Goal: Task Accomplishment & Management: Use online tool/utility

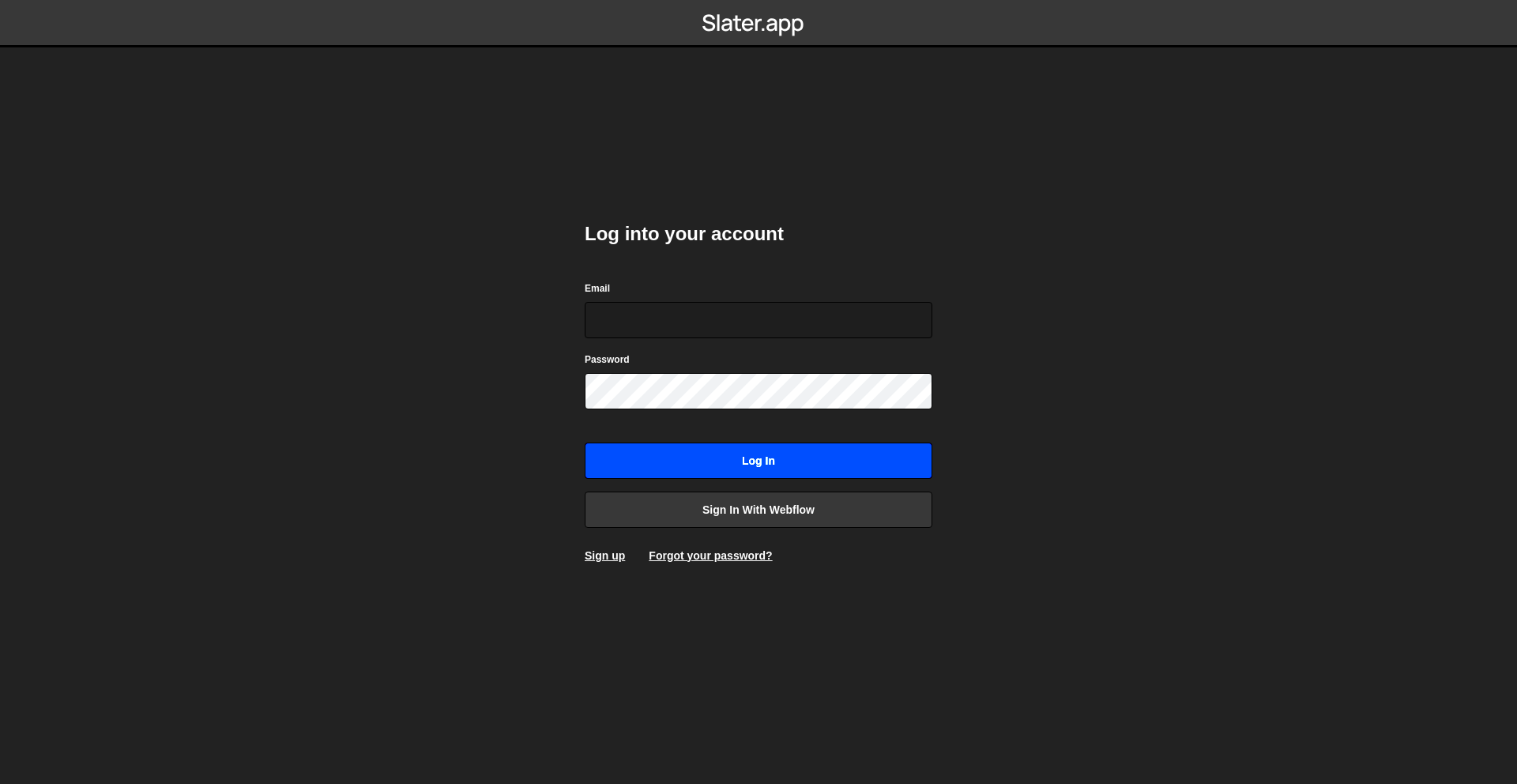
type input "[PERSON_NAME][EMAIL_ADDRESS][DOMAIN_NAME]"
click at [813, 465] on input "Log in" at bounding box center [758, 460] width 347 height 36
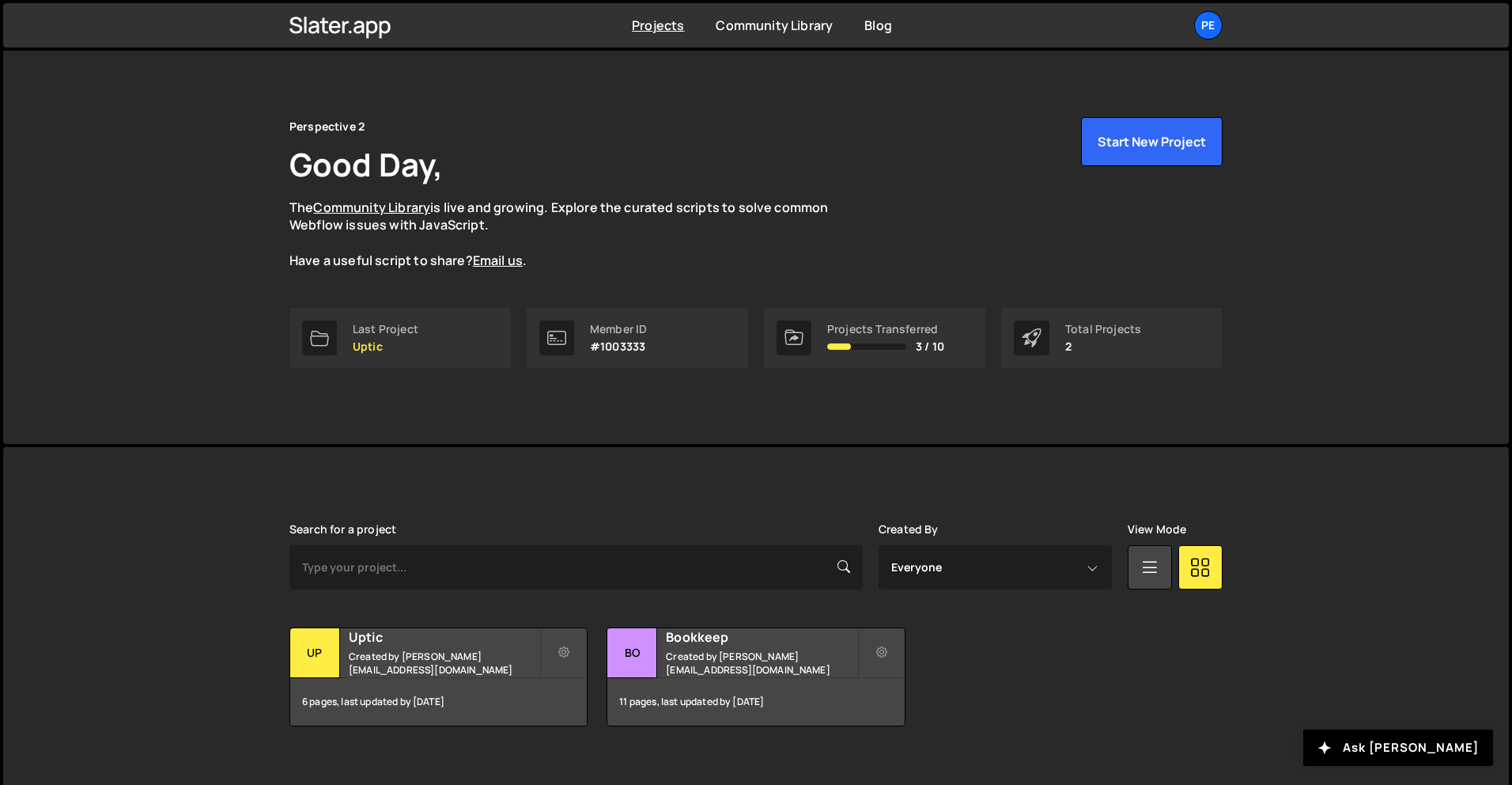
scroll to position [29, 0]
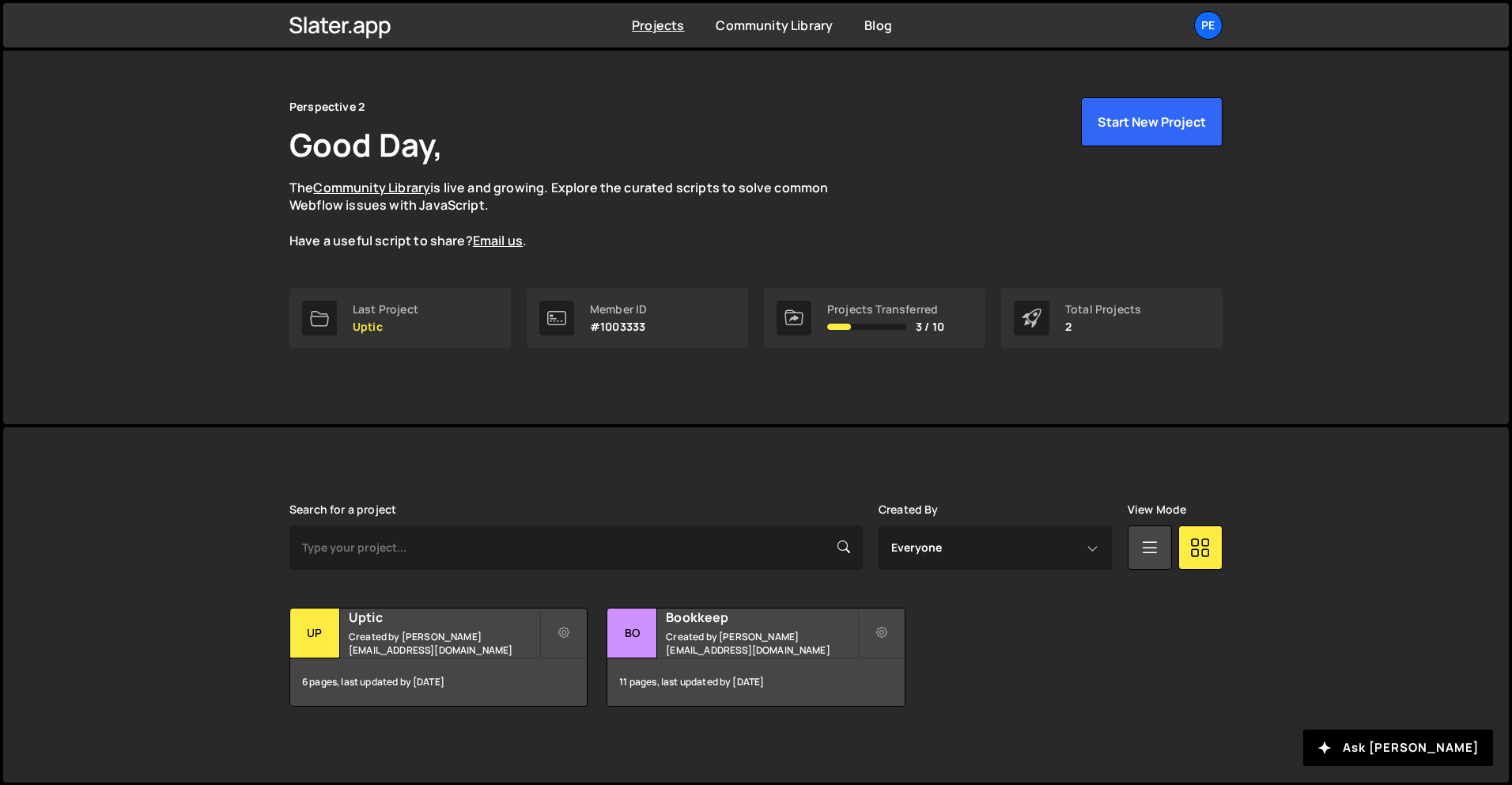
click at [885, 67] on div "Perspective 2 Good Day, The Community Library is live and growing. Explore the …" at bounding box center [756, 222] width 981 height 402
click at [1201, 26] on div "Pe" at bounding box center [1208, 25] width 28 height 28
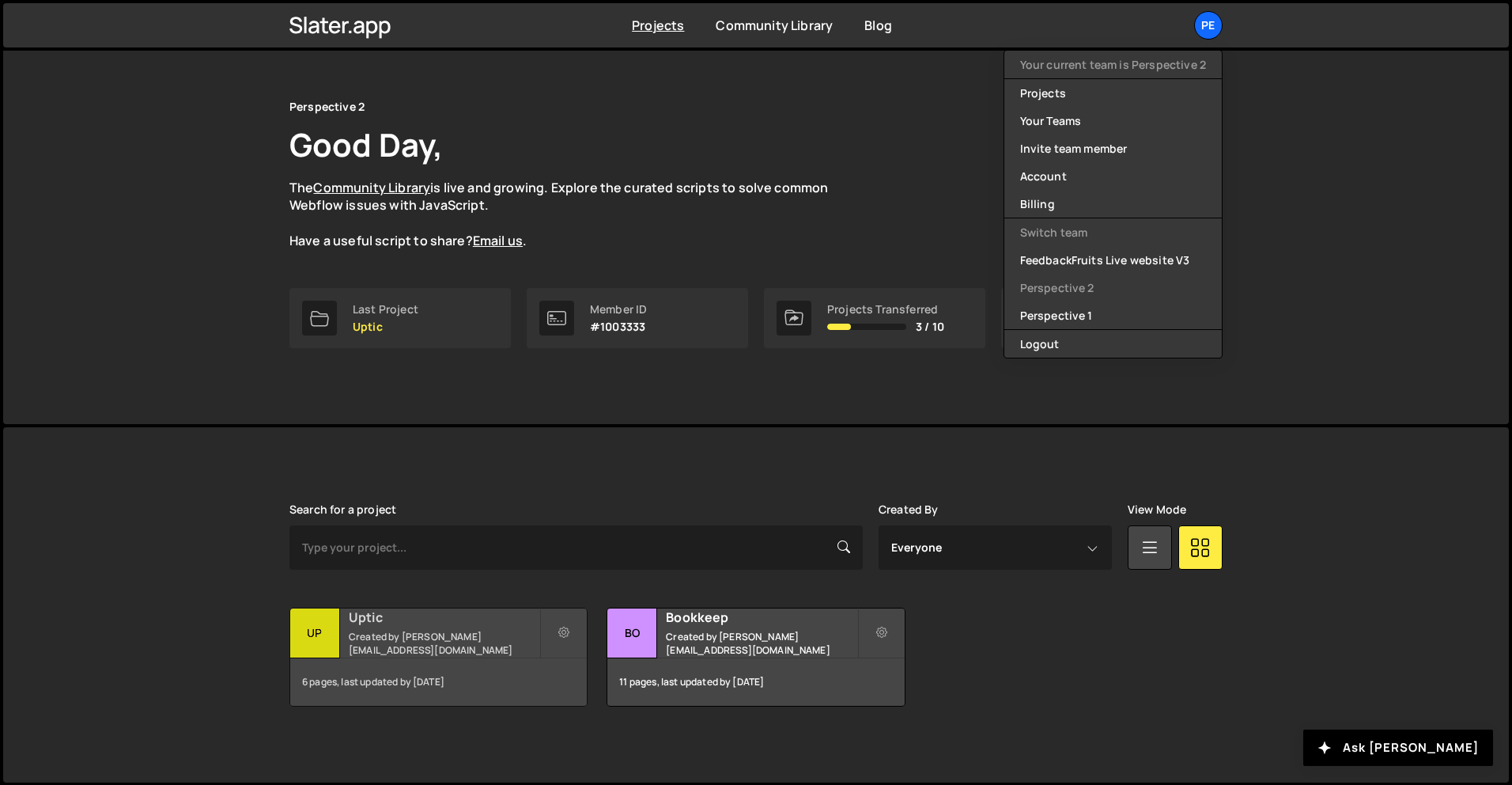
click at [465, 610] on div "Uptic Created by rory@perspective.design" at bounding box center [438, 632] width 297 height 49
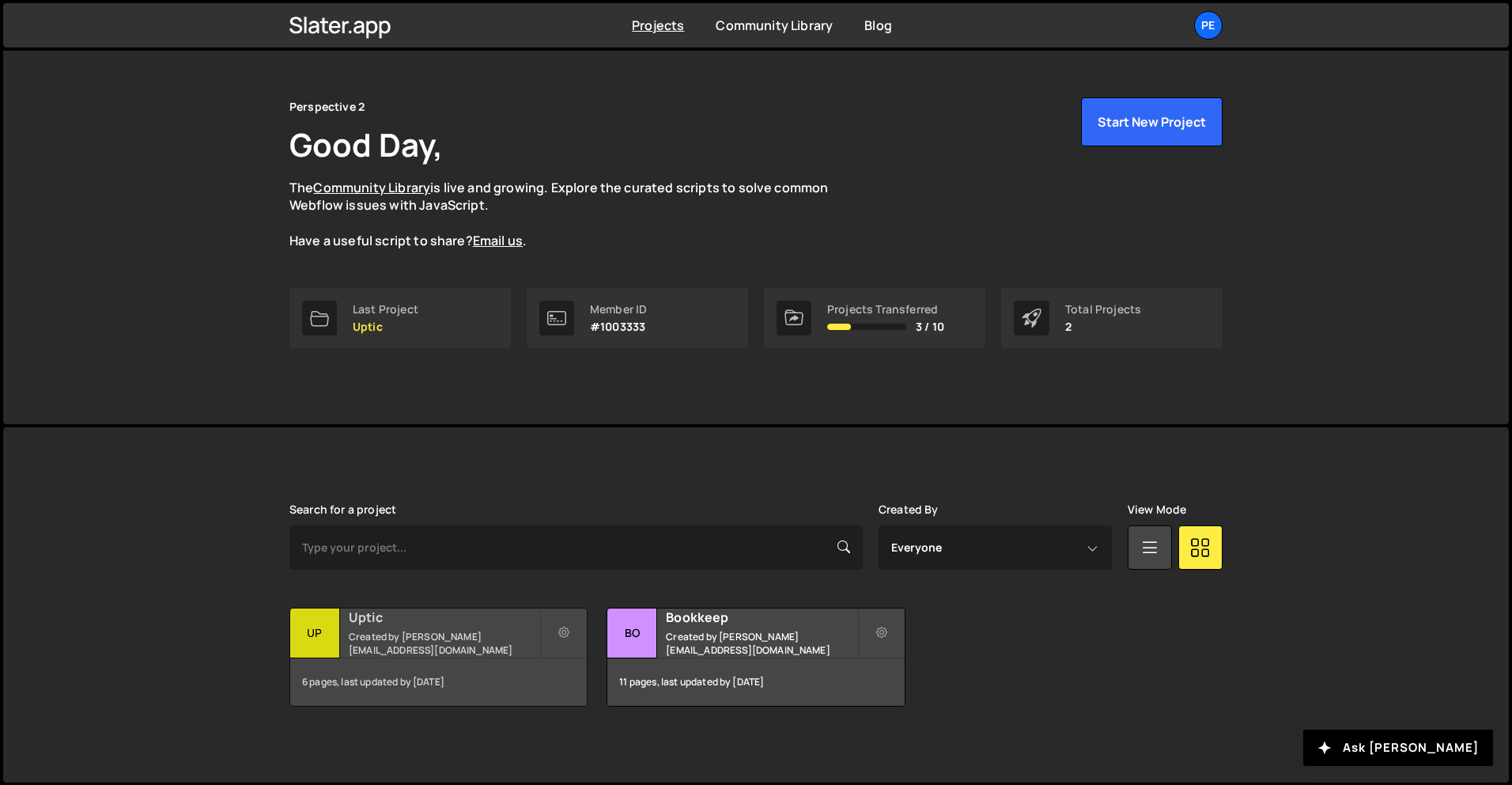
click at [461, 620] on h2 "Uptic" at bounding box center [444, 616] width 191 height 17
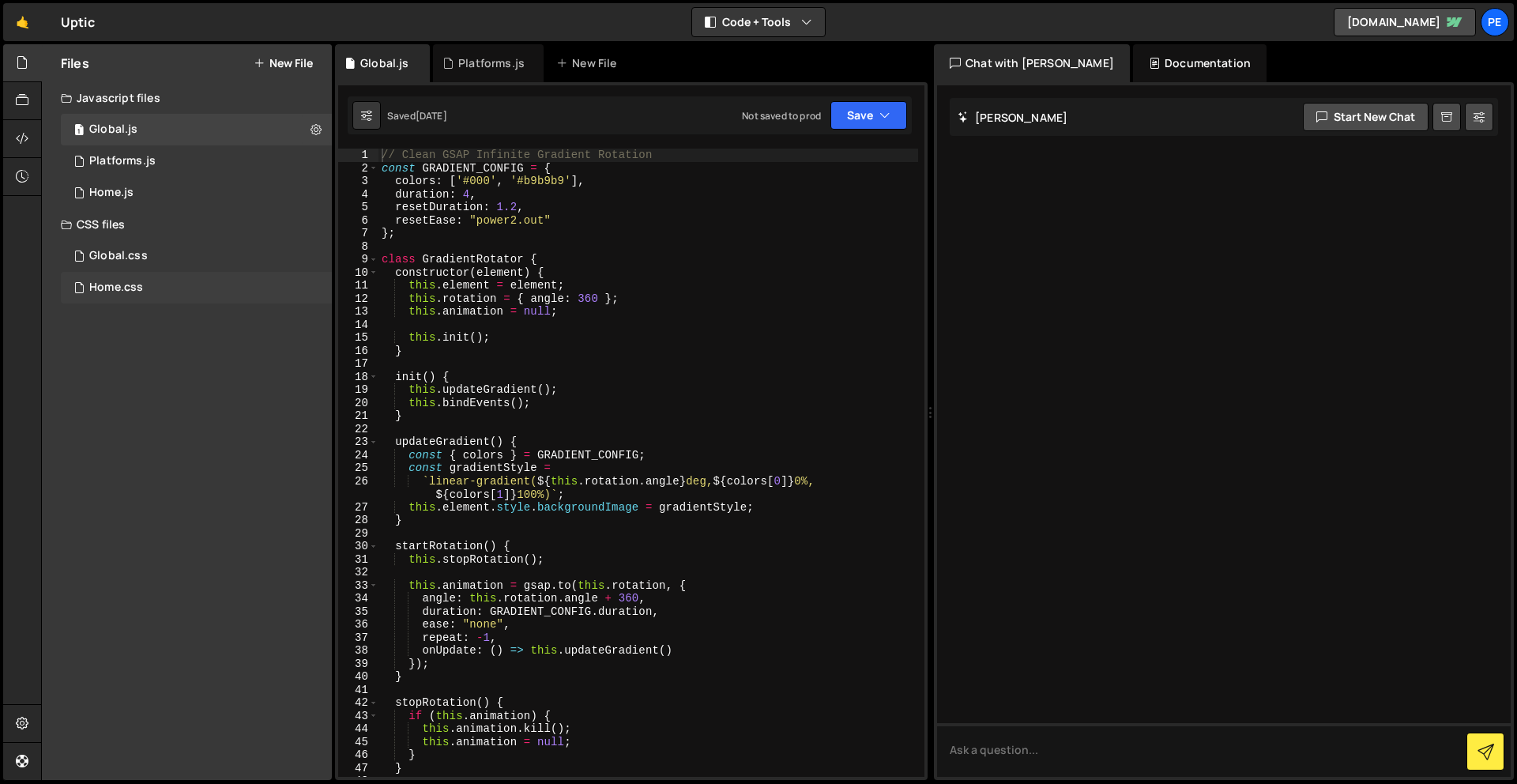
click at [155, 293] on div "Home.css 0" at bounding box center [196, 287] width 271 height 31
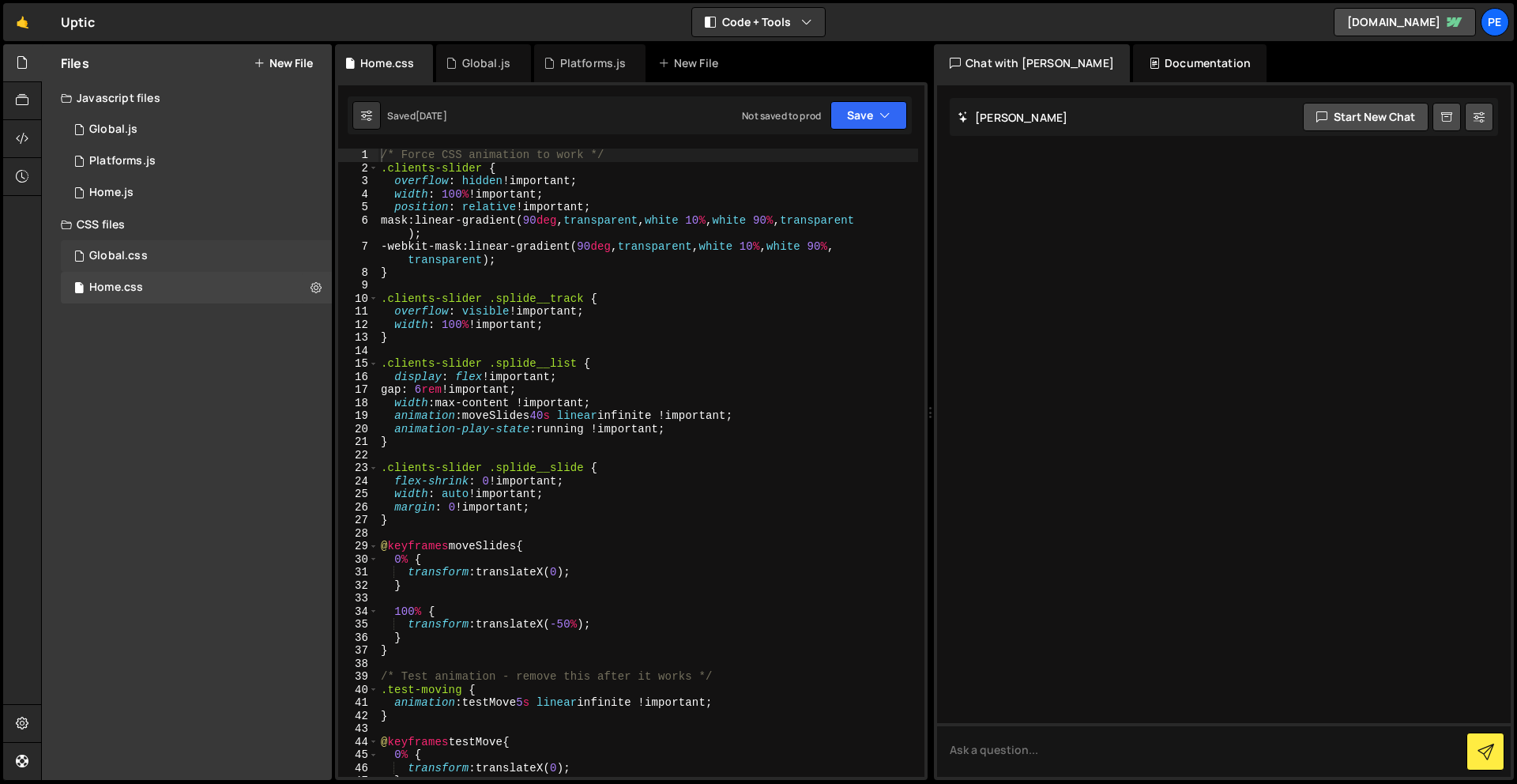
click at [170, 261] on div "Global.css 0" at bounding box center [196, 256] width 271 height 31
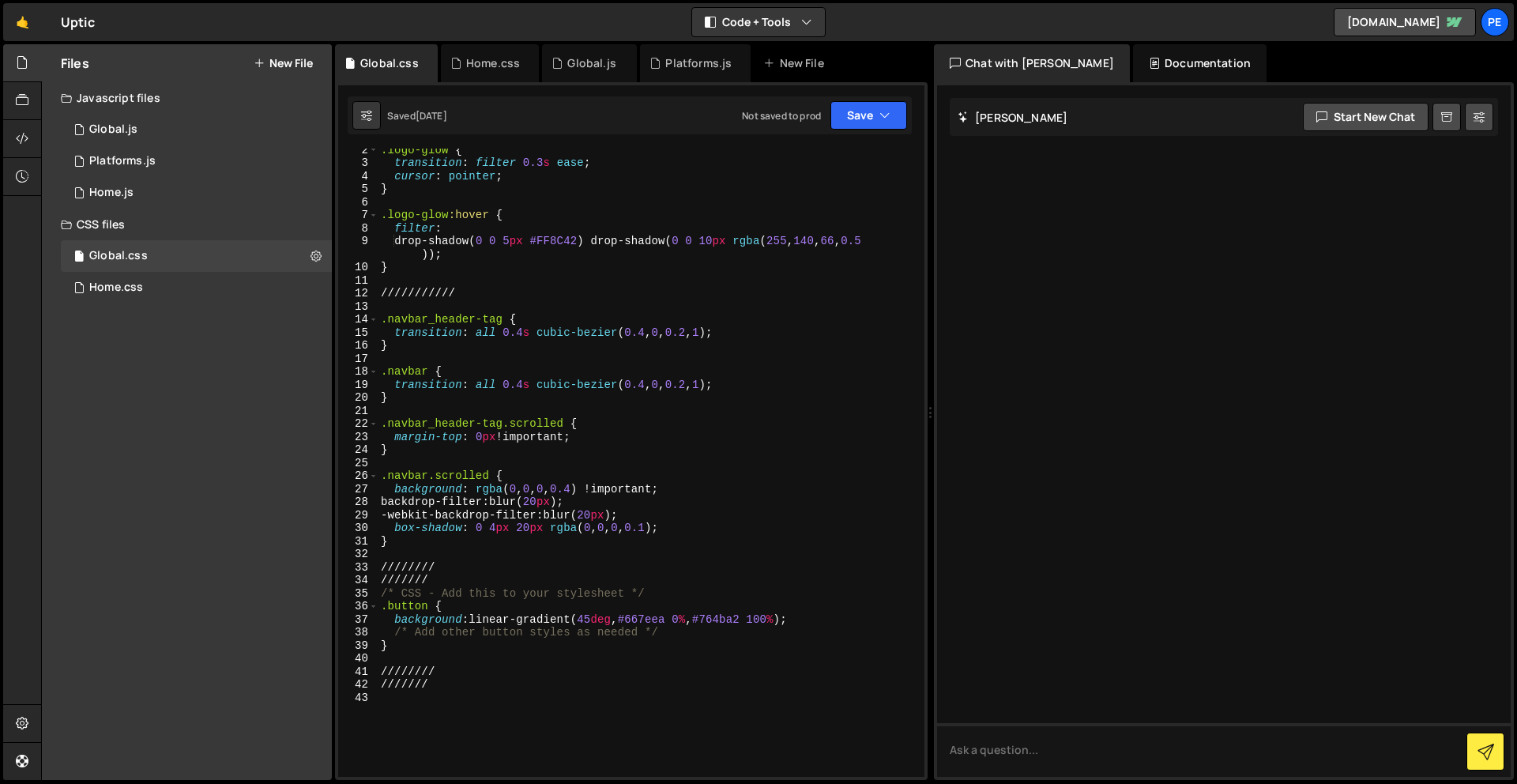
scroll to position [18, 0]
click at [428, 730] on div ".logo-glow { transition : filter 0.3 s ease ; cursor : pointer ; } .logo-glow :…" at bounding box center [648, 470] width 541 height 654
paste textarea "}"
type textarea "}"
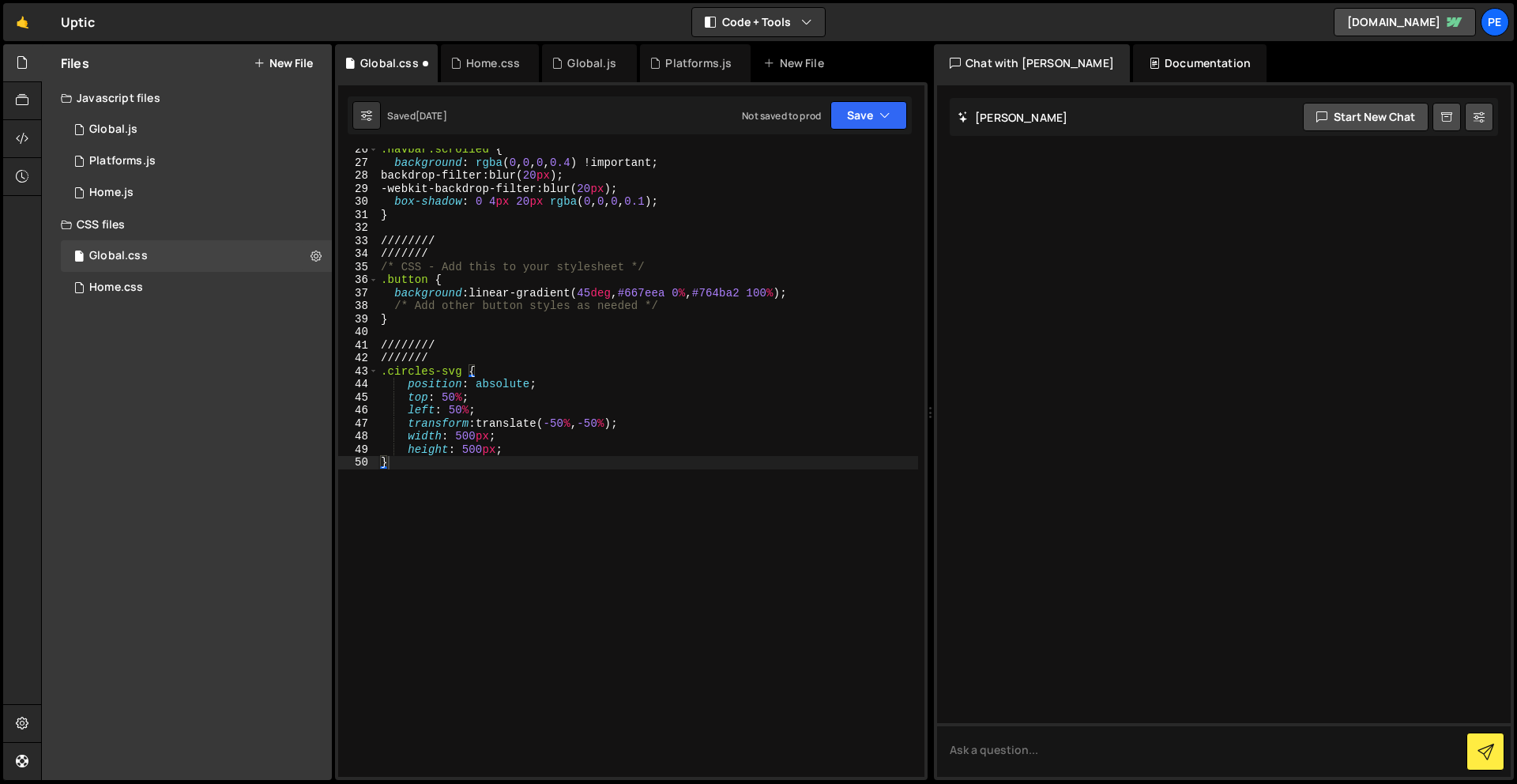
scroll to position [344, 0]
paste textarea "}"
type textarea "}"
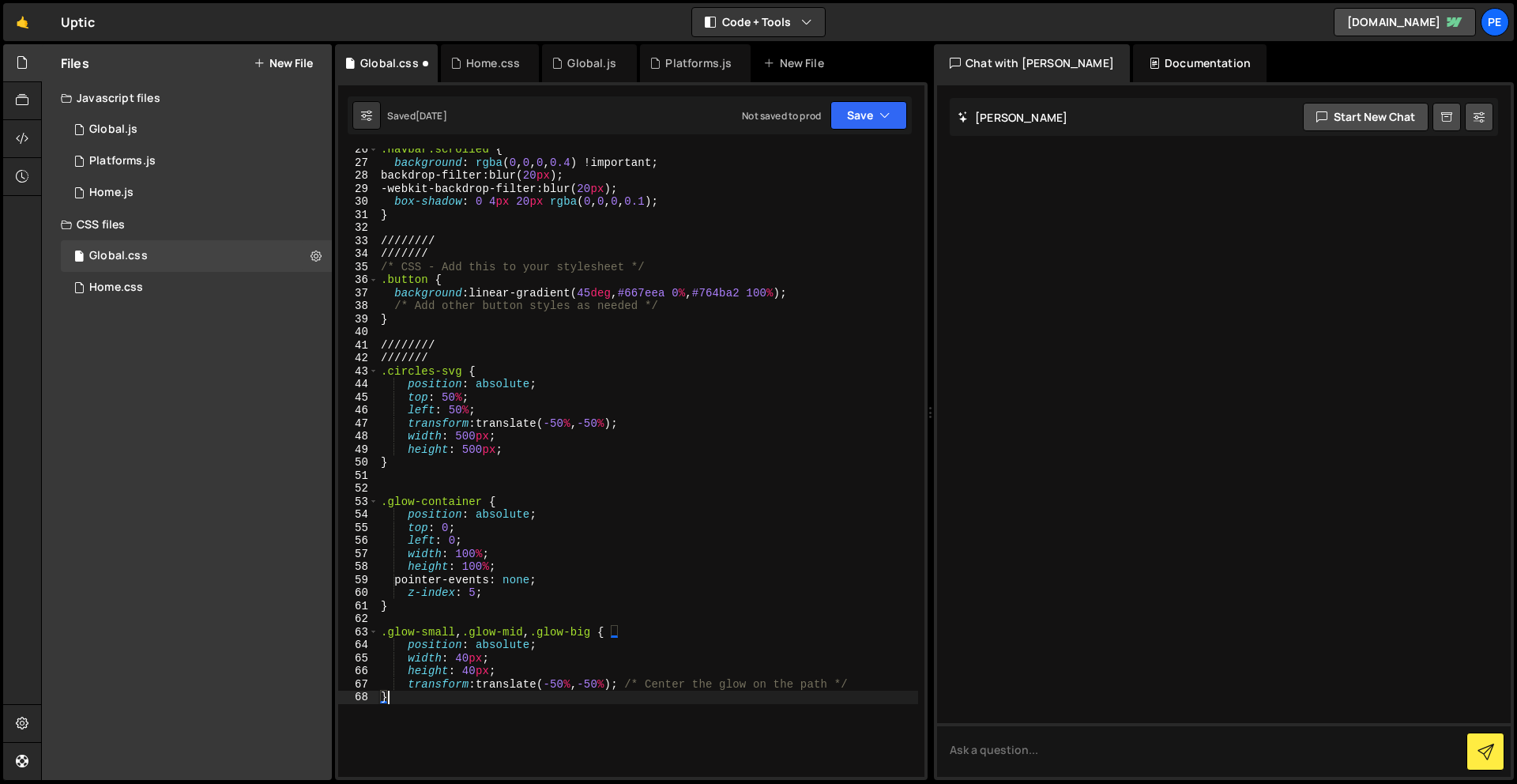
click at [485, 715] on div ".navbar.scrolled { background : rgba ( 0 , 0 , 0 , 0.4 ) !important ; backdrop-…" at bounding box center [648, 470] width 541 height 654
click at [180, 164] on div "1 Platforms.js 0" at bounding box center [196, 161] width 271 height 31
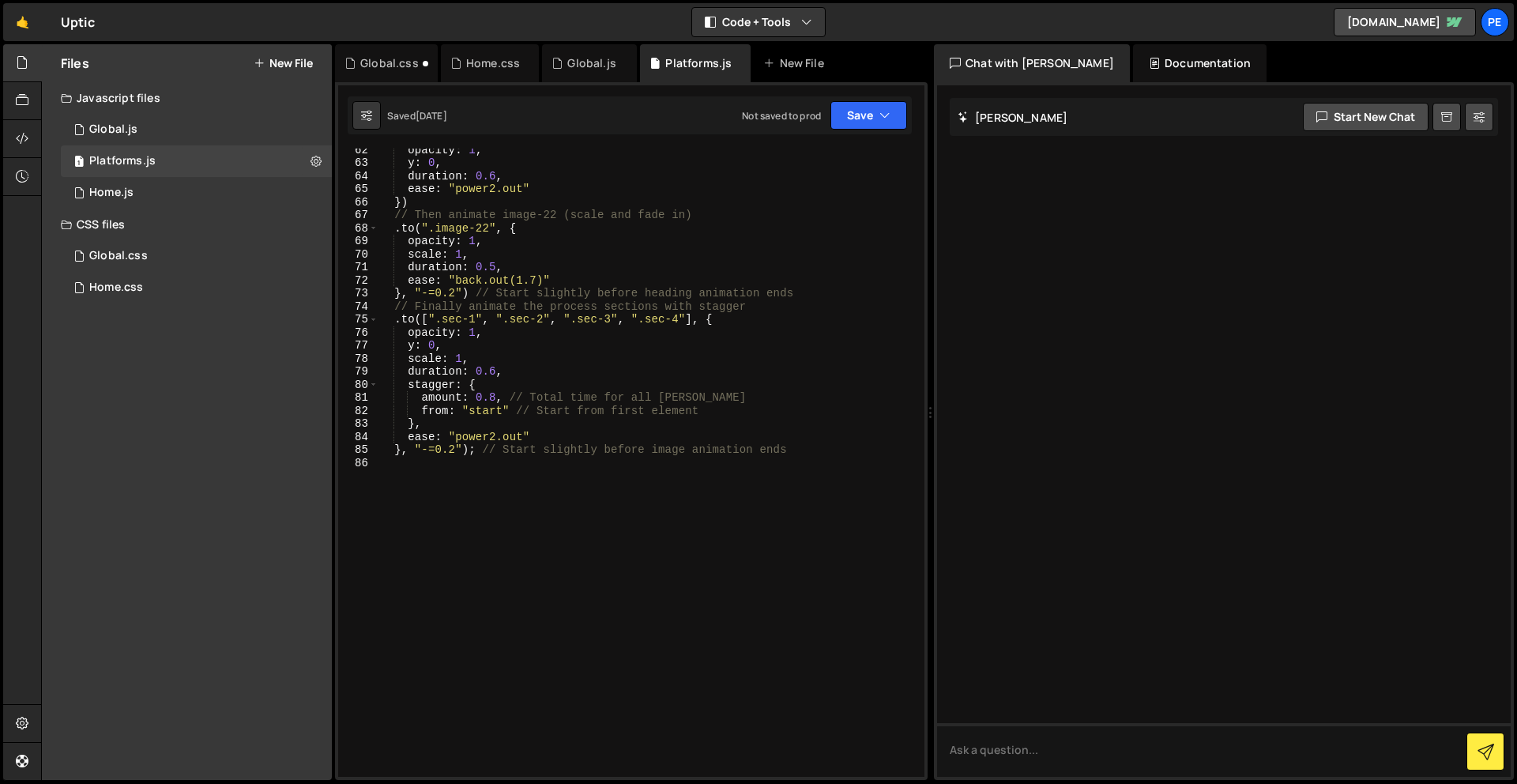
scroll to position [801, 0]
click at [442, 541] on div "opacity : 1 , y : 0 , duration : 0.6 , ease : "power2.out" }) // Then animate i…" at bounding box center [648, 470] width 541 height 654
click at [443, 541] on div "opacity : 1 , y : 0 , duration : 0.6 , ease : "power2.out" }) // Then animate i…" at bounding box center [648, 470] width 541 height 654
type textarea "////////////"
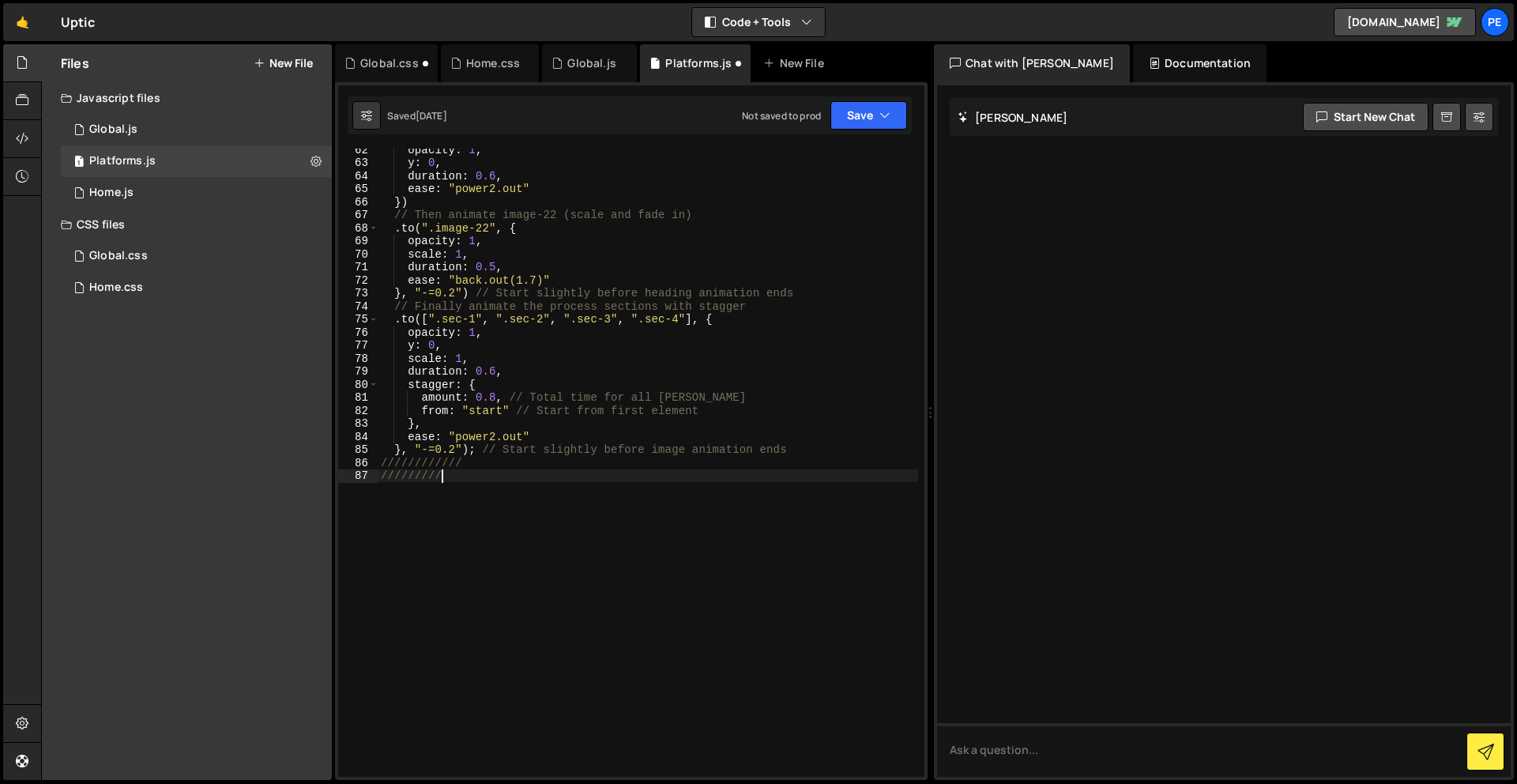
type textarea "///////////"
paste textarea "});"
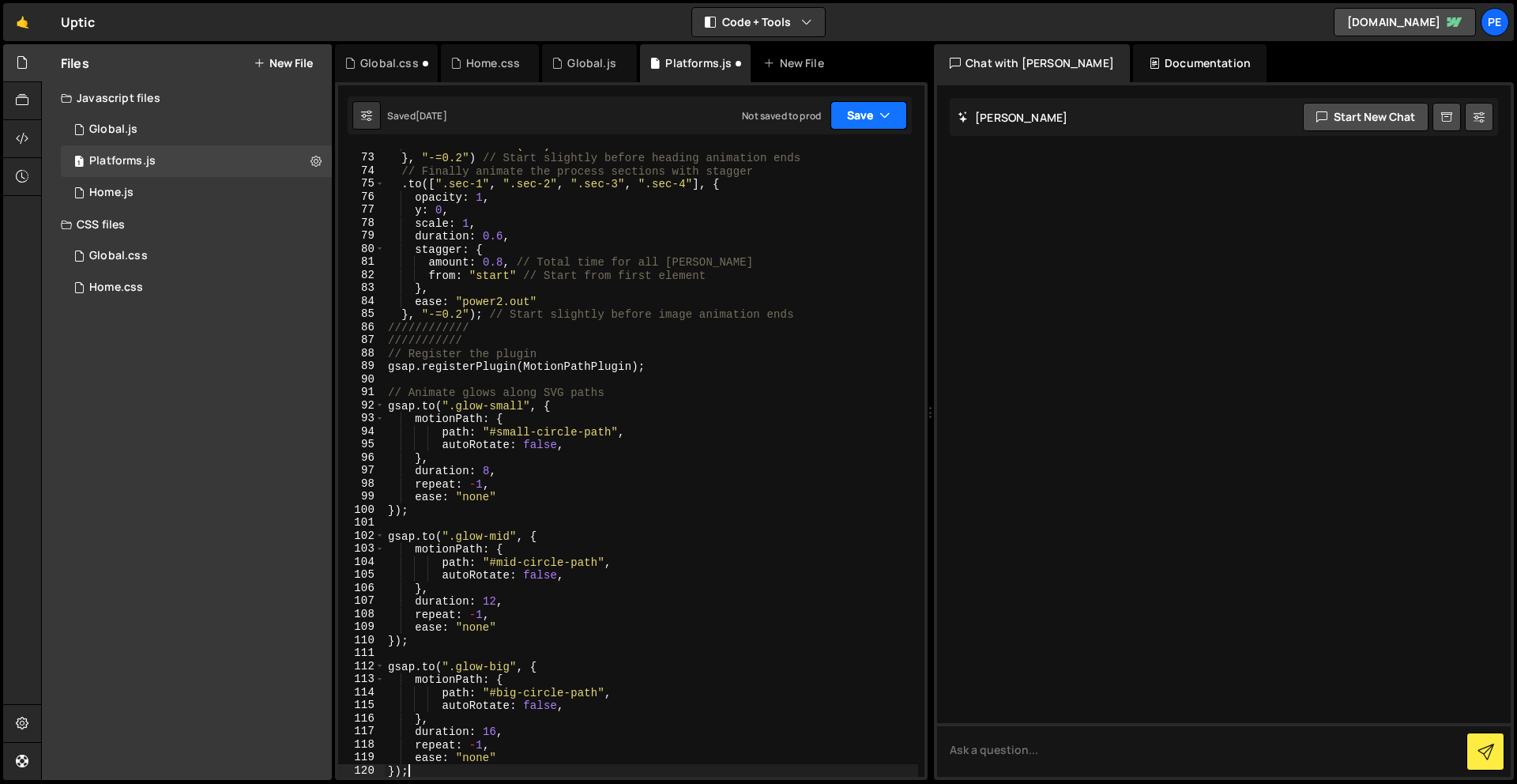
type textarea "});"
click at [857, 126] on button "Save" at bounding box center [868, 116] width 77 height 28
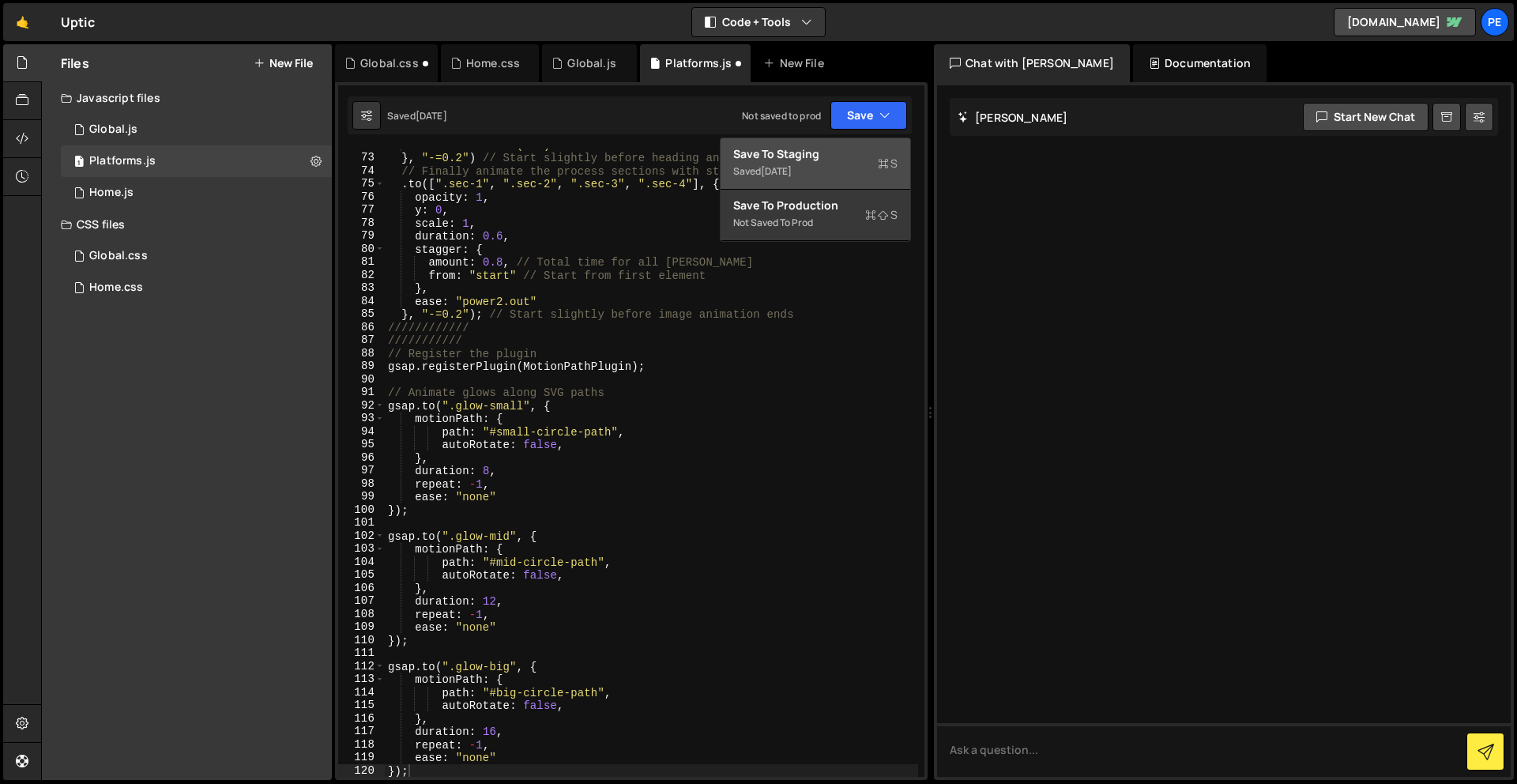
click at [855, 139] on button "Save to Staging S Saved [DATE]" at bounding box center [815, 164] width 190 height 51
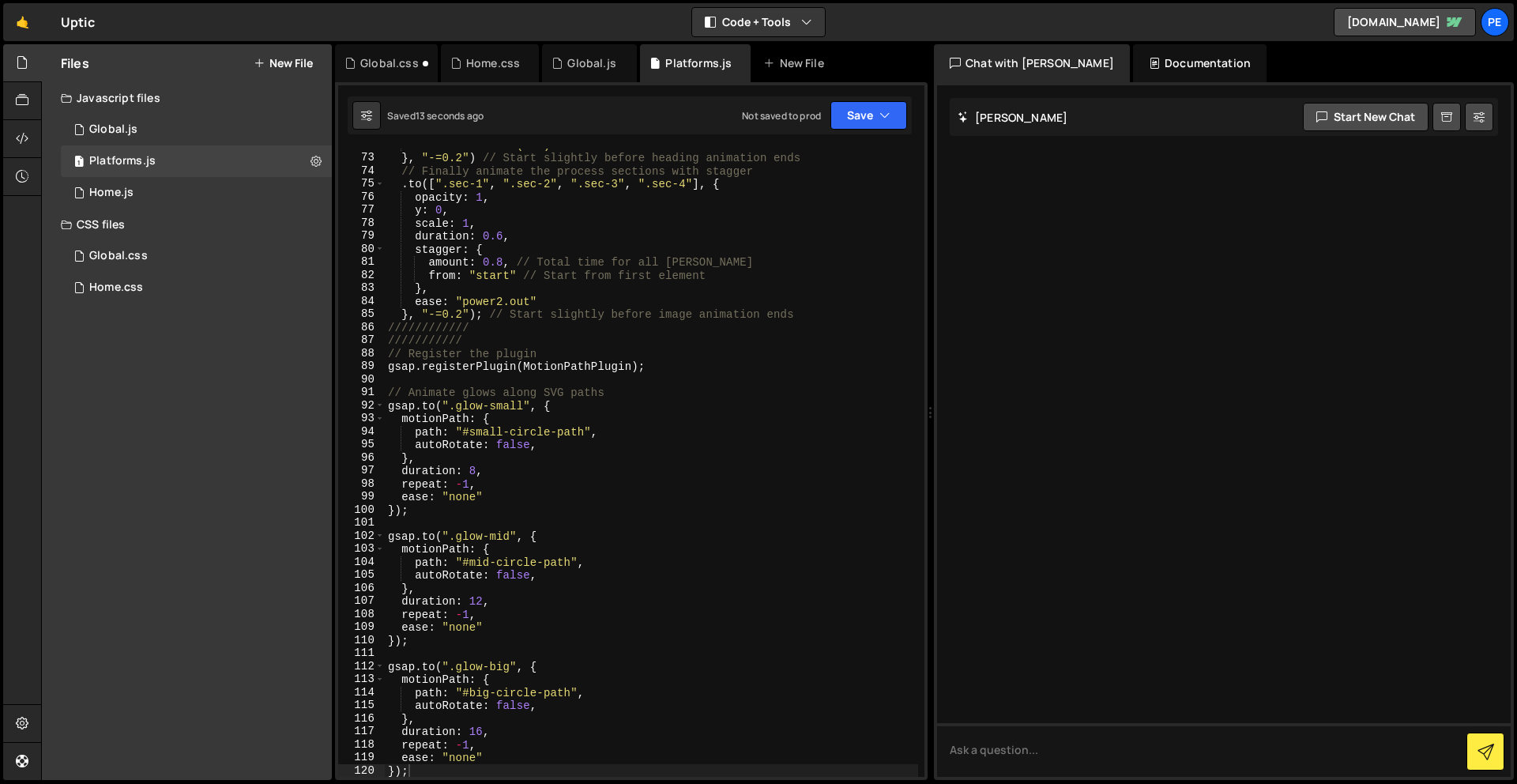
scroll to position [942, 0]
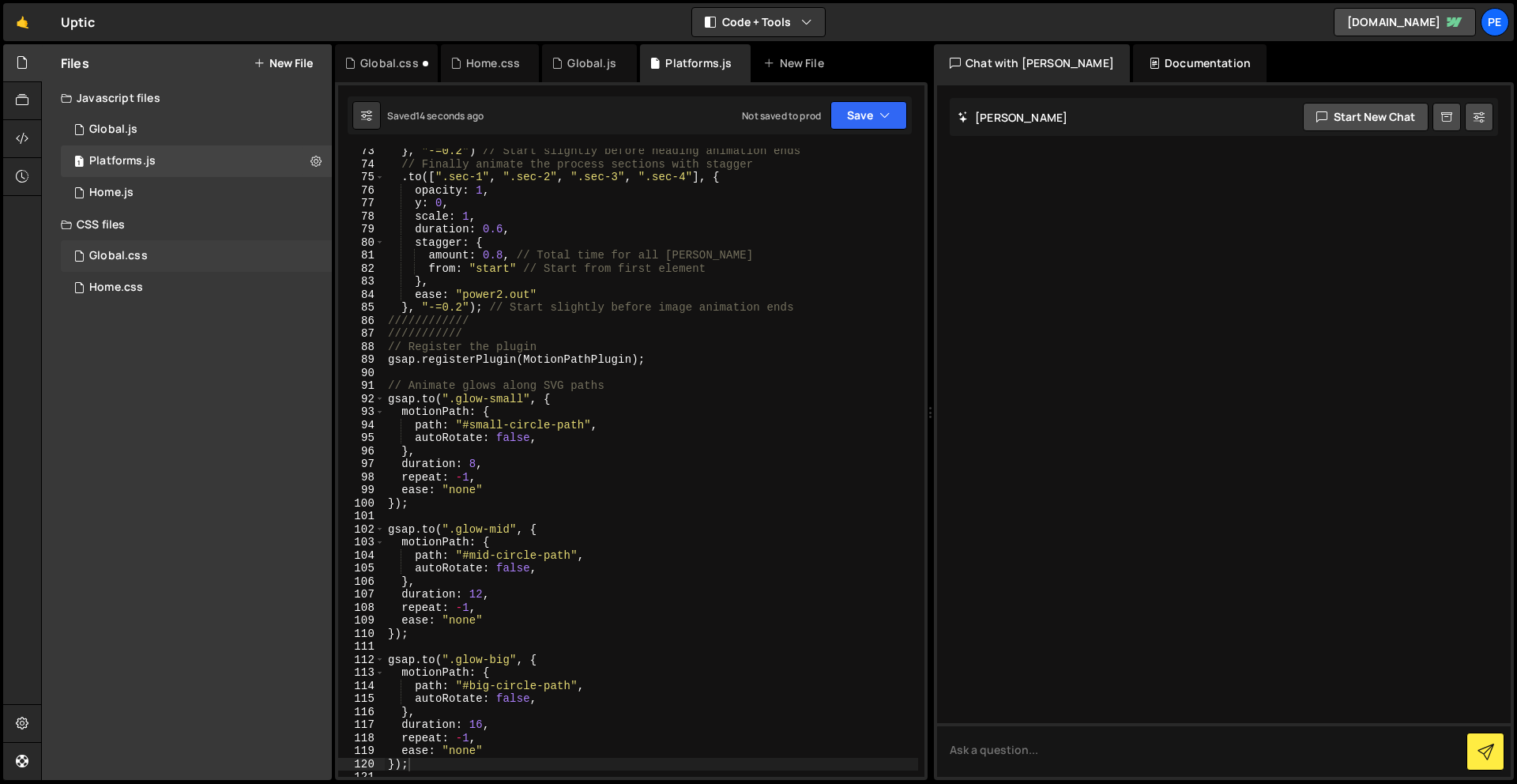
click at [135, 254] on div "Global.css" at bounding box center [118, 256] width 59 height 14
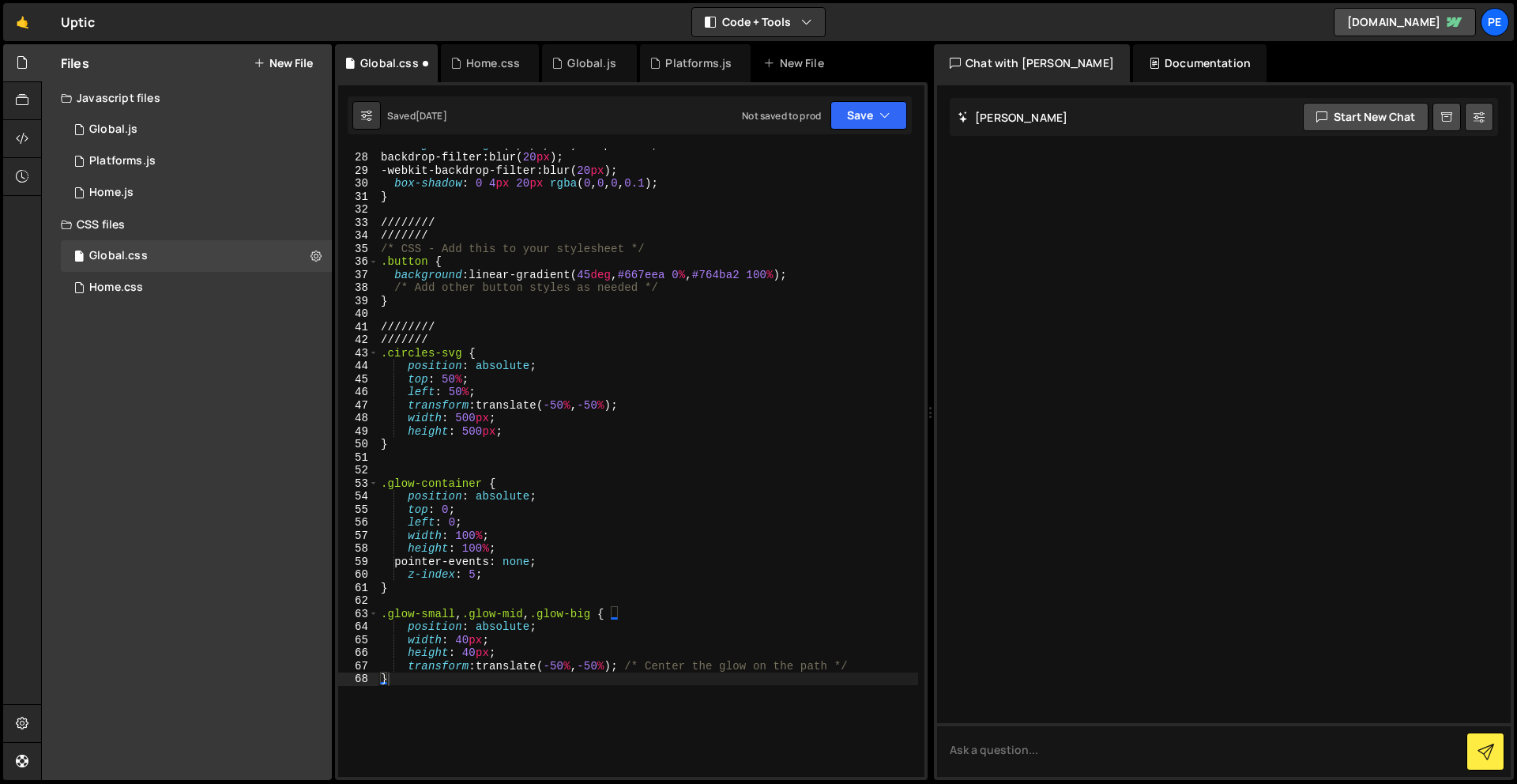
scroll to position [362, 0]
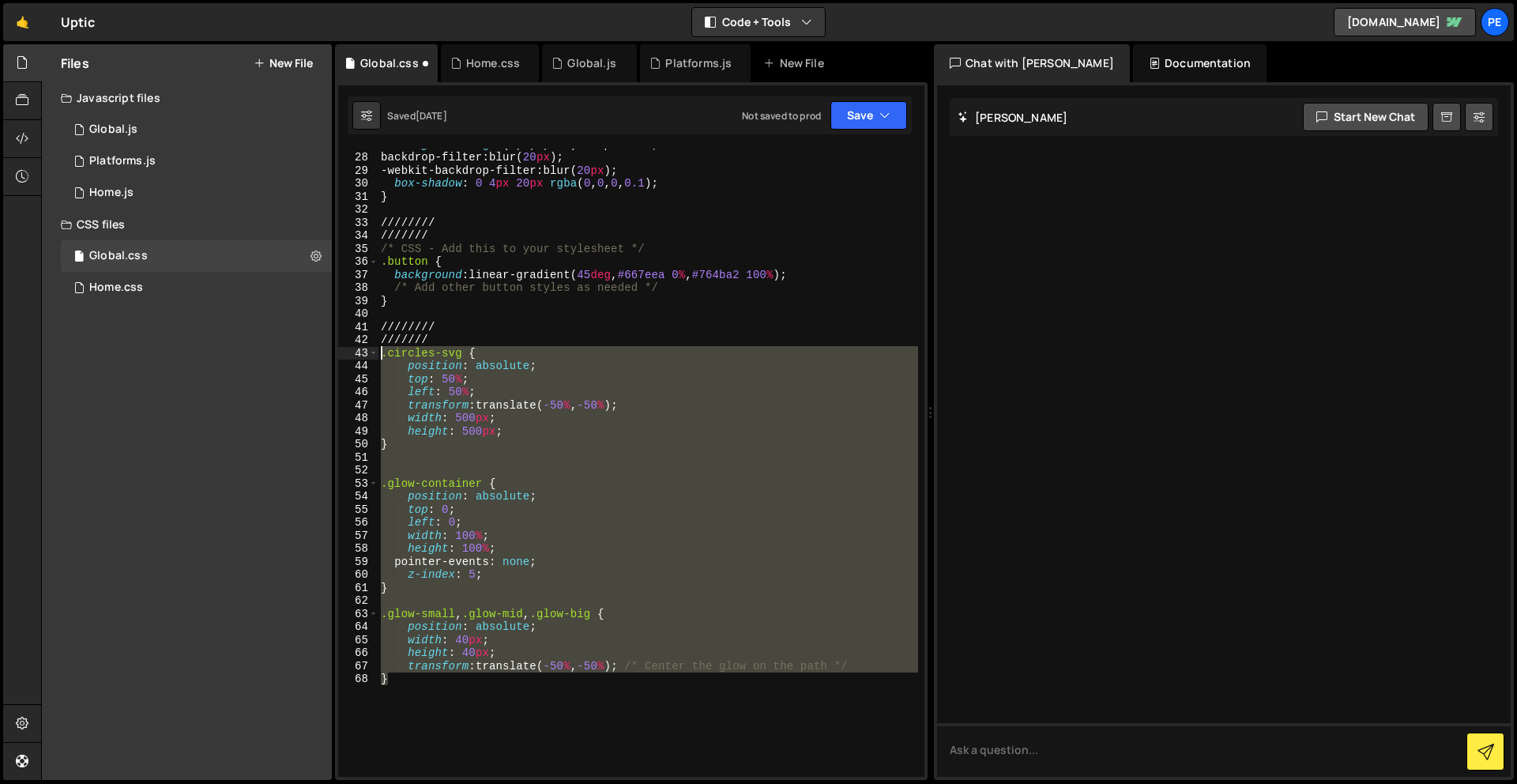
drag, startPoint x: 451, startPoint y: 746, endPoint x: 365, endPoint y: 350, distance: 405.2
click at [365, 350] on div "} 27 28 29 30 31 32 33 34 35 36 37 38 39 40 41 42 43 44 45 46 47 48 49 50 51 52…" at bounding box center [631, 462] width 586 height 628
type textarea ".circles-svg { position: absolute;"
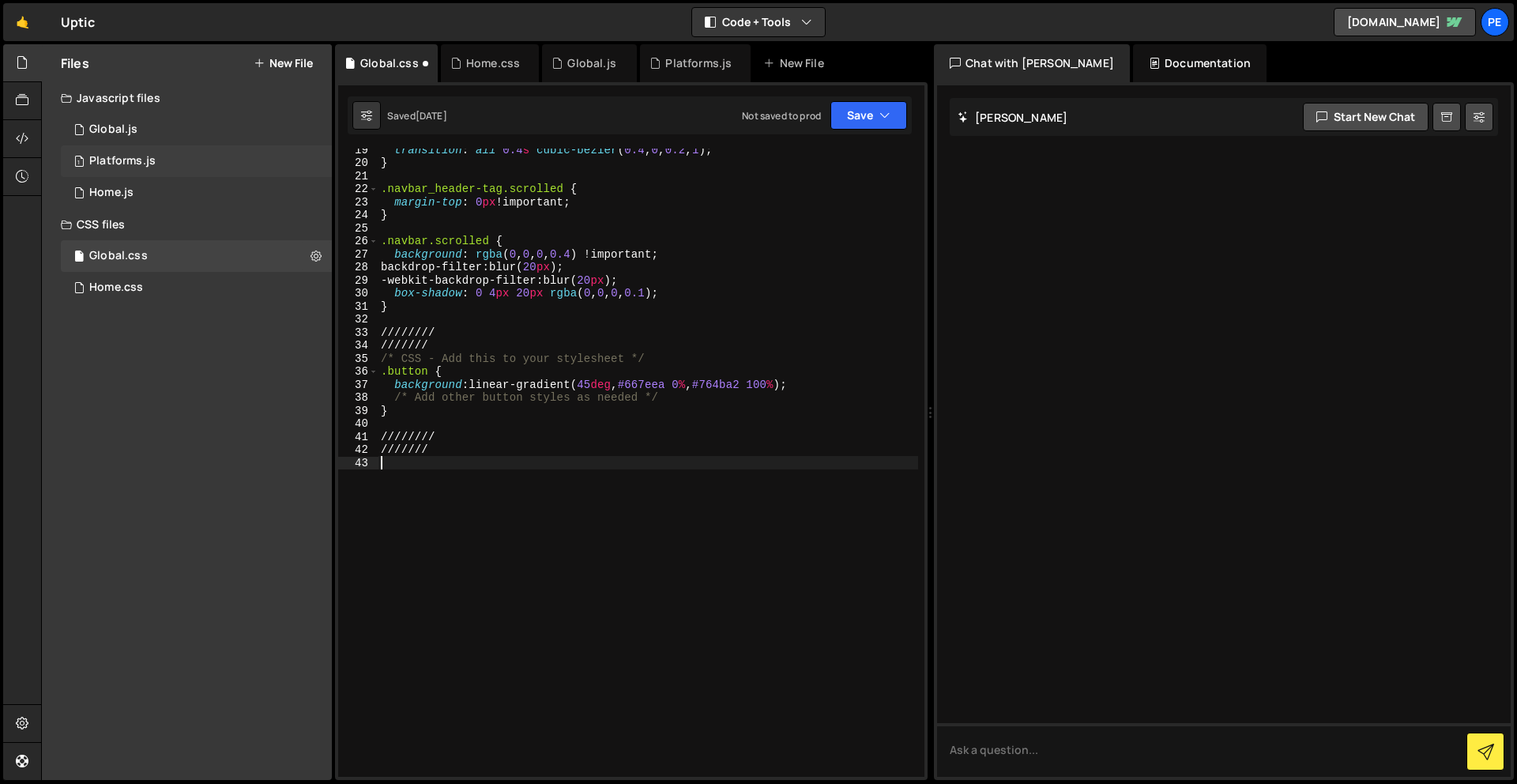
click at [151, 158] on div "Platforms.js" at bounding box center [122, 161] width 66 height 14
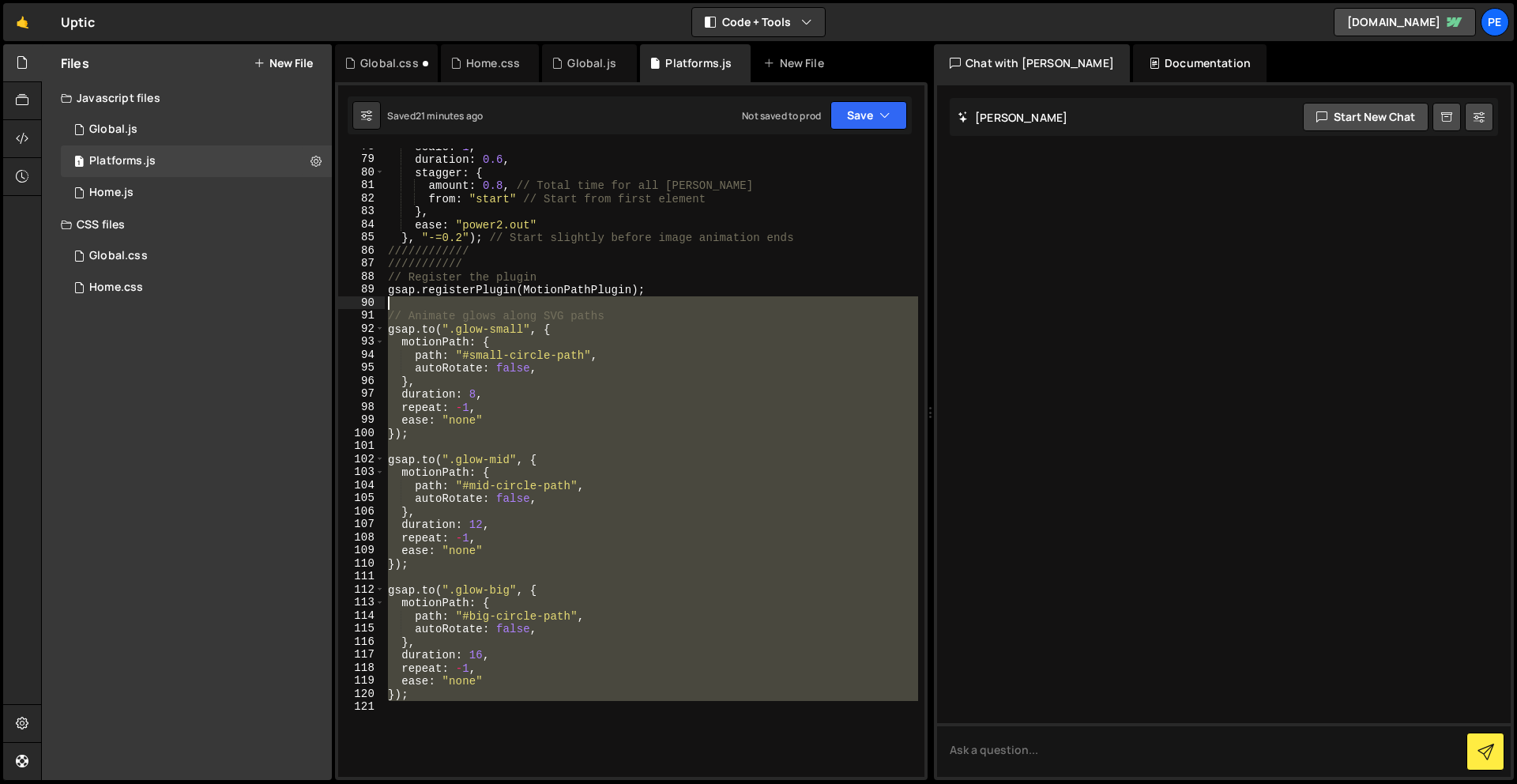
scroll to position [1018, 0]
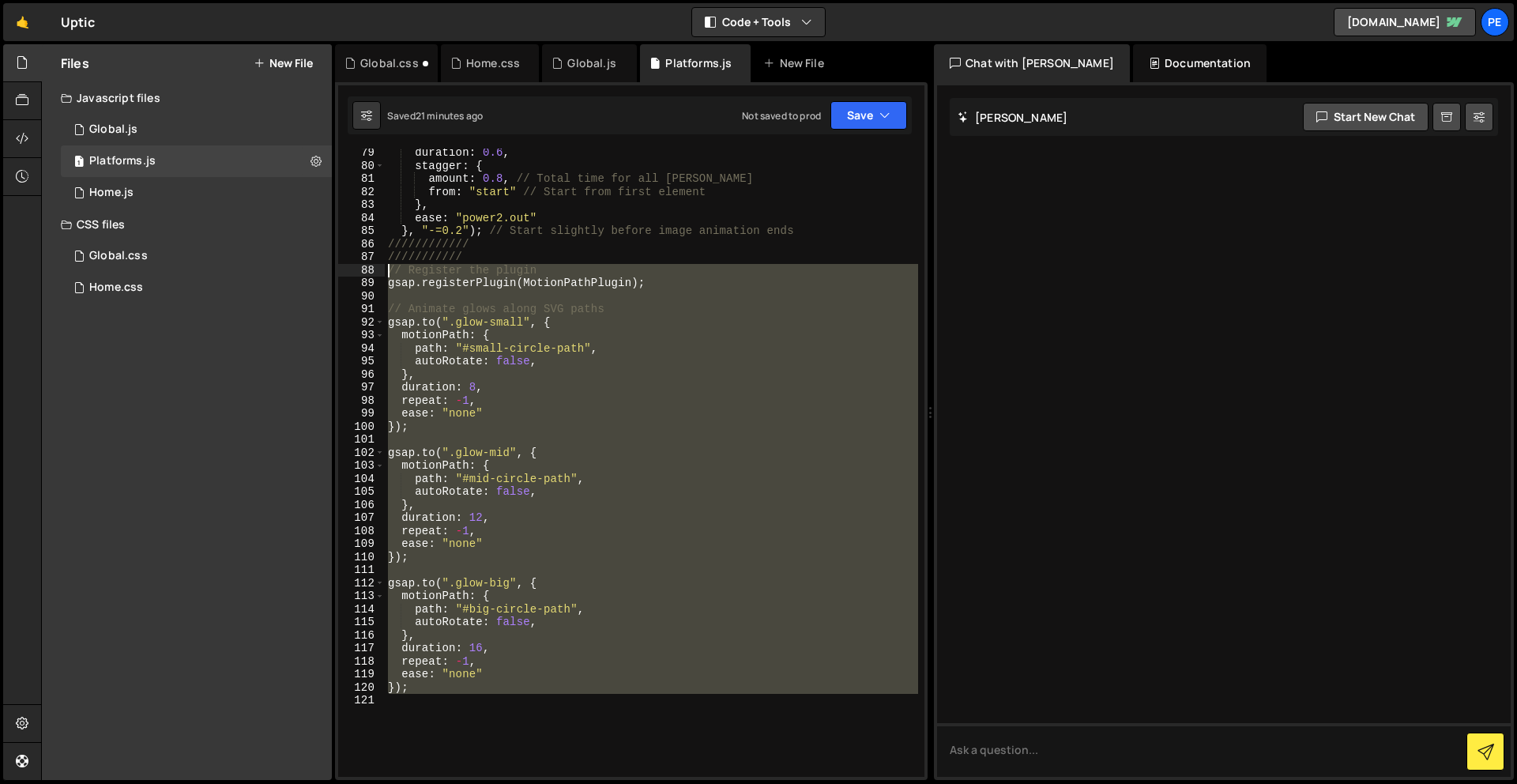
drag, startPoint x: 490, startPoint y: 558, endPoint x: 387, endPoint y: 274, distance: 302.1
click at [387, 274] on div "duration : 0.6 , stagger : { amount : 0.8 , // Total time for all [PERSON_NAME]…" at bounding box center [651, 473] width 533 height 654
type textarea "// Register the plugin gsap.registerPlugin(MotionPathPlugin);"
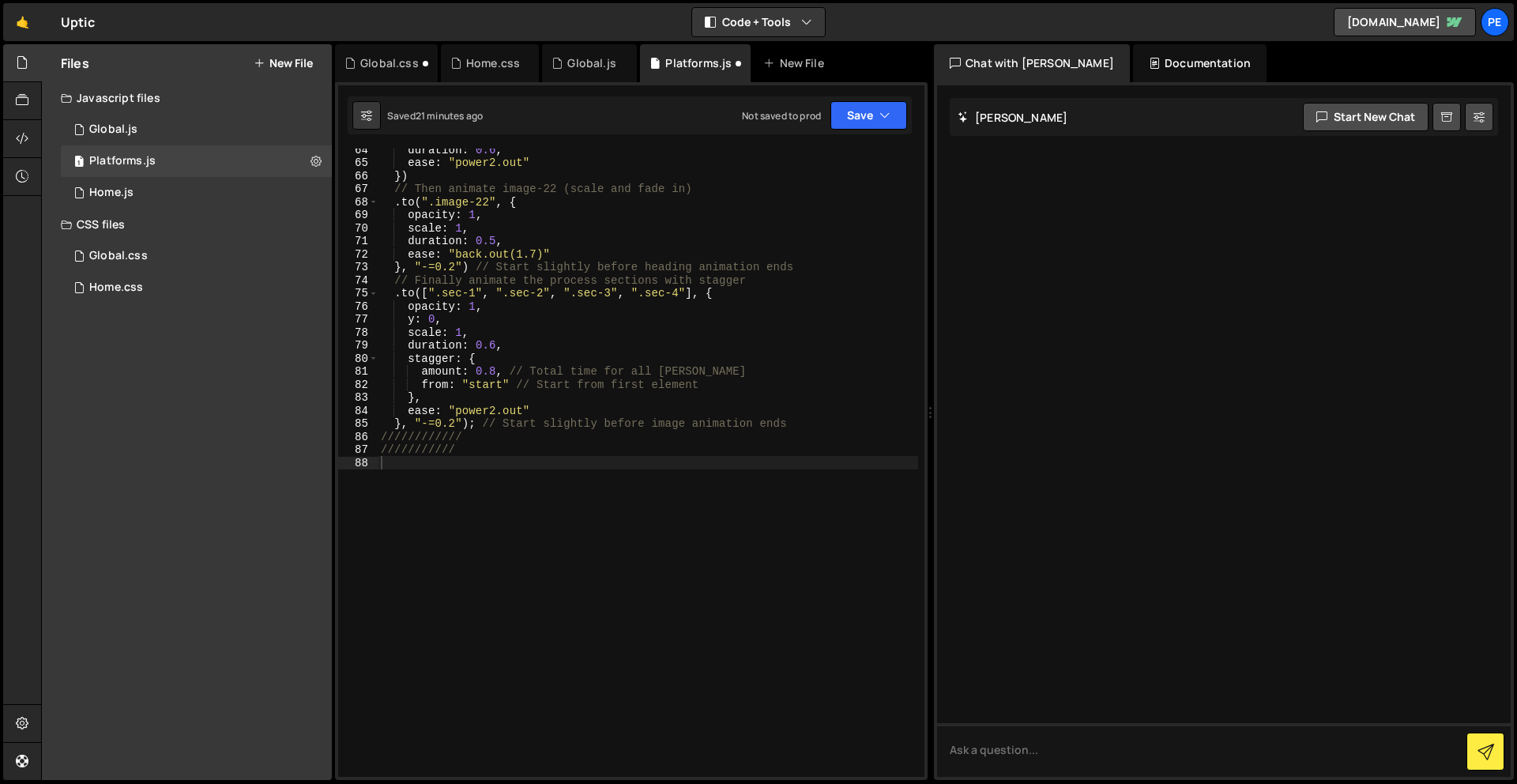
click at [841, 95] on div "64 65 66 67 68 69 70 71 72 73 74 75 76 77 78 79 80 81 82 83 84 85 86 87 88 dura…" at bounding box center [631, 431] width 593 height 697
click at [853, 116] on button "Save" at bounding box center [868, 116] width 77 height 28
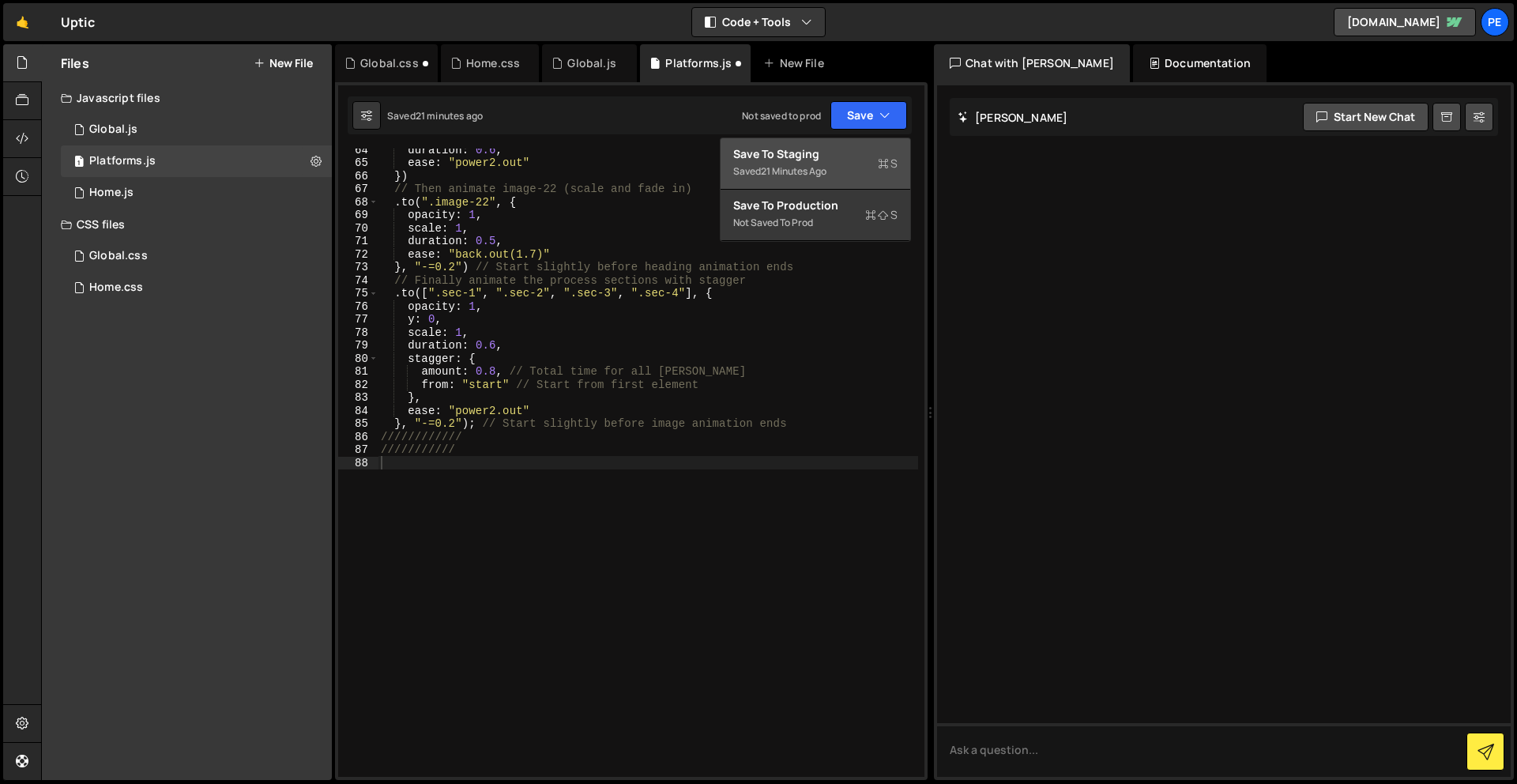
click at [781, 169] on div "21 minutes ago" at bounding box center [793, 171] width 65 height 13
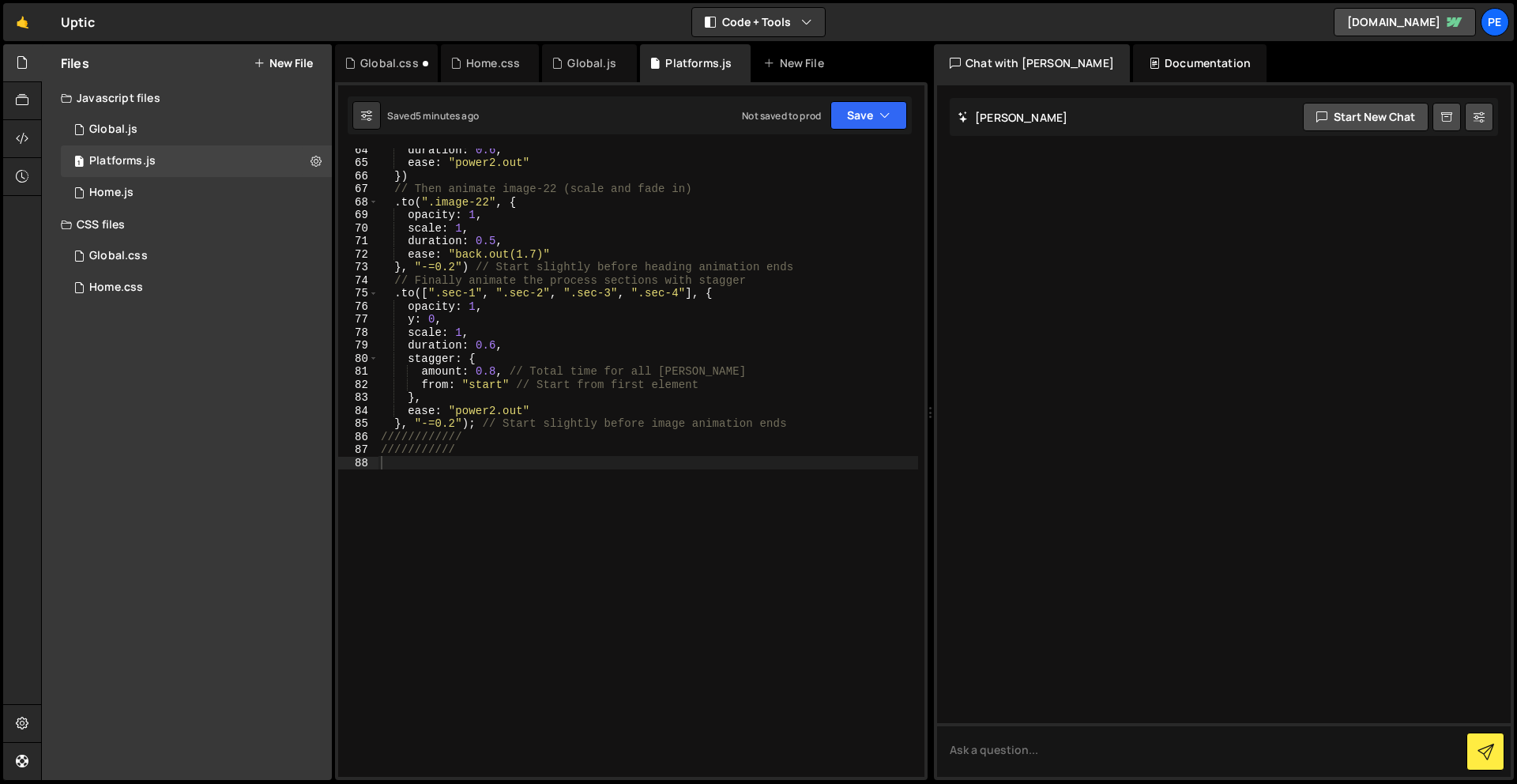
click at [510, 590] on div "duration : 0.6 , ease : "power2.out" }) // Then animate image-22 (scale and fad…" at bounding box center [648, 470] width 541 height 654
click at [139, 253] on div "Global.css" at bounding box center [118, 256] width 59 height 14
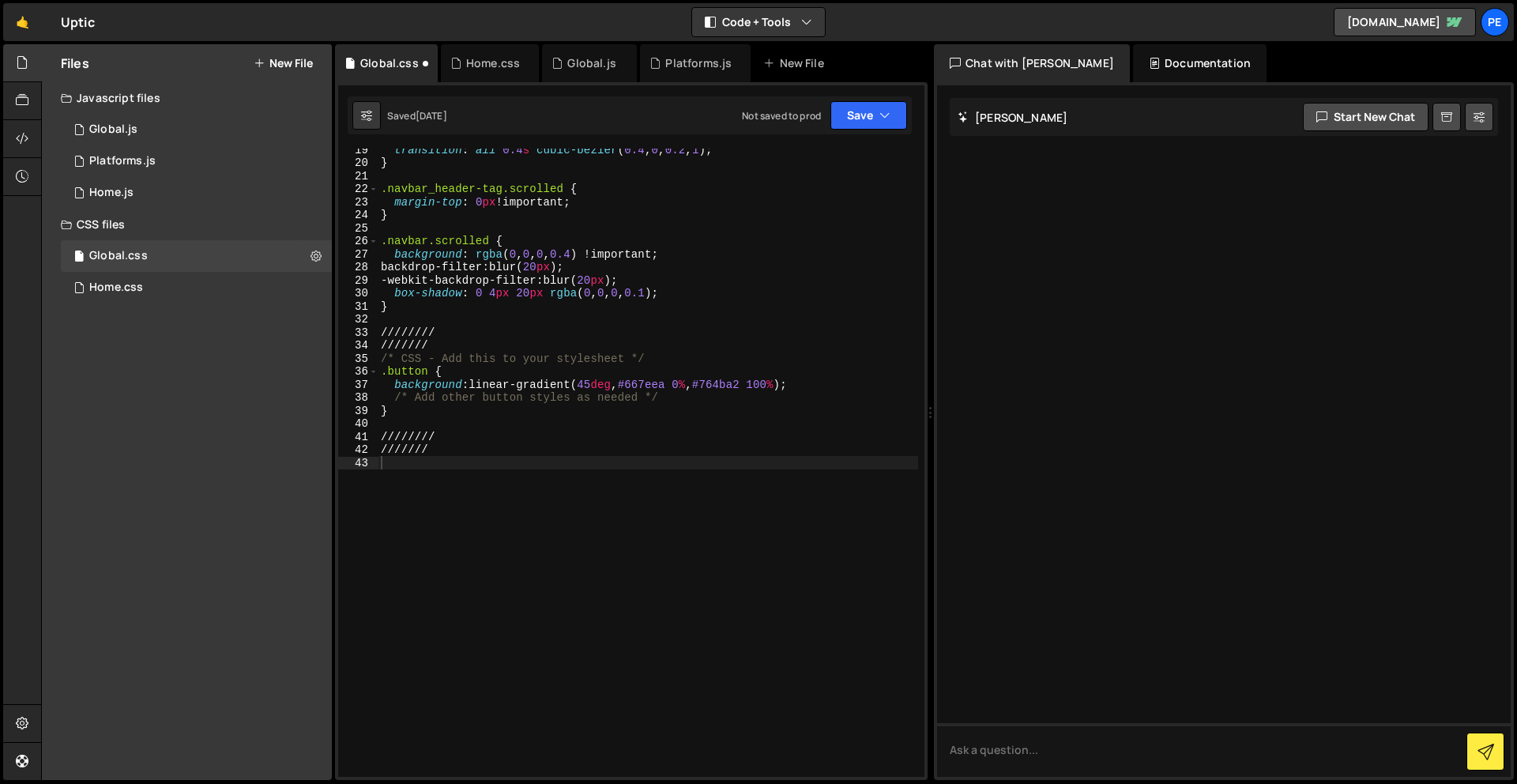
click at [459, 528] on div "transition : all 0.4 s cubic-bezier ( 0.4 , 0 , 0.2 , 1 ) ; } .navbar_header-ta…" at bounding box center [648, 470] width 541 height 654
paste textarea "}"
type textarea "}"
click at [849, 120] on button "Save" at bounding box center [868, 116] width 77 height 28
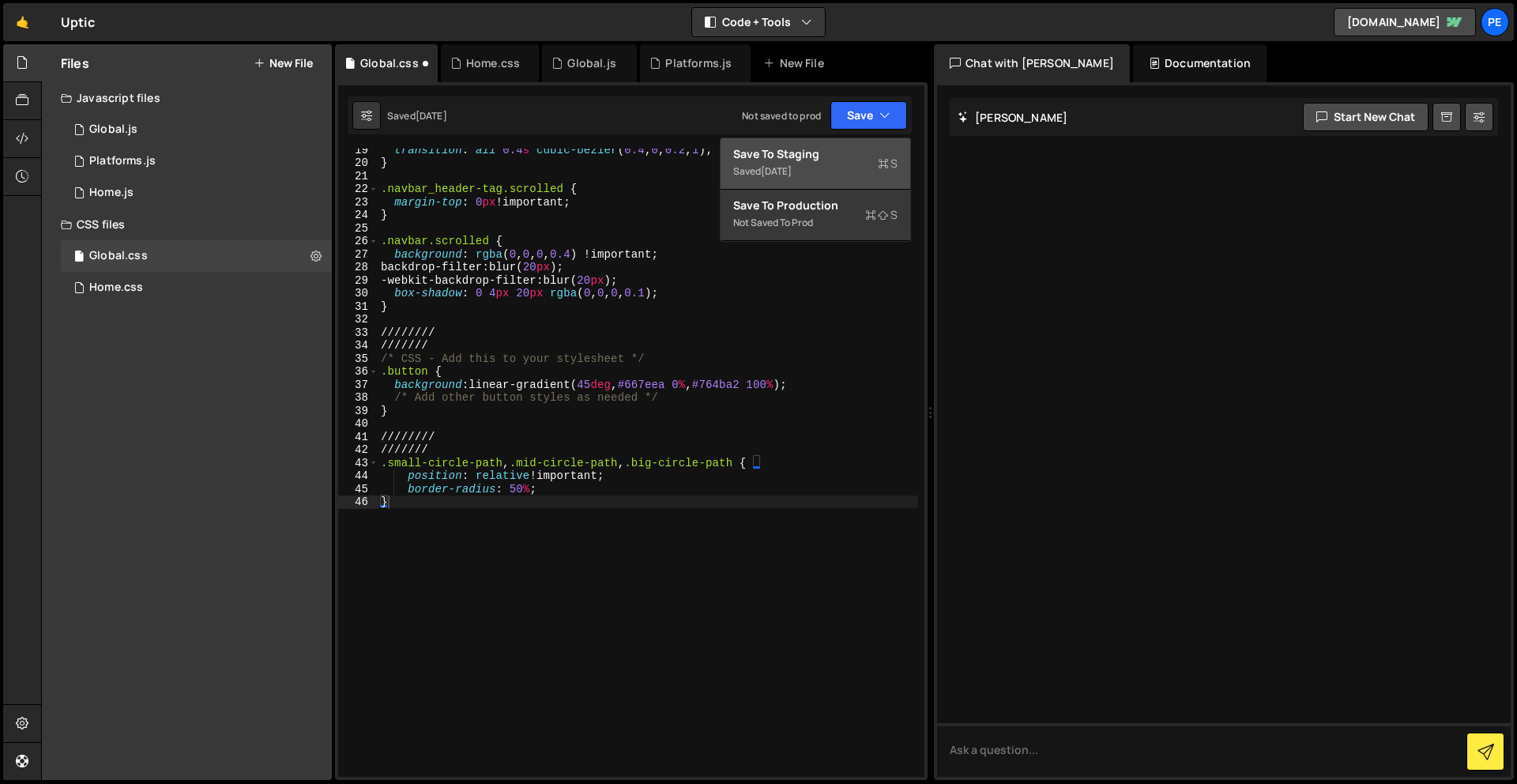
click at [838, 159] on div "Save to Staging S" at bounding box center [815, 153] width 164 height 16
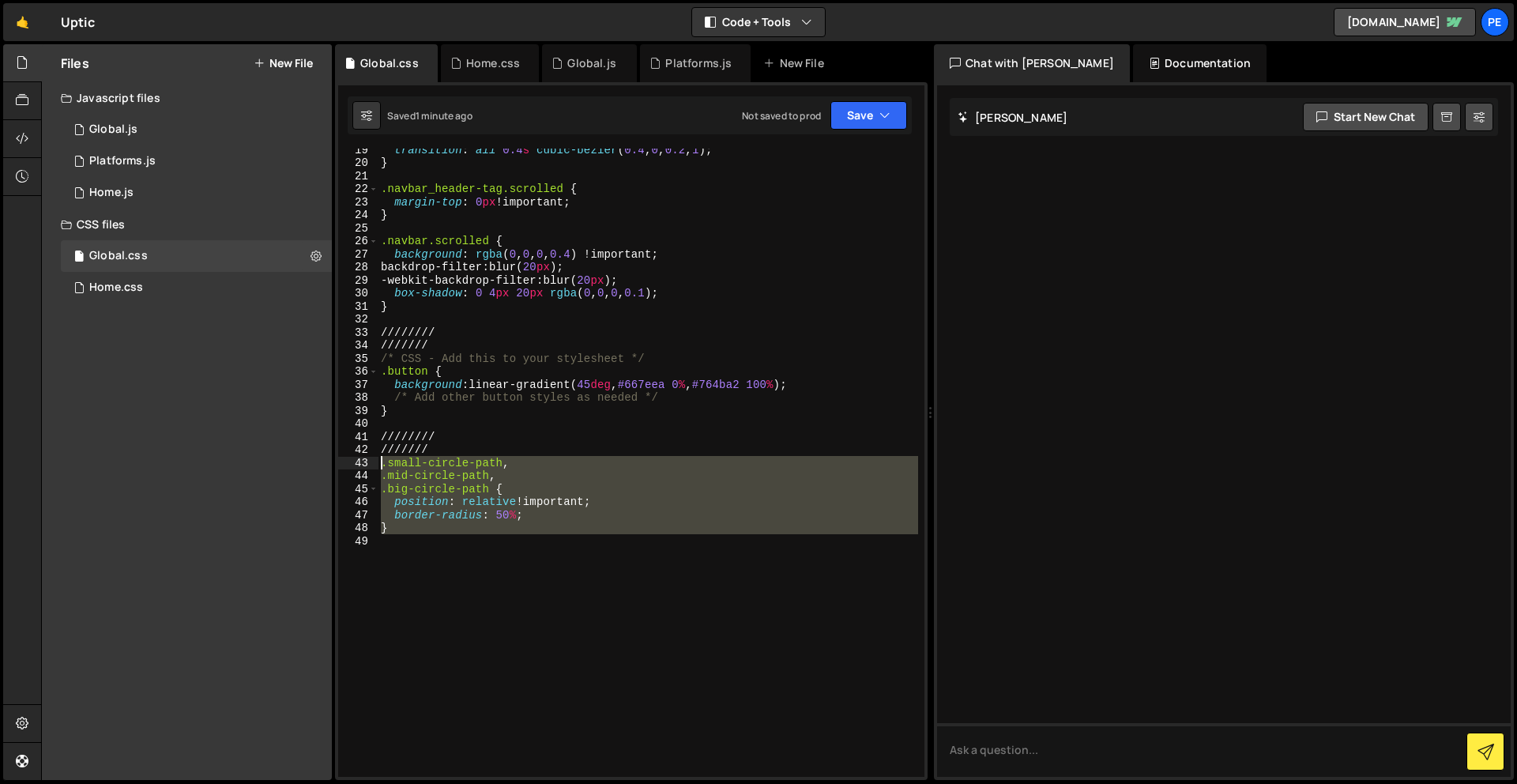
drag, startPoint x: 447, startPoint y: 593, endPoint x: 376, endPoint y: 463, distance: 148.1
click at [376, 463] on div "19 20 21 22 23 24 25 26 27 28 29 30 31 32 33 34 35 36 37 38 39 40 41 42 43 44 4…" at bounding box center [631, 462] width 586 height 628
paste textarea "}"
type textarea "}"
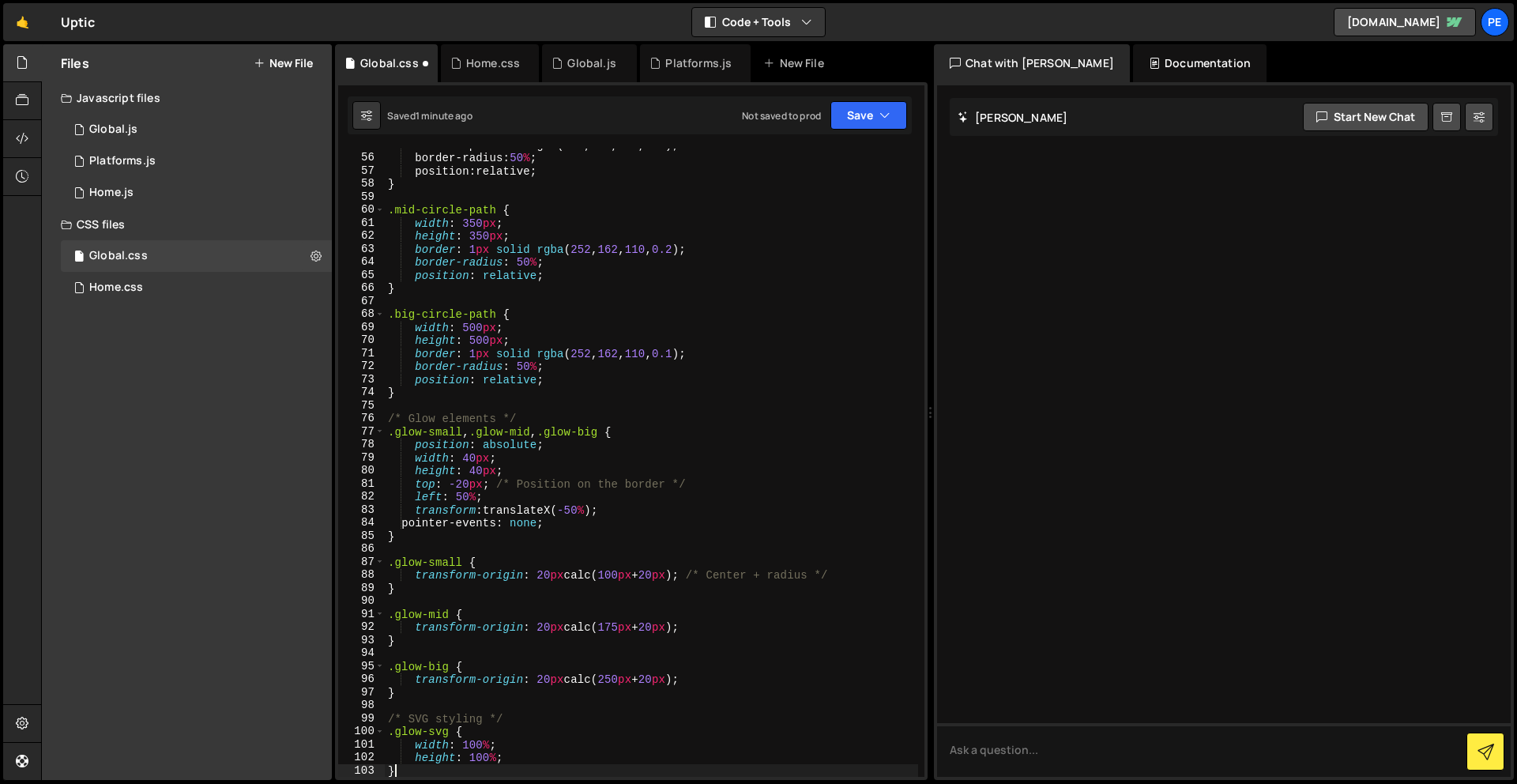
scroll to position [728, 0]
click at [864, 121] on button "Save" at bounding box center [868, 116] width 77 height 28
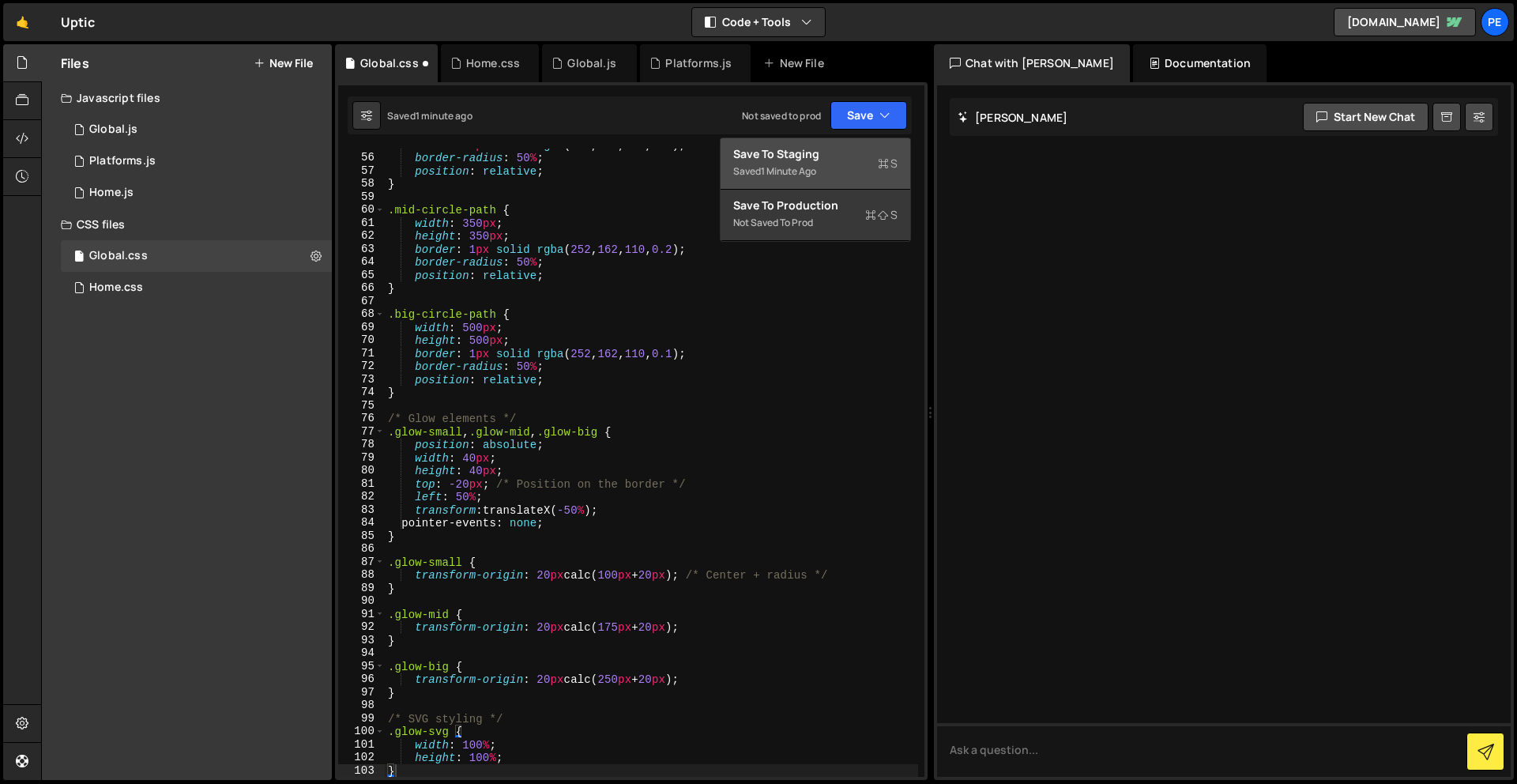
click at [864, 145] on button "Save to Staging S Saved 1 minute ago" at bounding box center [815, 164] width 190 height 51
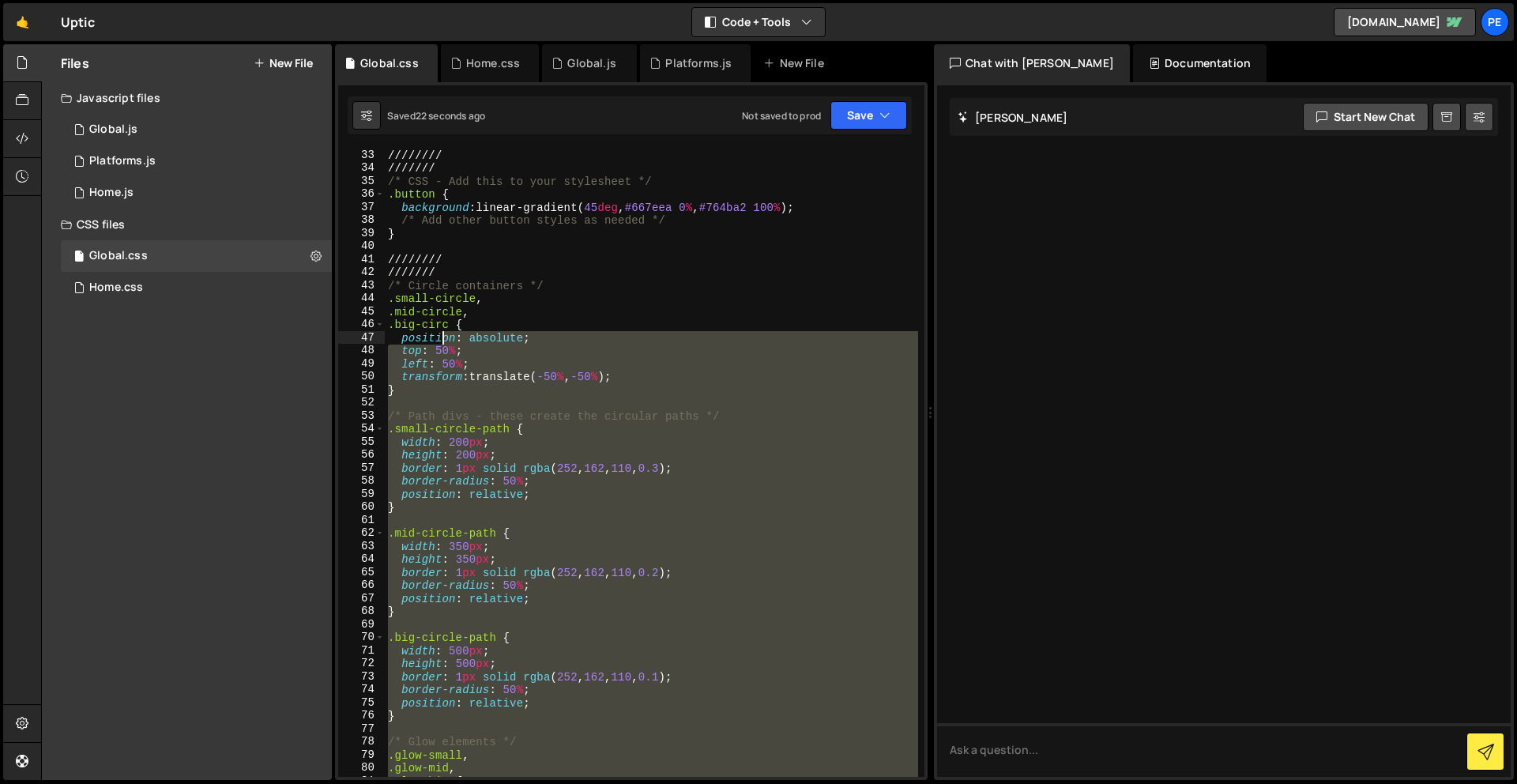
scroll to position [431, 0]
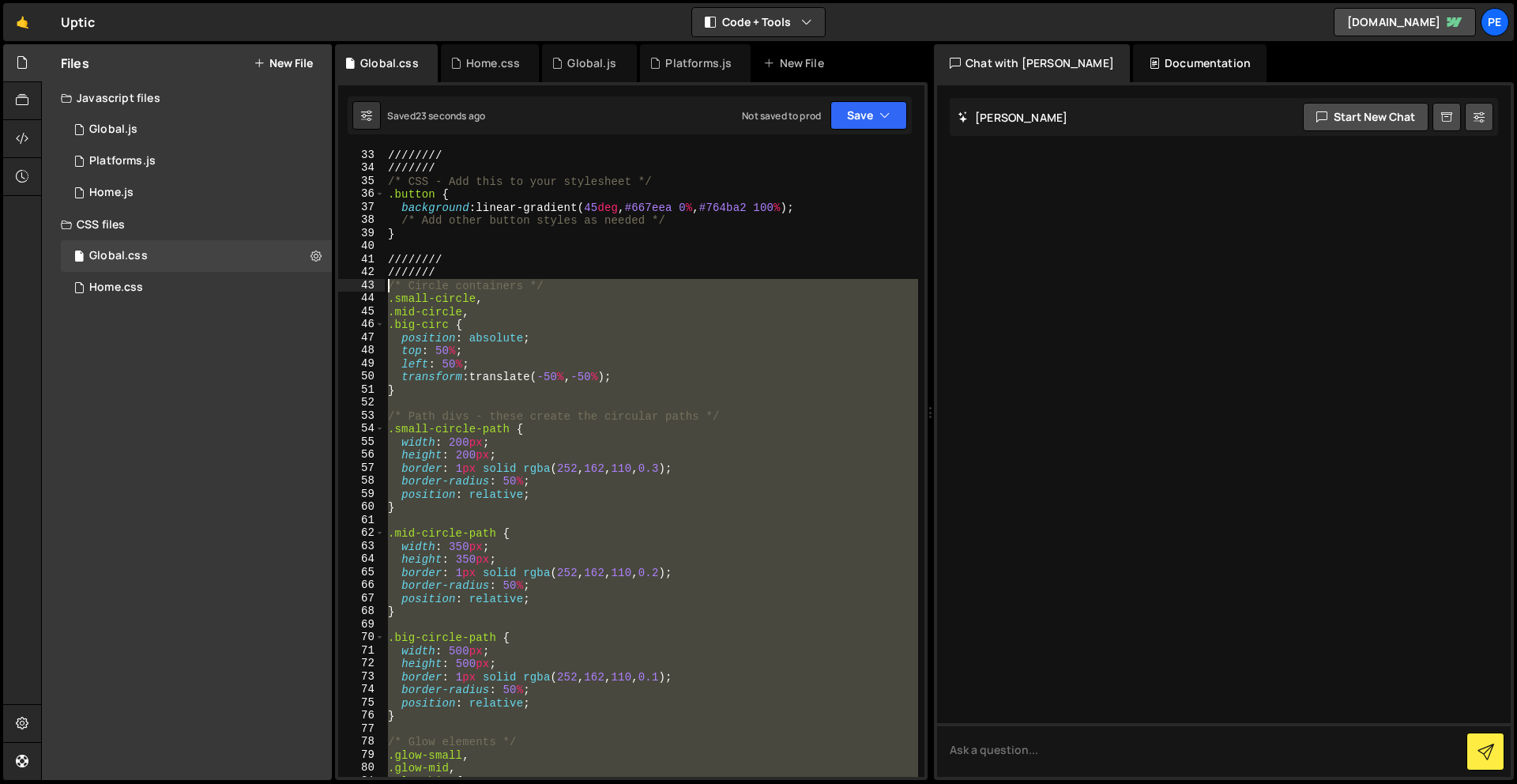
drag, startPoint x: 492, startPoint y: 554, endPoint x: 356, endPoint y: 286, distance: 300.5
click at [356, 286] on div "33 34 35 36 37 38 39 40 41 42 43 44 45 46 47 48 49 50 51 52 53 54 55 56 57 58 5…" at bounding box center [631, 462] width 586 height 628
type textarea "/* Circle containers */ .small-circle,"
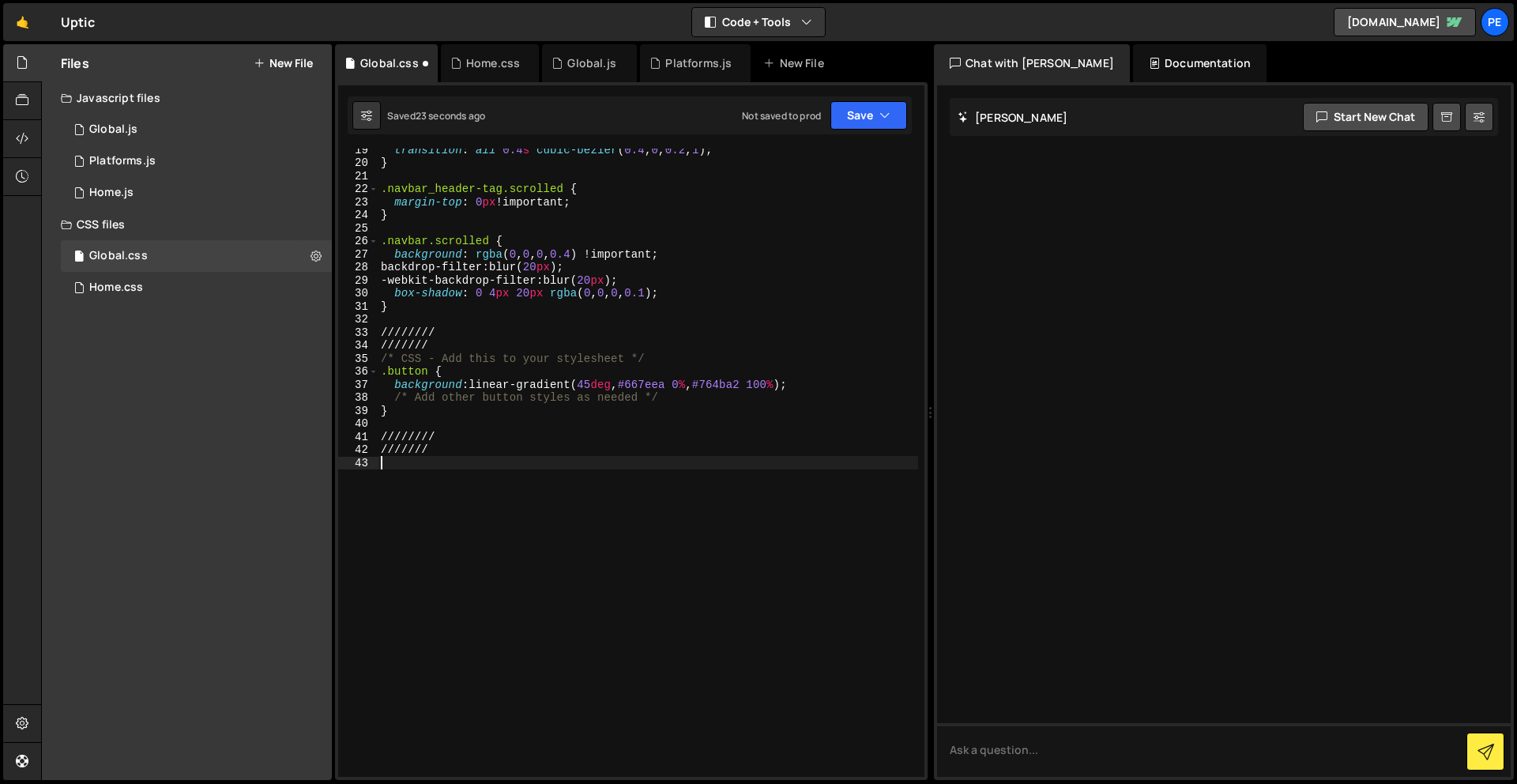
scroll to position [253, 0]
click at [886, 121] on icon "button" at bounding box center [884, 115] width 11 height 16
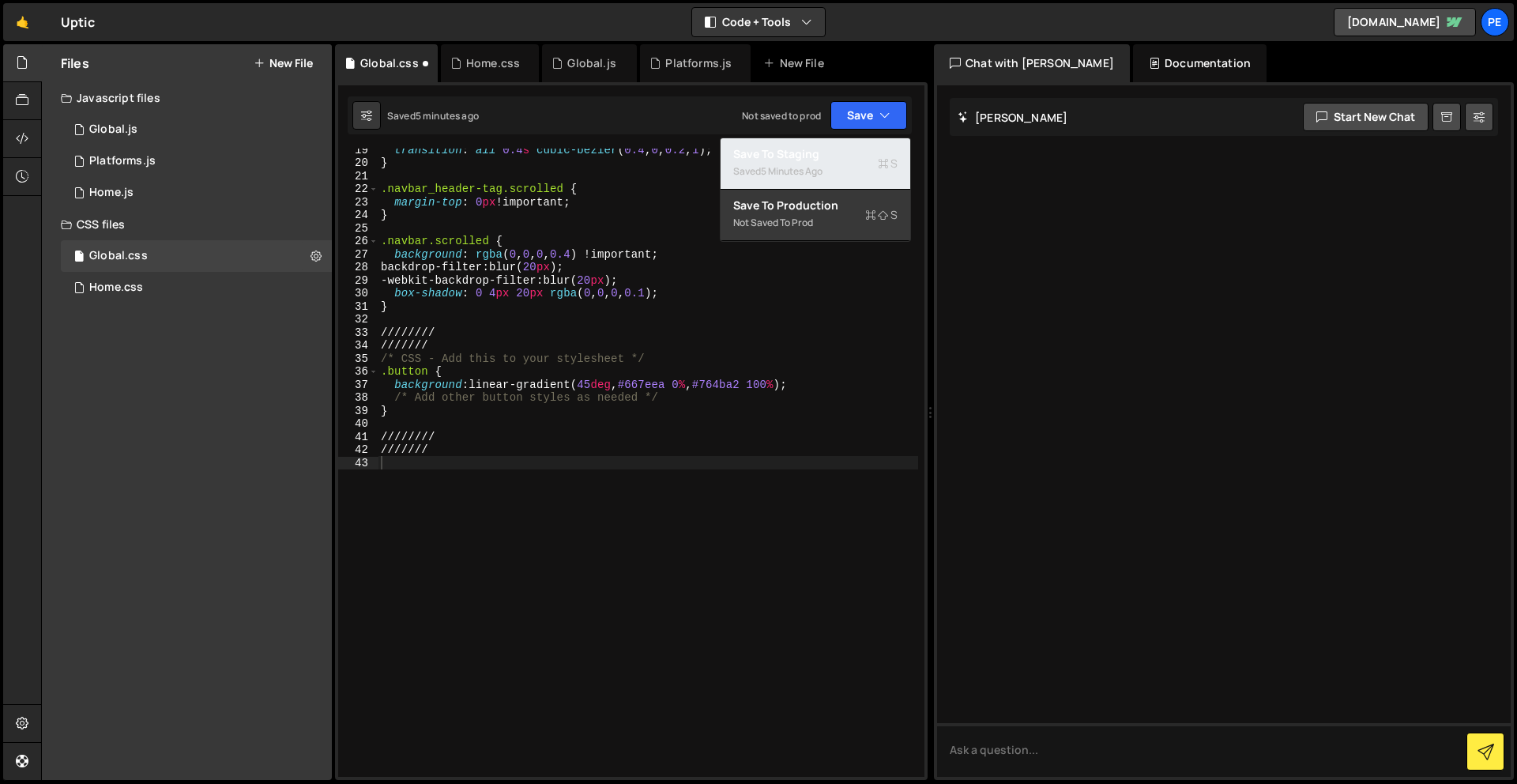
click at [877, 168] on div "Saved 5 minutes ago" at bounding box center [815, 171] width 164 height 19
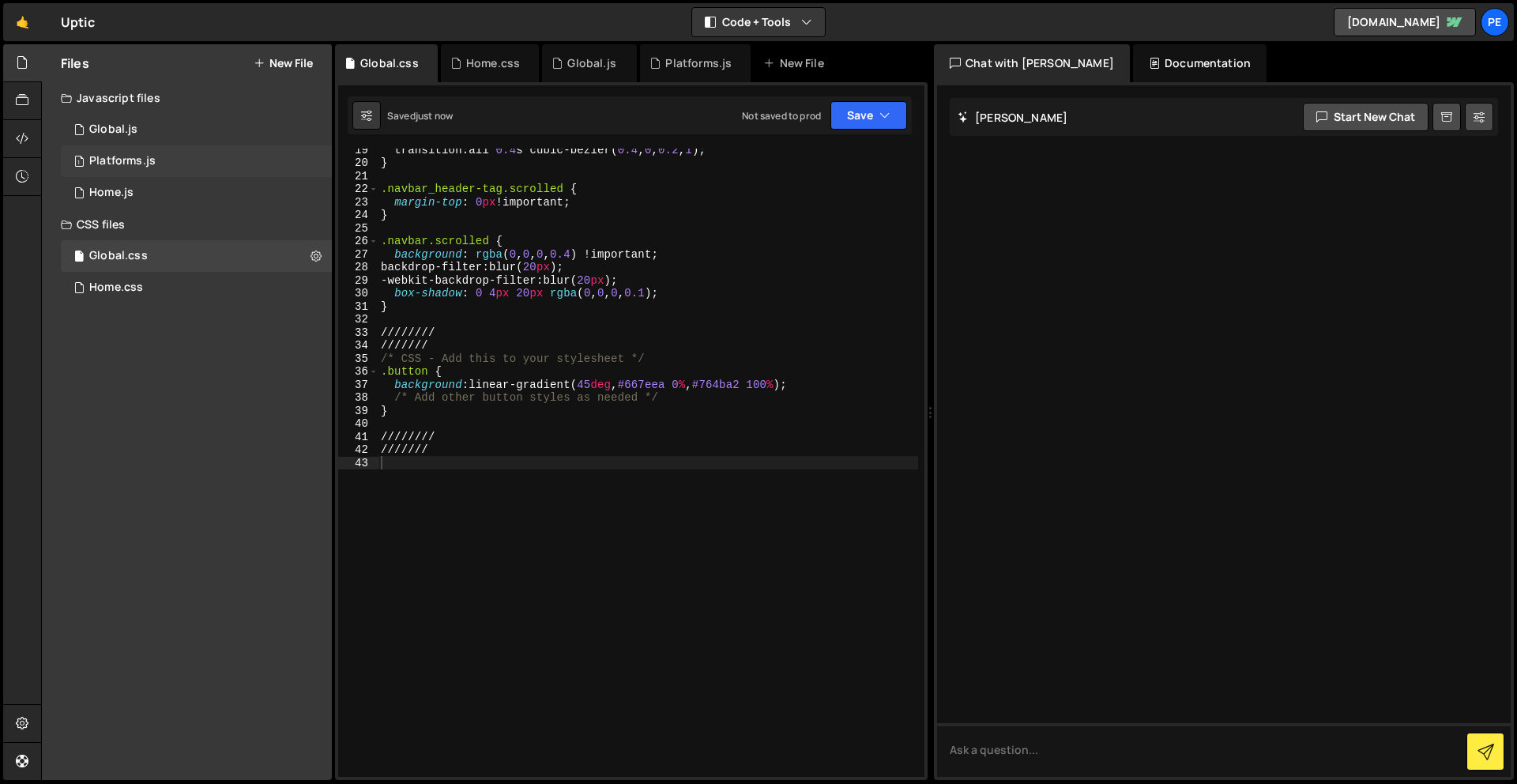
click at [154, 154] on div "1 Platforms.js 0" at bounding box center [196, 161] width 271 height 31
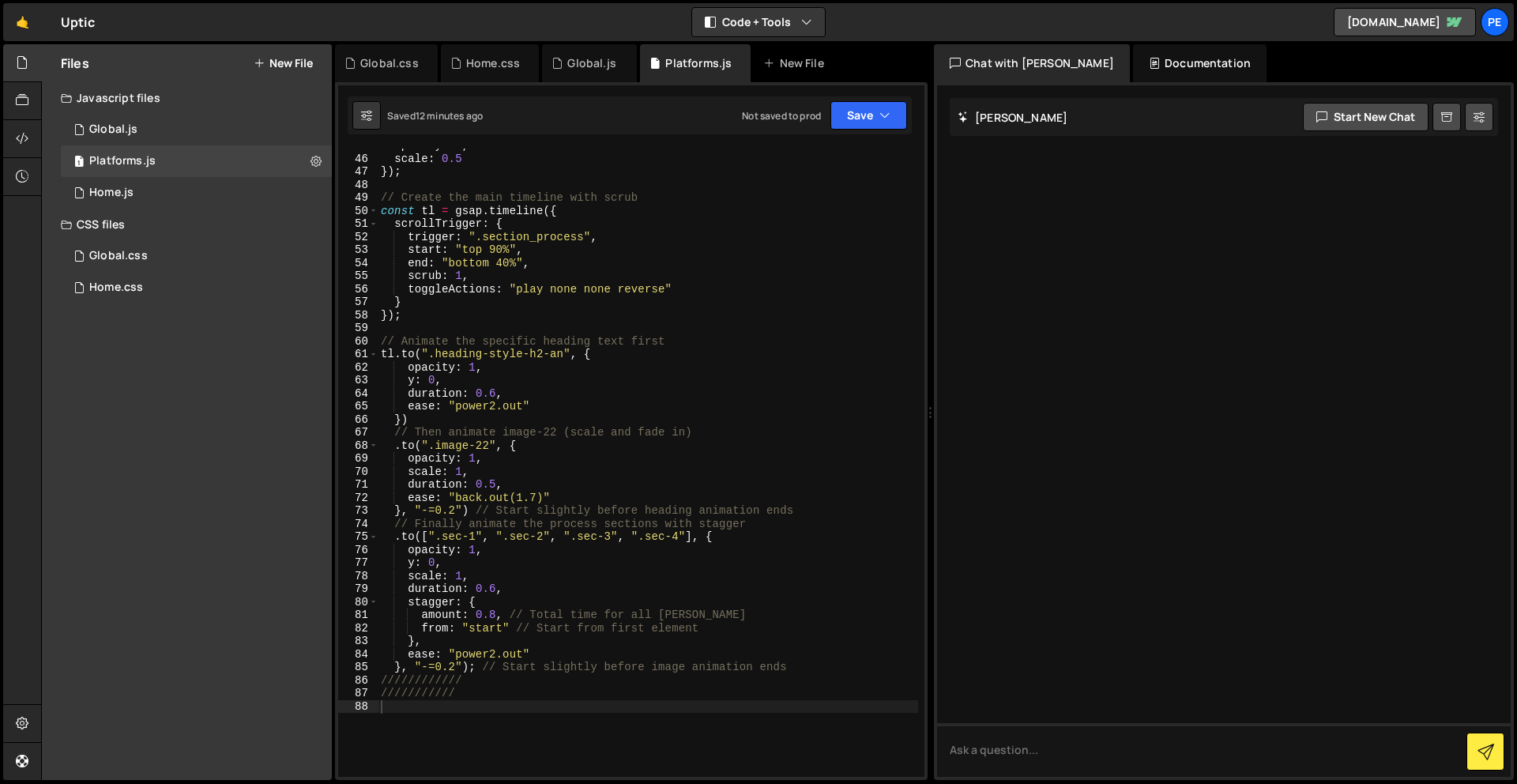
scroll to position [589, 0]
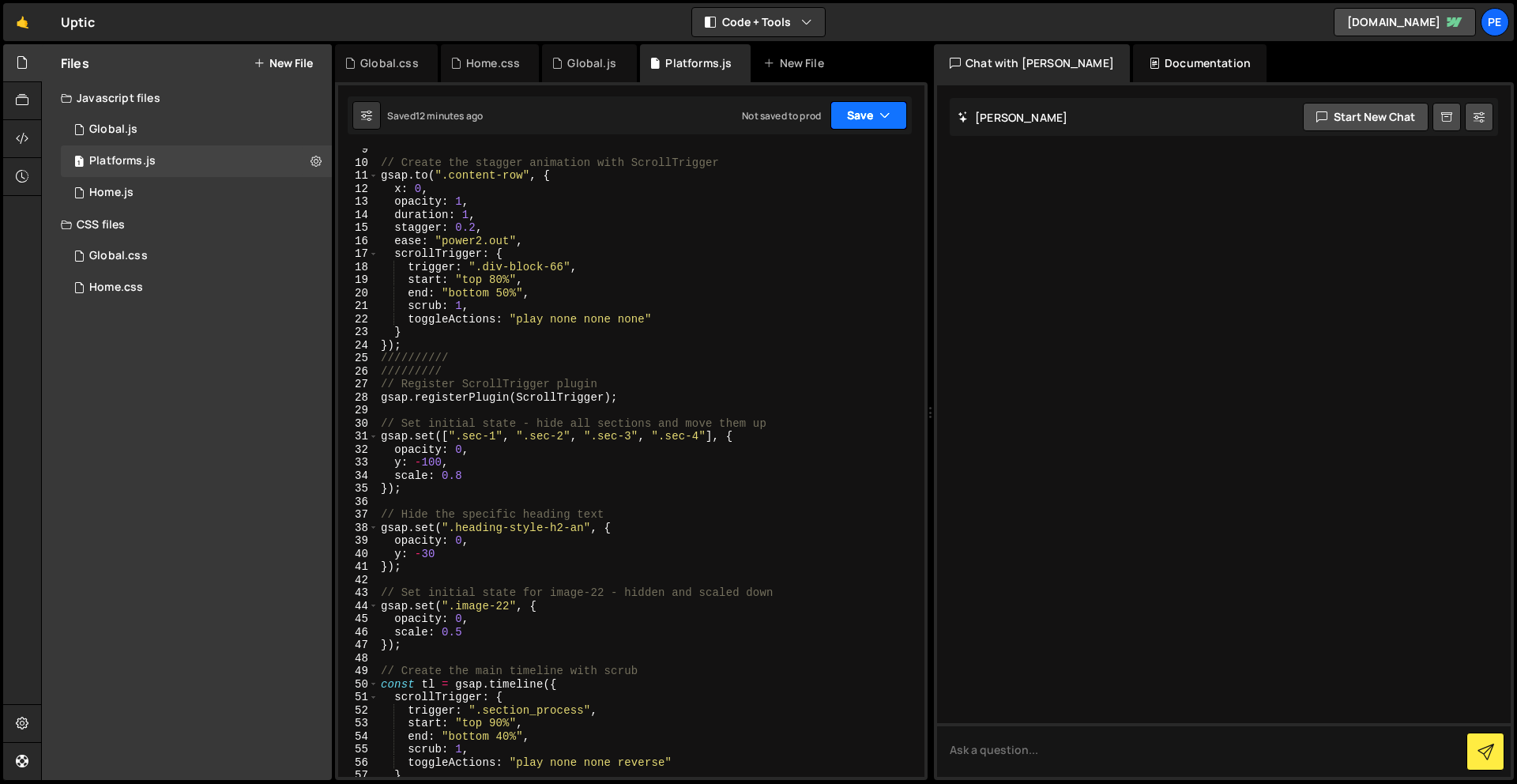
click at [861, 112] on button "Save" at bounding box center [868, 116] width 77 height 28
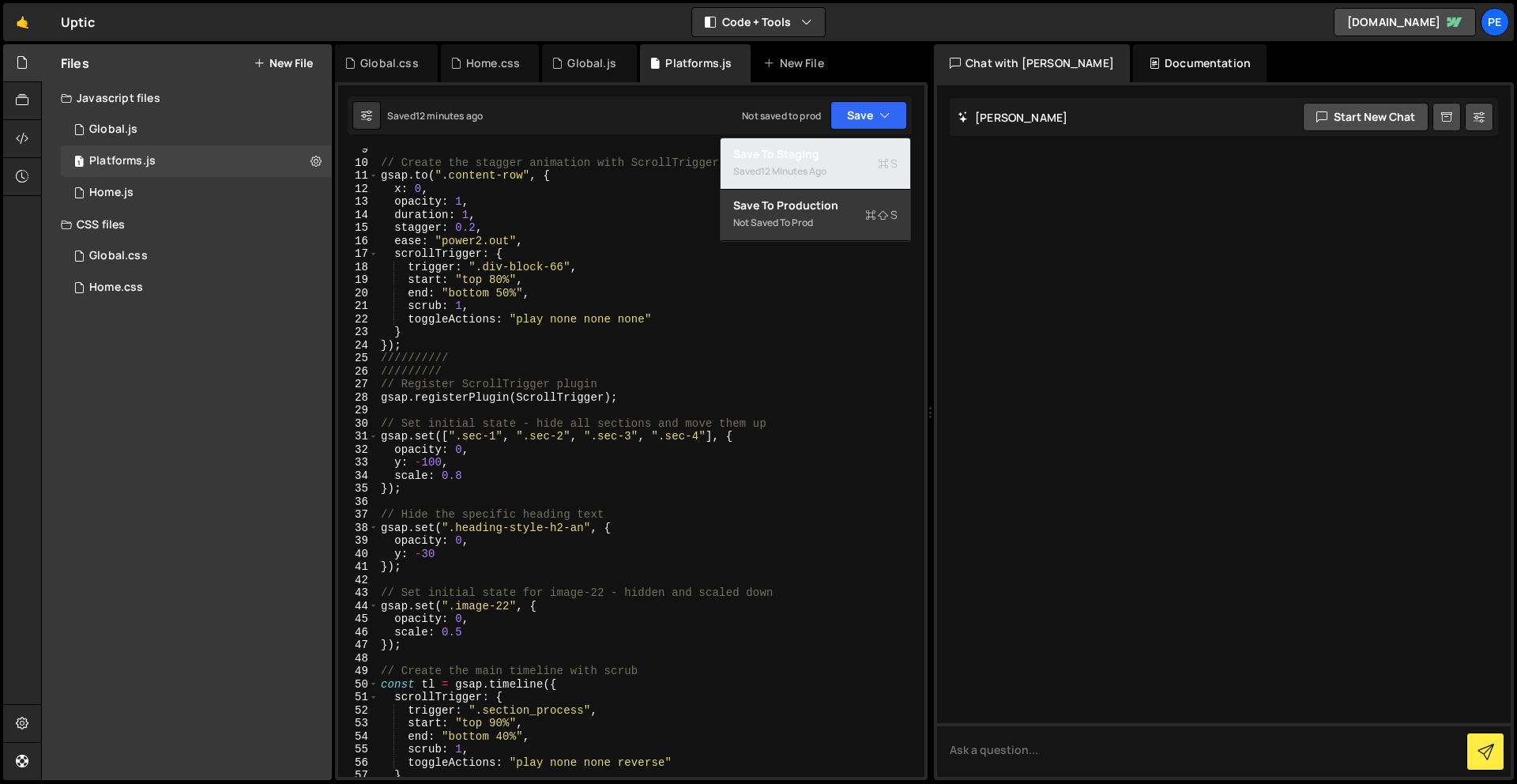
drag, startPoint x: 846, startPoint y: 159, endPoint x: 776, endPoint y: 140, distance: 72.5
click at [846, 159] on div "Save to Staging S" at bounding box center [815, 153] width 164 height 16
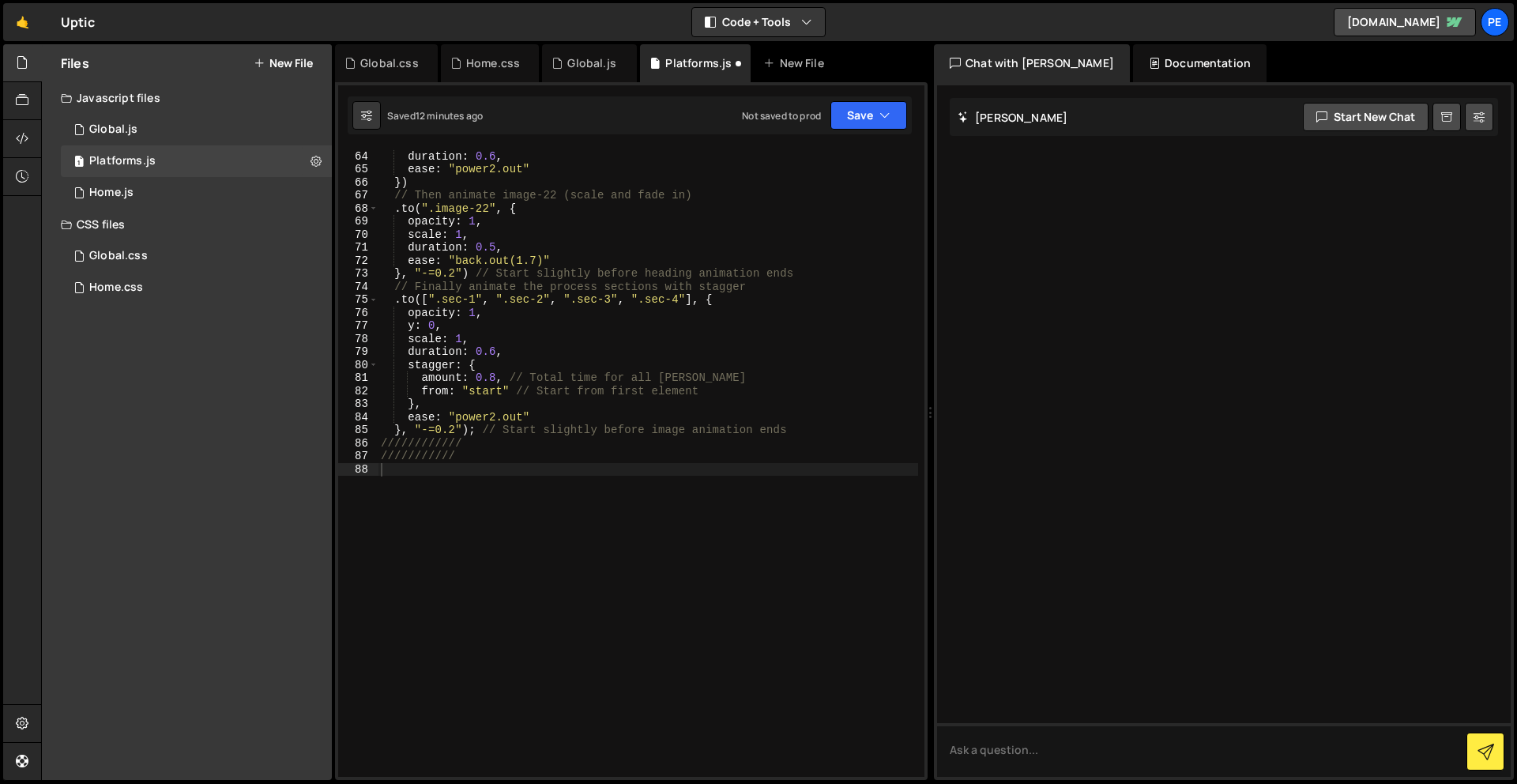
scroll to position [820, 0]
click at [159, 252] on div "Global.css 0" at bounding box center [196, 256] width 271 height 31
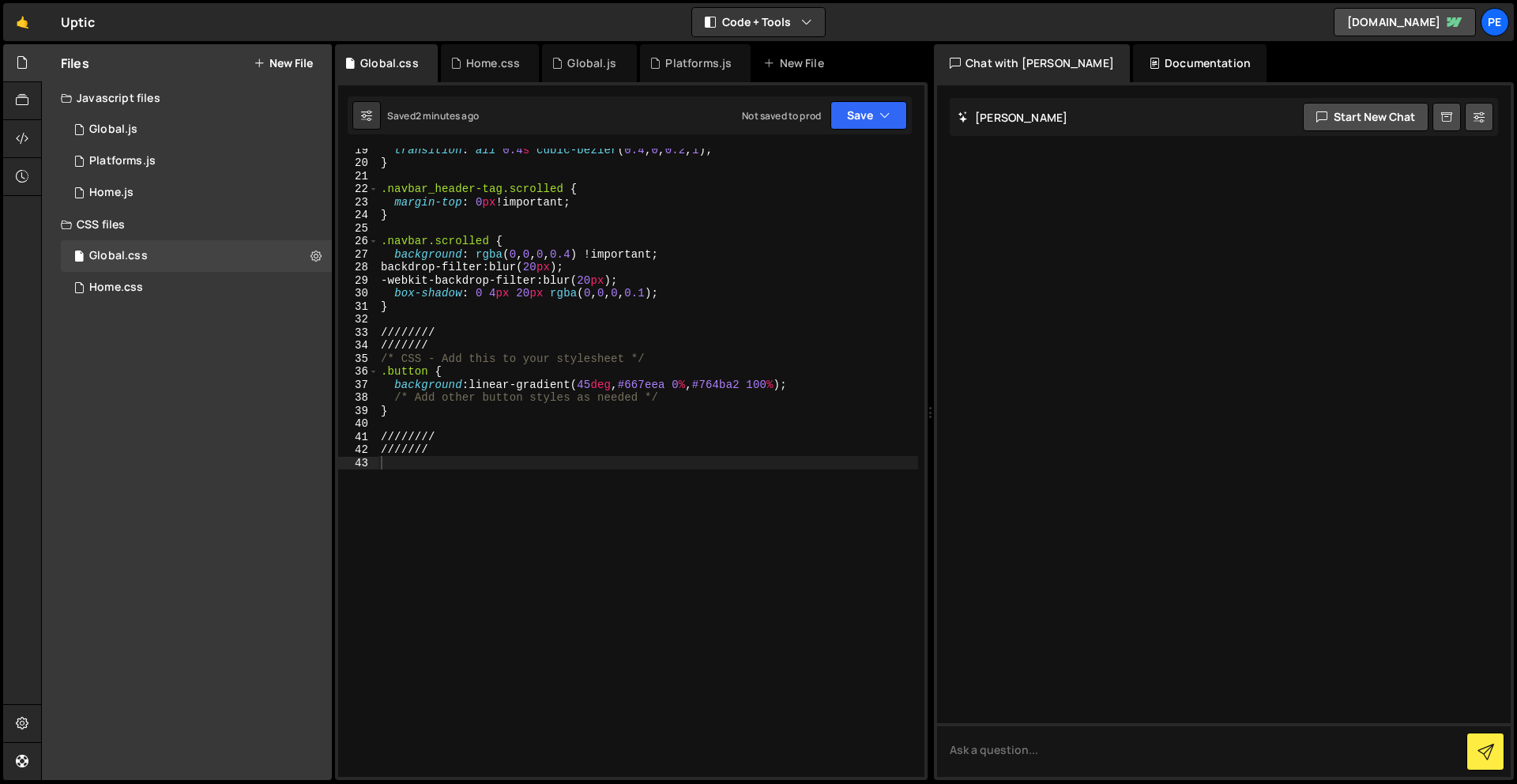
click at [284, 64] on button "New File" at bounding box center [283, 63] width 59 height 12
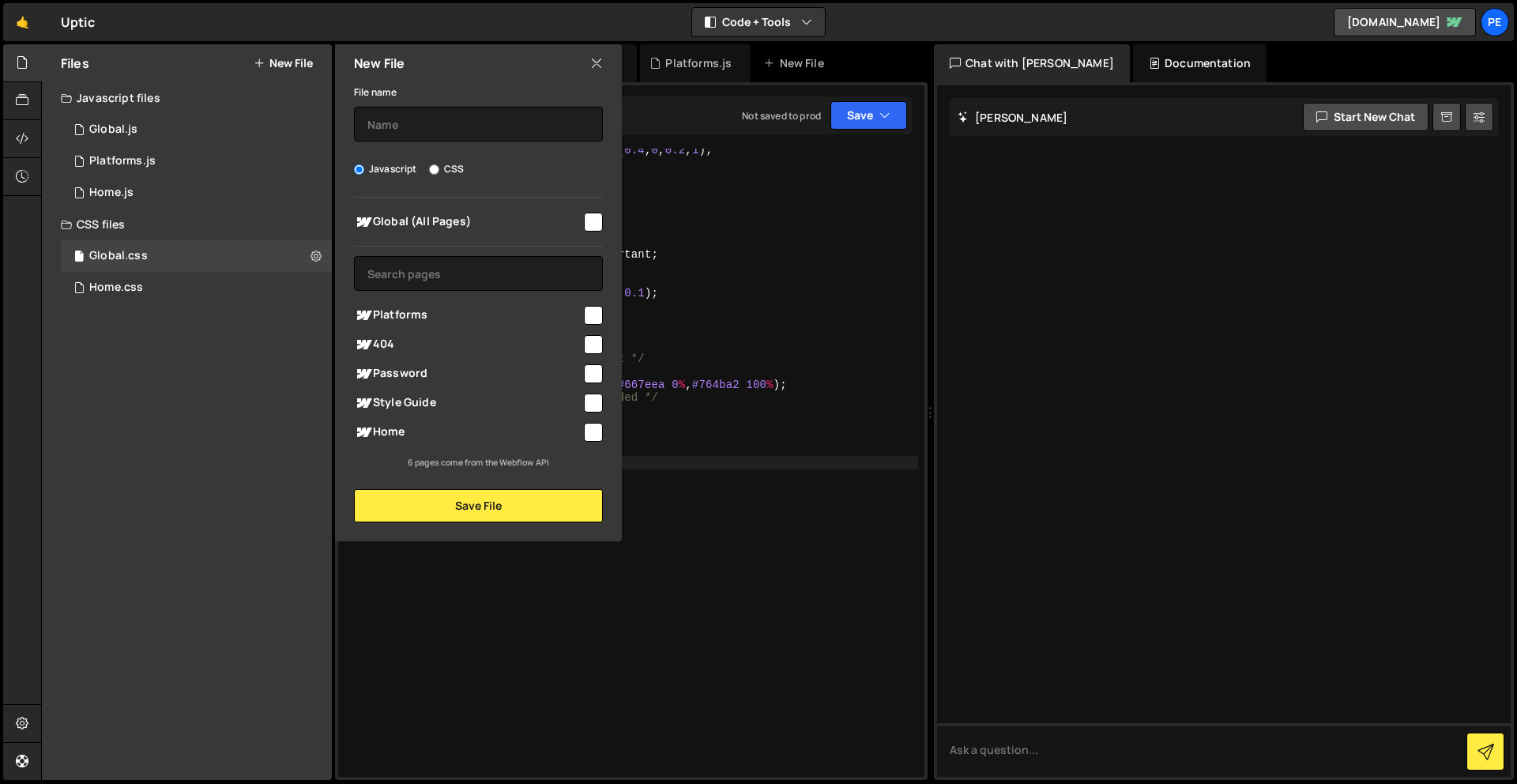
click at [593, 312] on input "checkbox" at bounding box center [593, 314] width 19 height 19
checkbox input "true"
click at [446, 166] on label "CSS" at bounding box center [447, 168] width 35 height 16
click at [439, 166] on input "CSS" at bounding box center [434, 169] width 10 height 10
radio input "true"
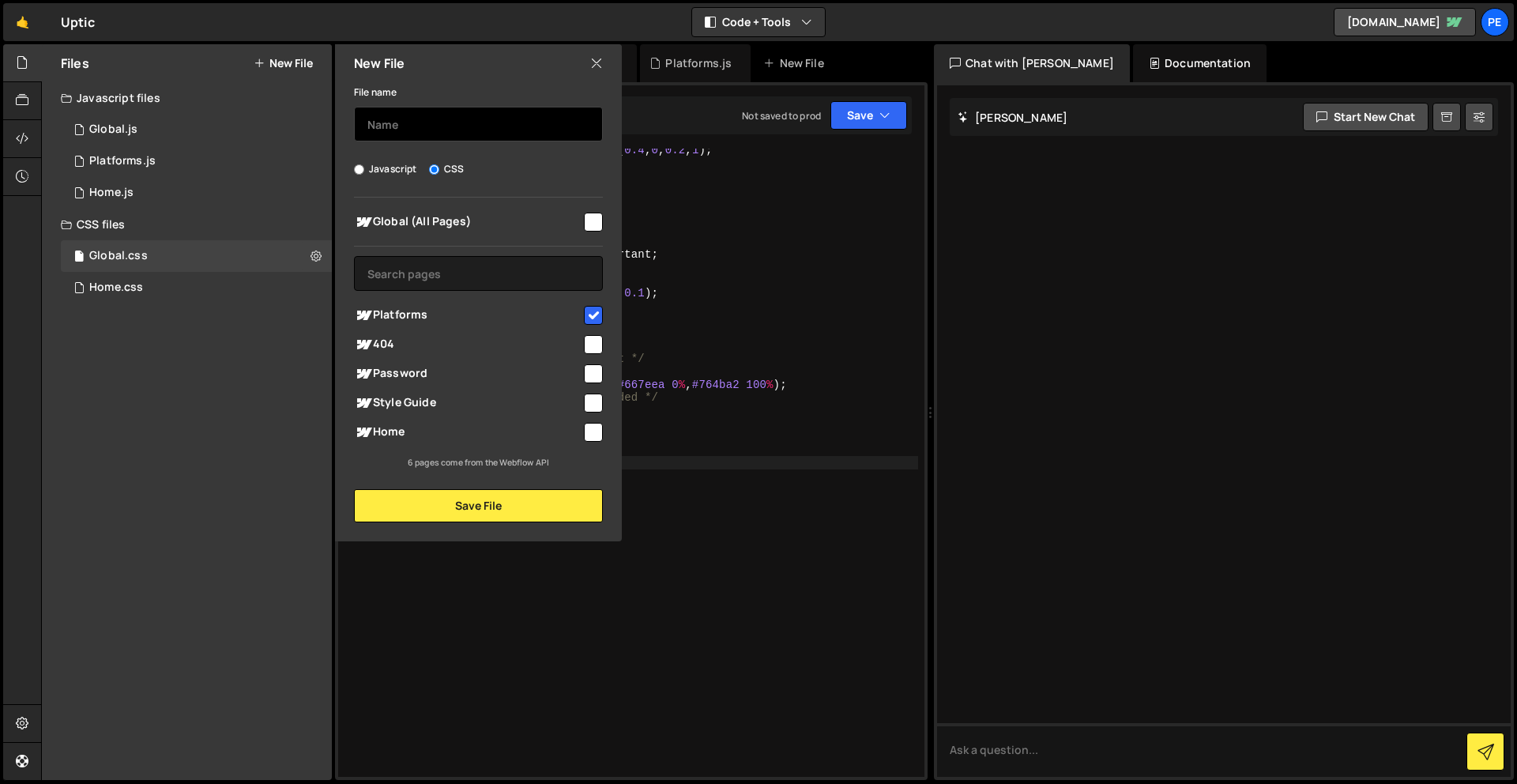
click at [458, 108] on input "text" at bounding box center [479, 124] width 249 height 35
type input "Platforms"
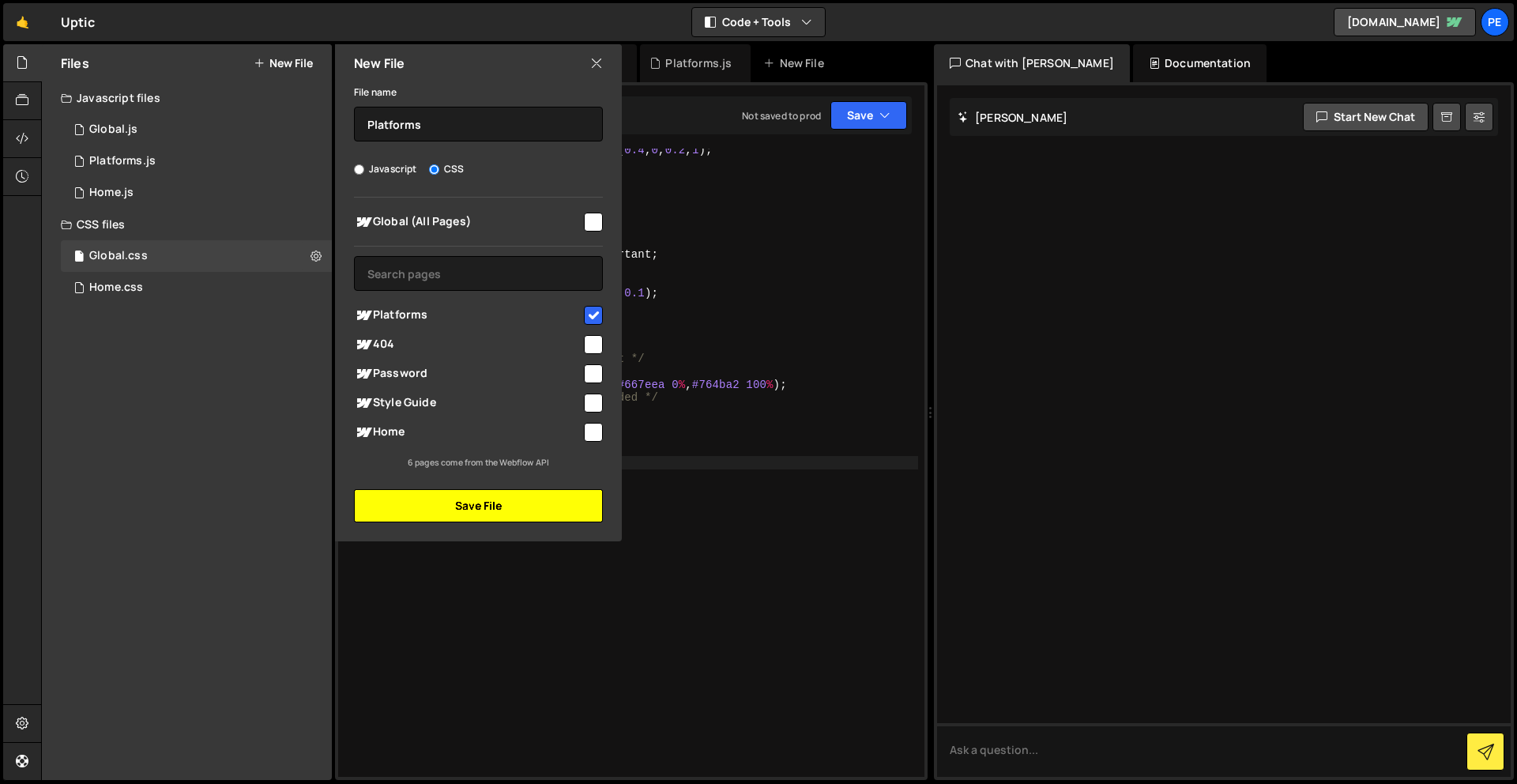
click at [526, 506] on button "Save File" at bounding box center [479, 506] width 249 height 33
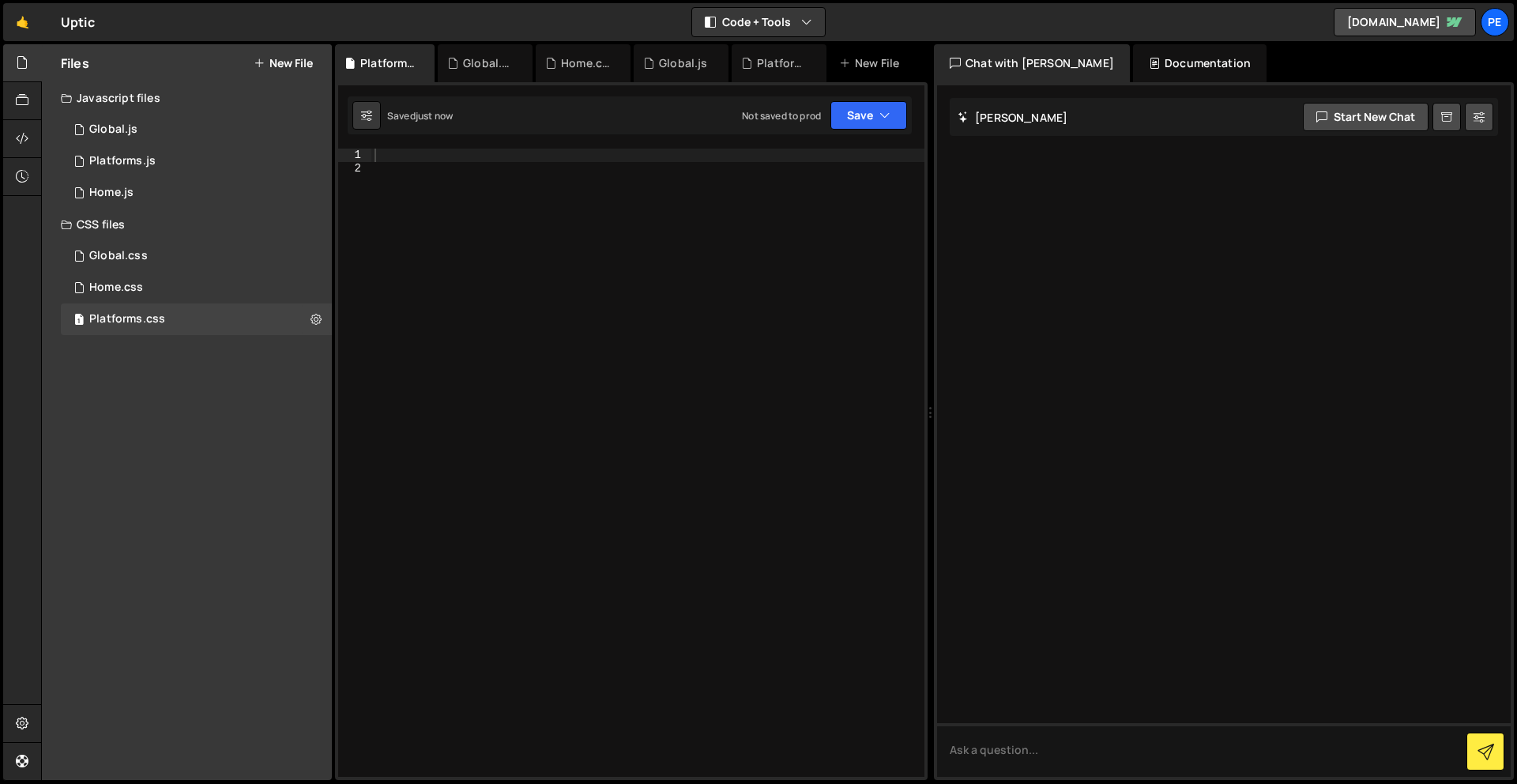
click at [554, 311] on div at bounding box center [648, 475] width 553 height 654
paste textarea "}"
type textarea "}"
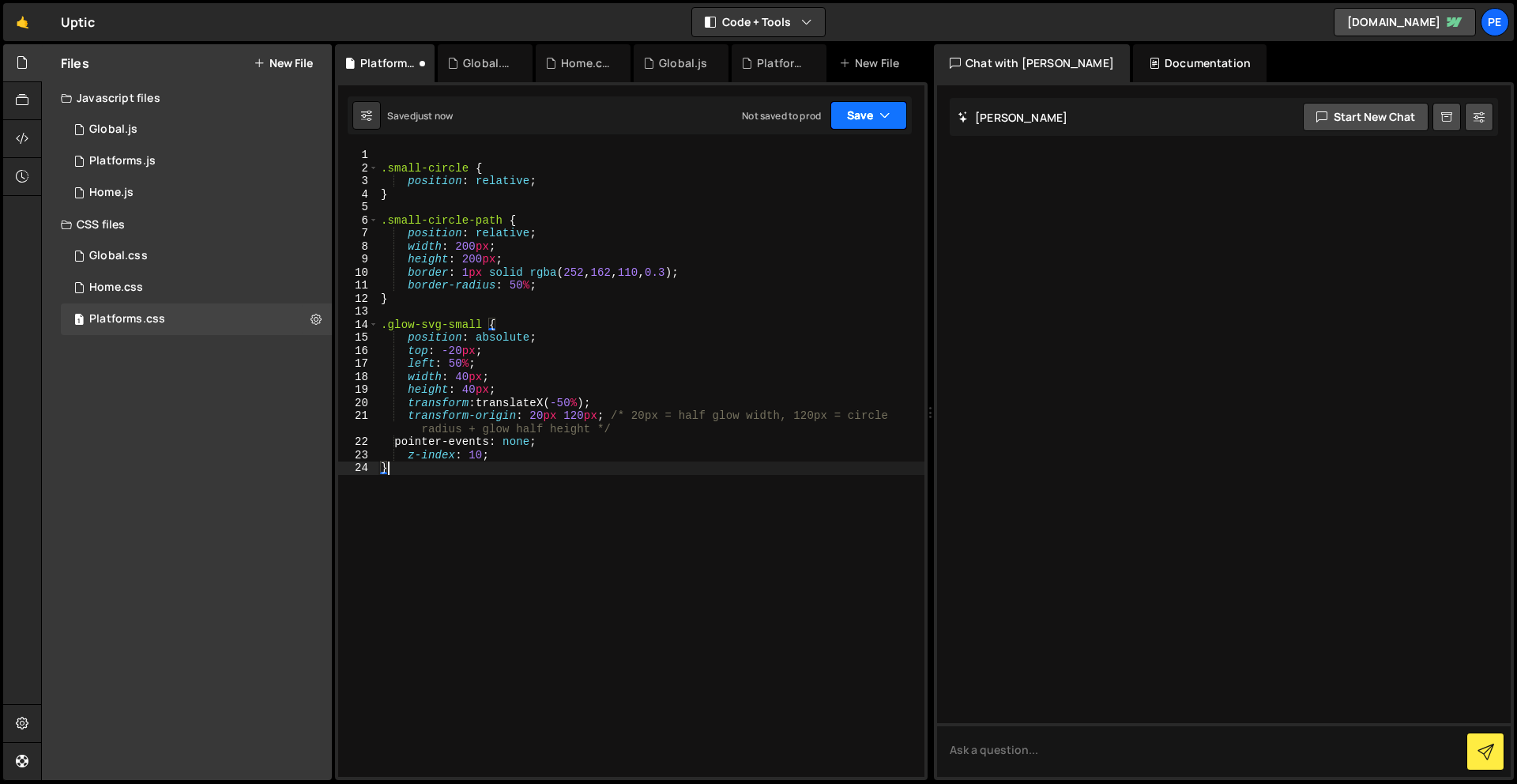
click at [869, 115] on button "Save" at bounding box center [868, 116] width 77 height 28
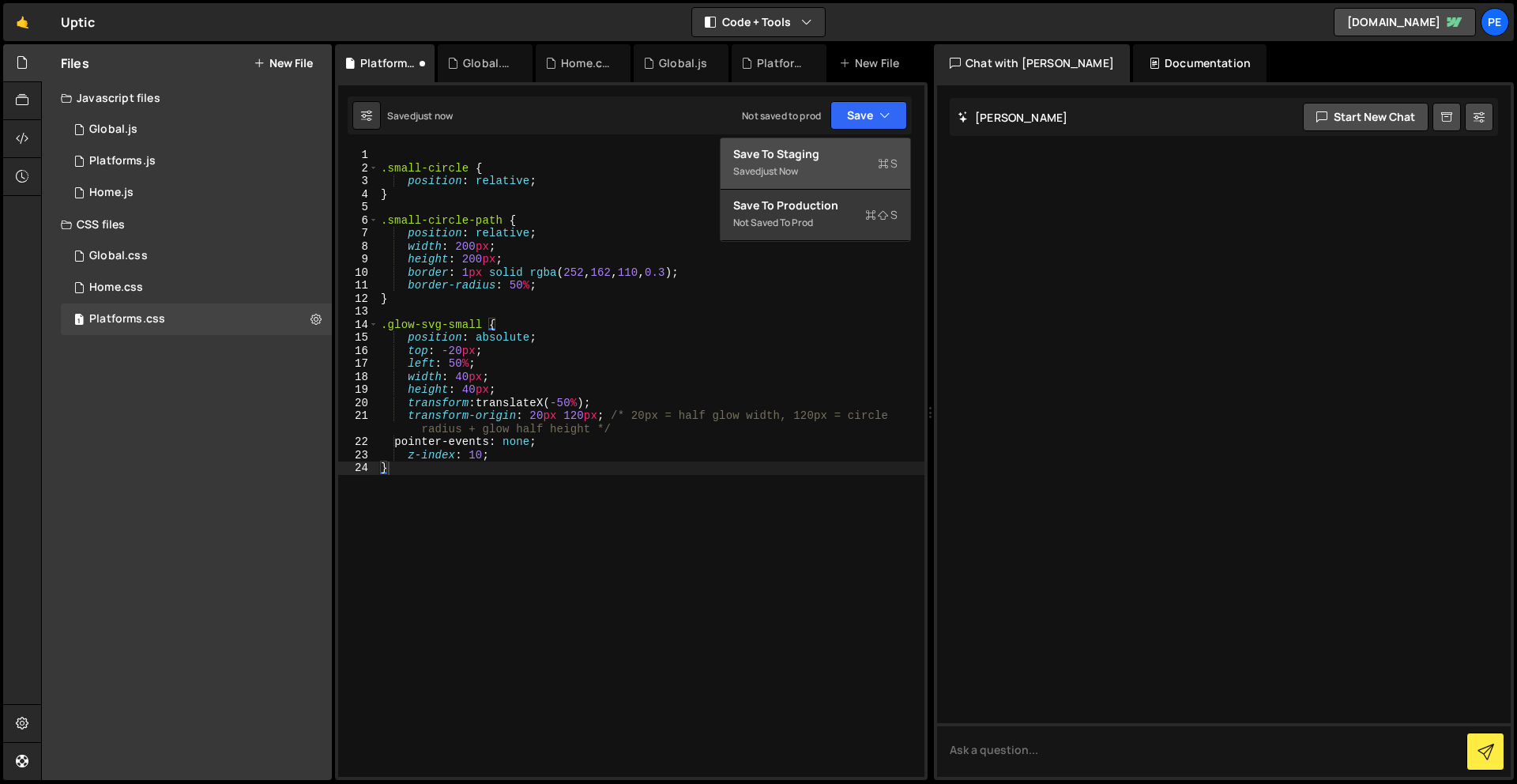
click at [846, 164] on div "Saved just now" at bounding box center [815, 171] width 164 height 19
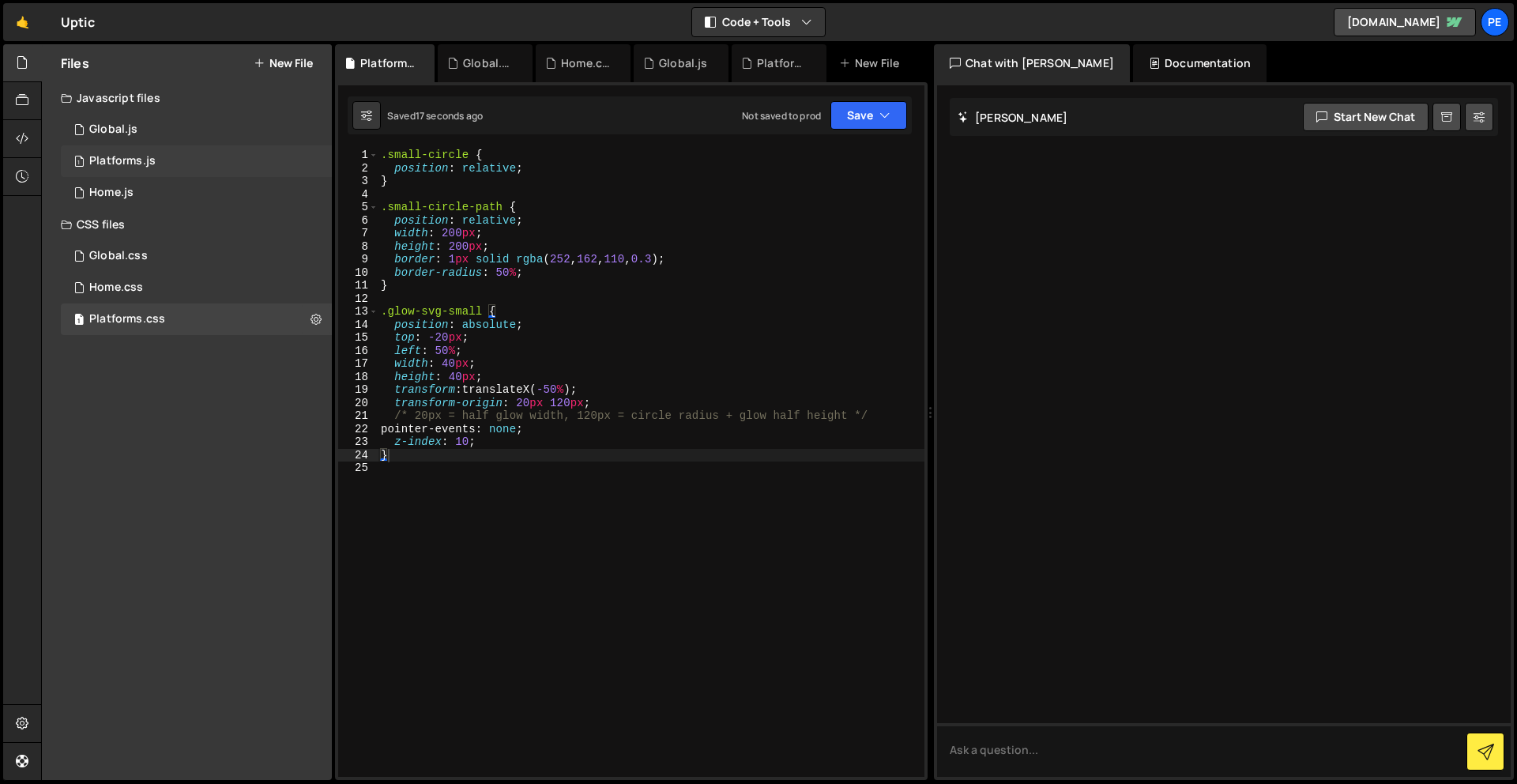
click at [154, 158] on div "Platforms.js" at bounding box center [122, 161] width 66 height 14
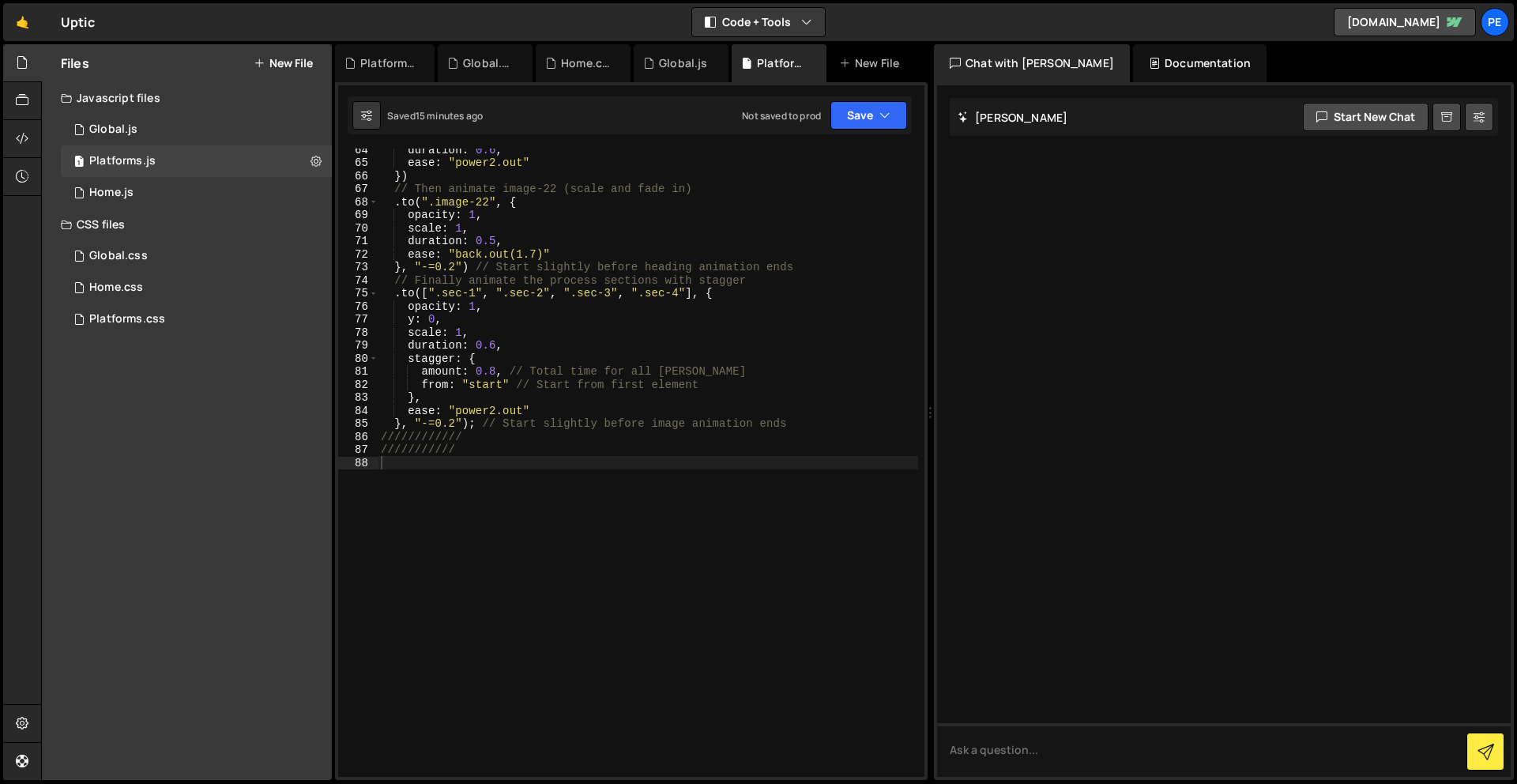
scroll to position [826, 0]
click at [437, 545] on div "duration : 0.6 , ease : "power2.out" }) // Then animate image-22 (scale and fad…" at bounding box center [648, 470] width 541 height 654
paste textarea "});"
type textarea "});"
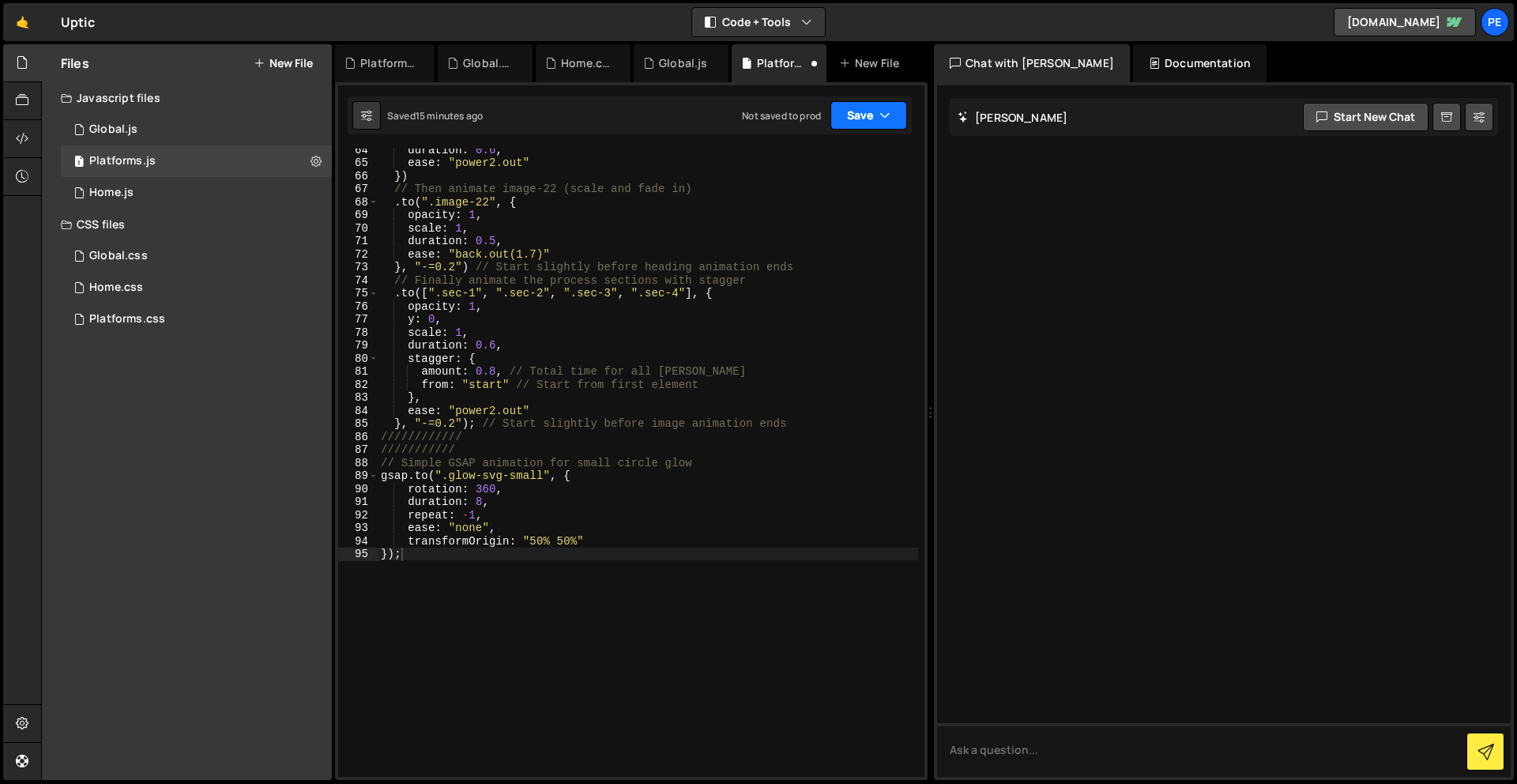
click at [865, 121] on button "Save" at bounding box center [868, 116] width 77 height 28
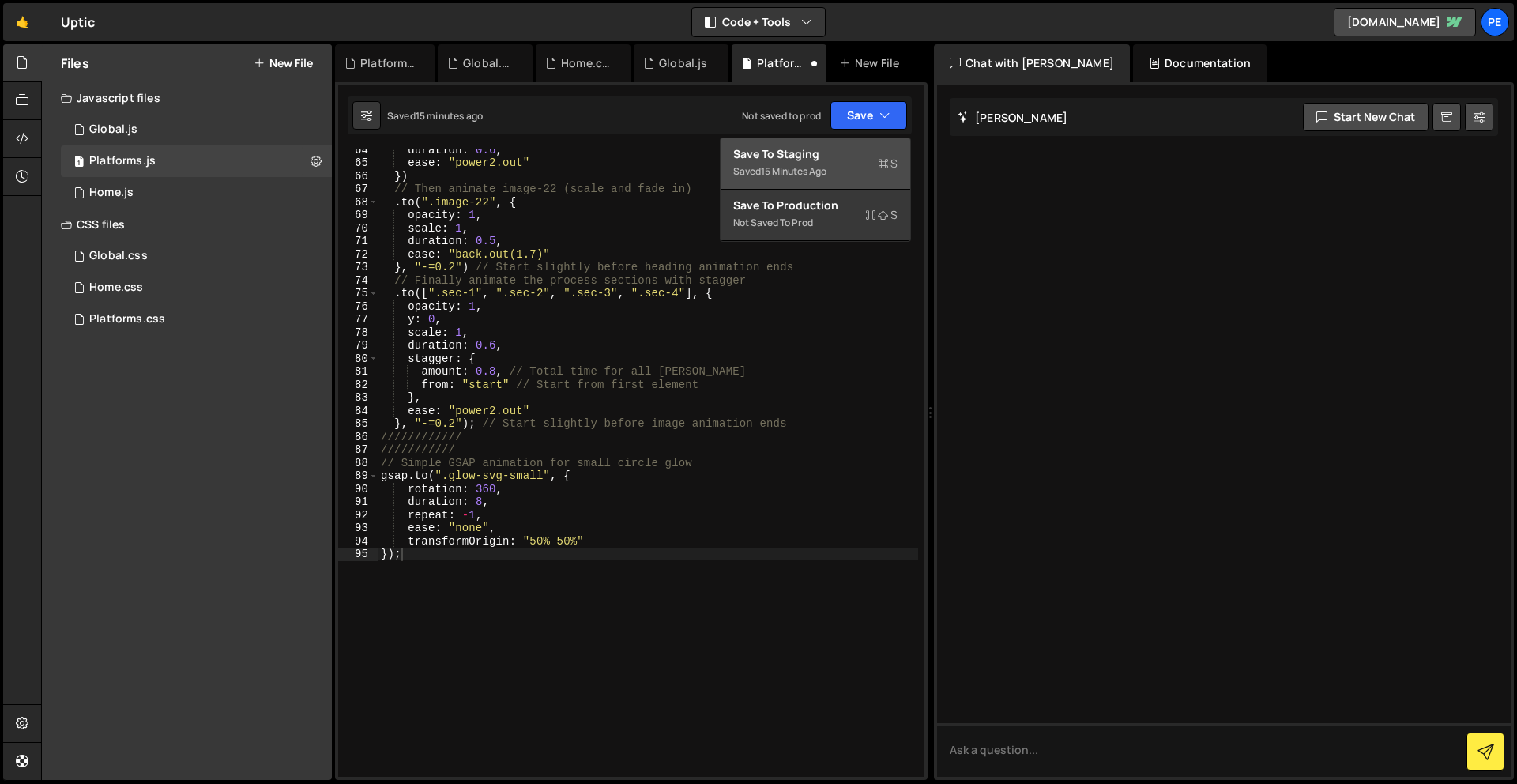
click at [844, 152] on div "Save to Staging S" at bounding box center [815, 153] width 164 height 16
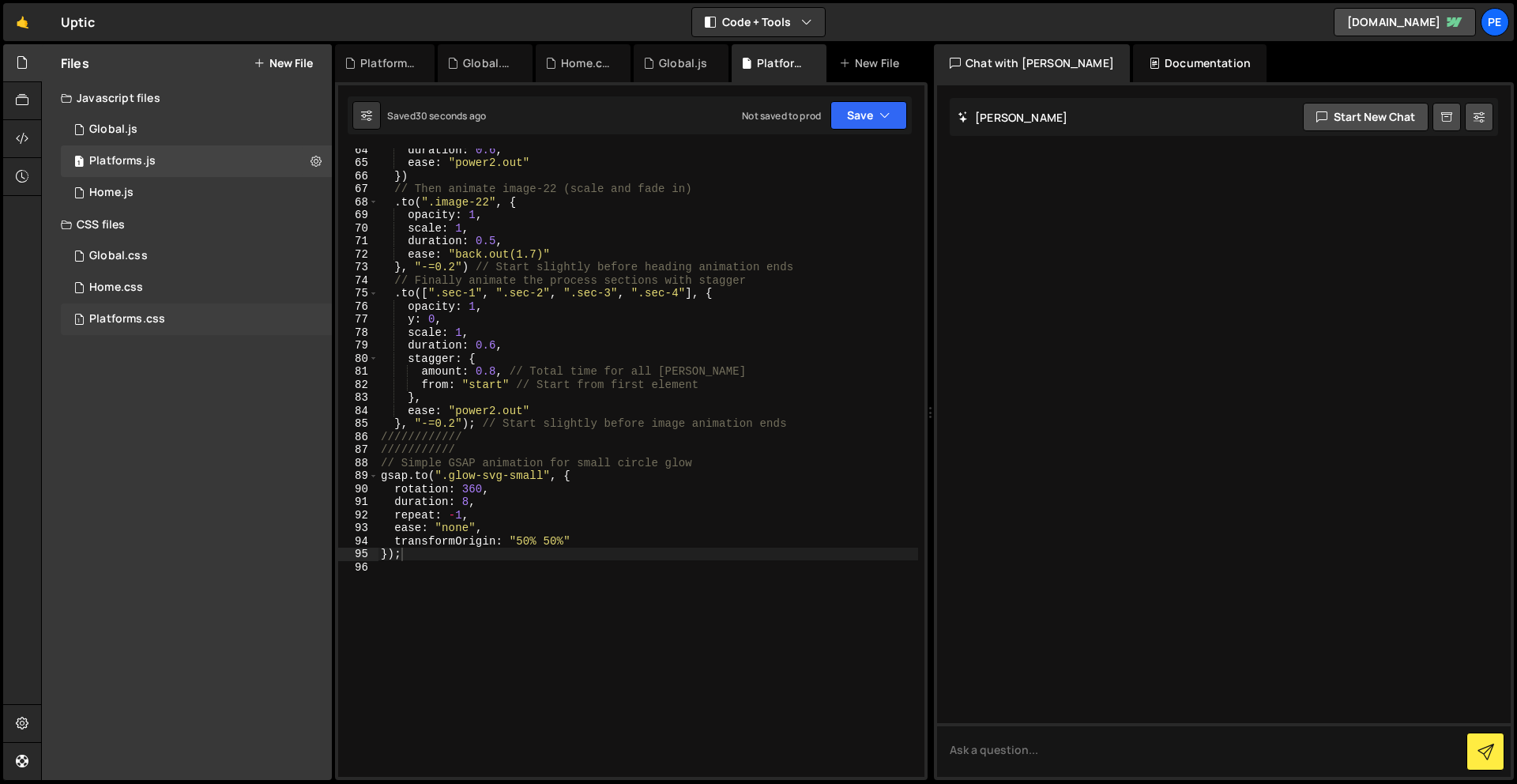
click at [170, 315] on div "1 Platforms.css 0" at bounding box center [196, 319] width 271 height 31
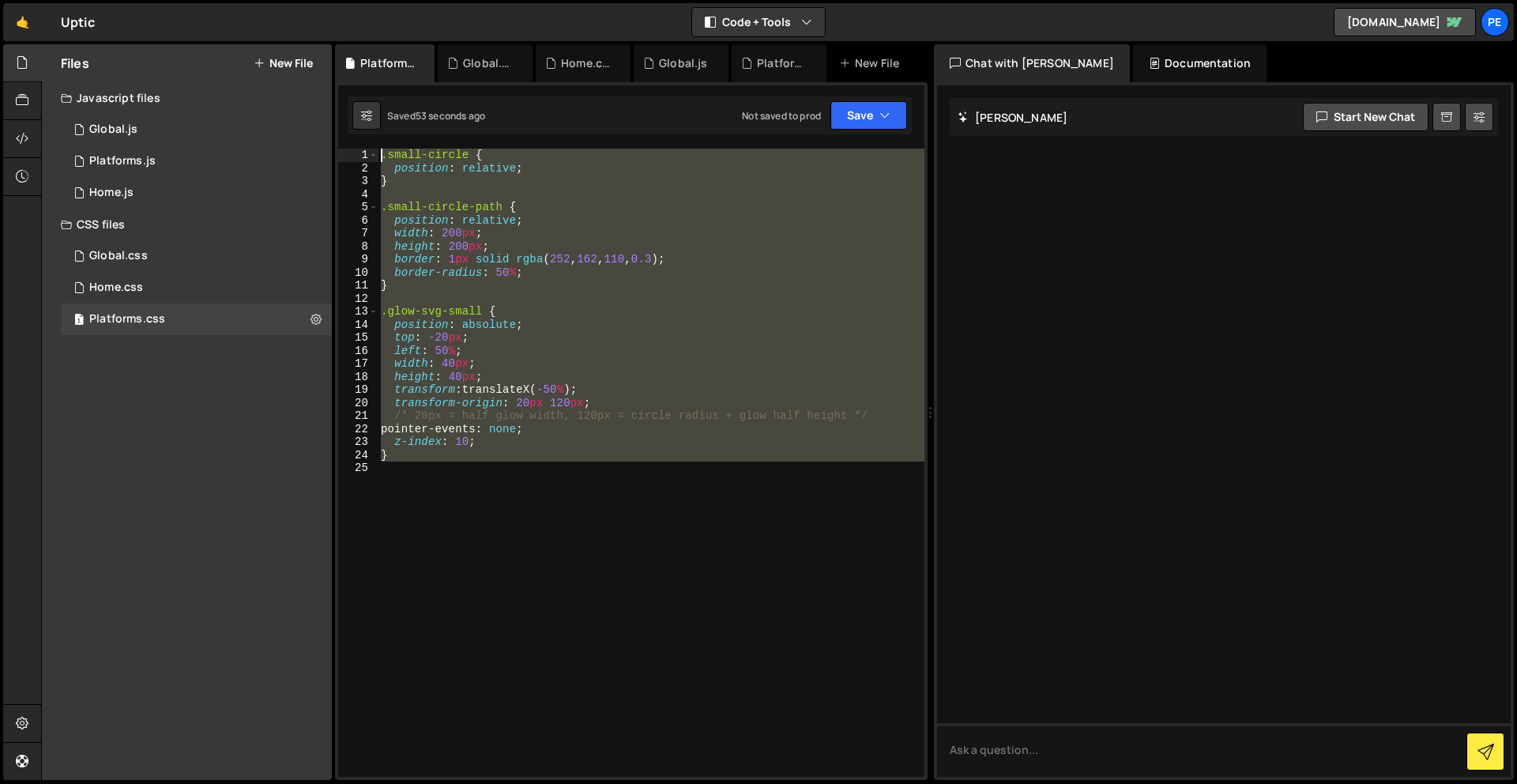
drag, startPoint x: 477, startPoint y: 650, endPoint x: 382, endPoint y: -69, distance: 725.2
click at [382, 0] on html "Projects [GEOGRAPHIC_DATA] Blog Pe Your current team is Perspective 2 Projects …" at bounding box center [758, 392] width 1517 height 784
type textarea ".small-circle { position: relative;"
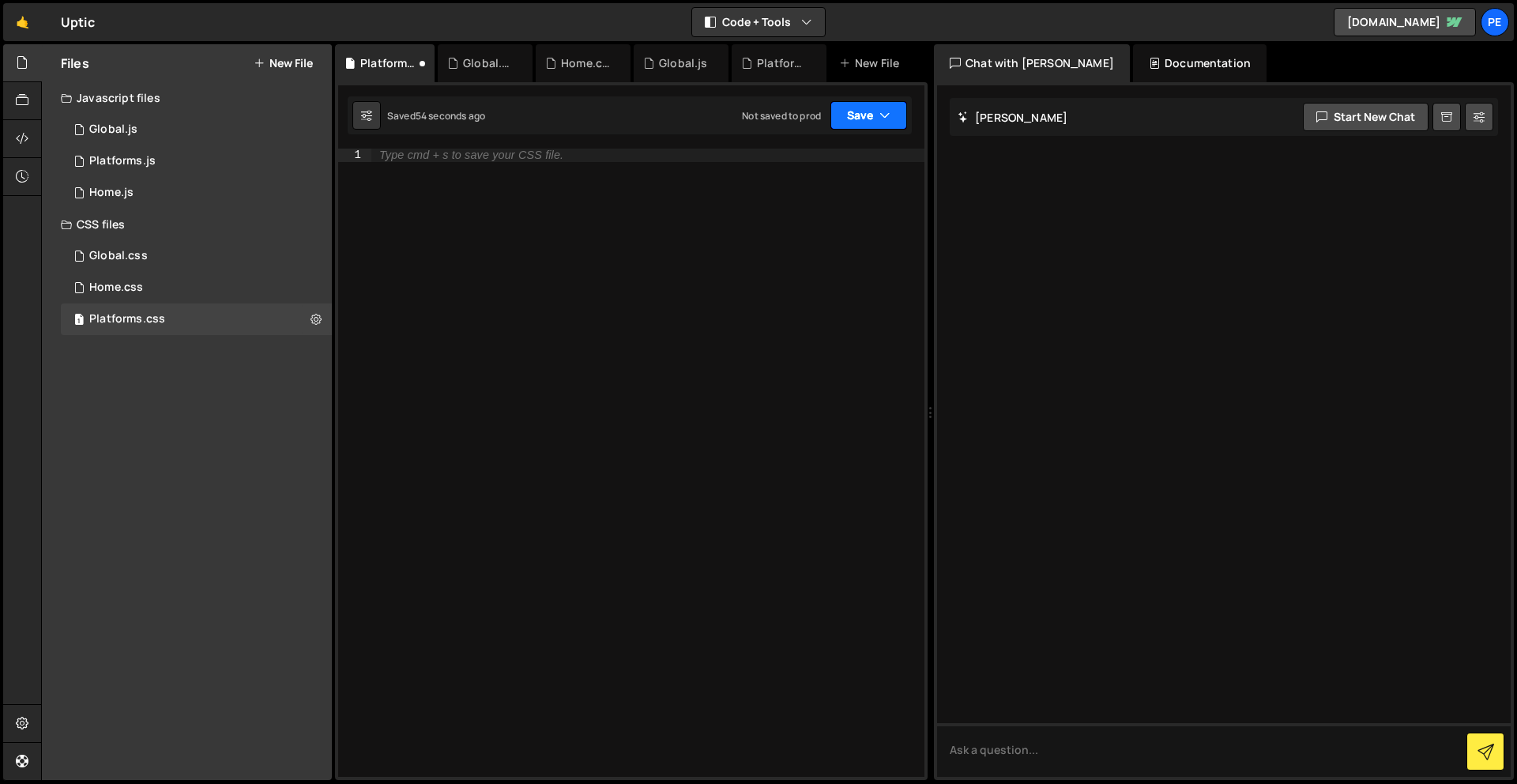
click at [876, 114] on button "Save" at bounding box center [868, 116] width 77 height 28
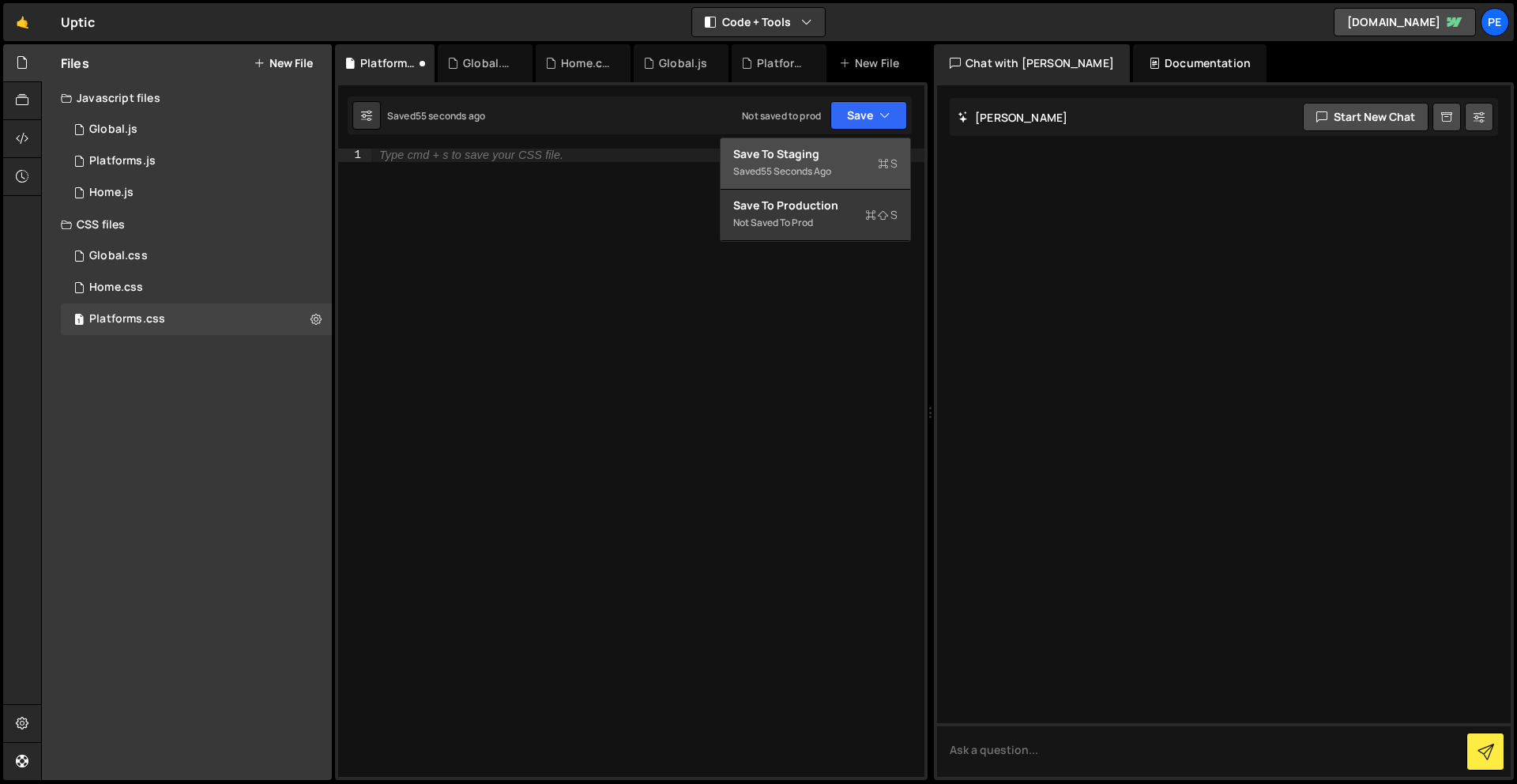
click at [843, 145] on button "Save to Staging S Saved 55 seconds ago" at bounding box center [815, 164] width 190 height 51
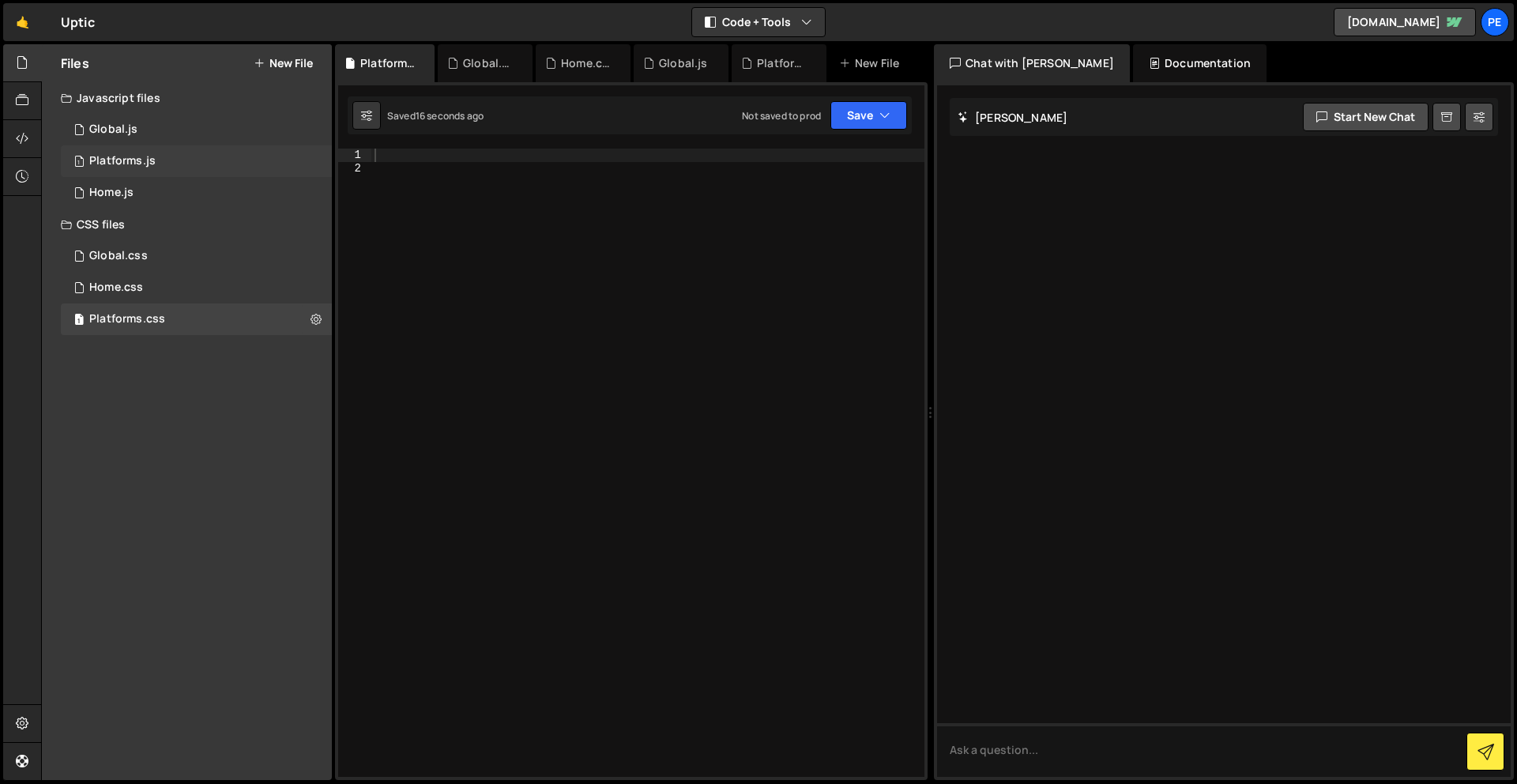
click at [160, 154] on div "1 Platforms.js 0" at bounding box center [196, 161] width 271 height 31
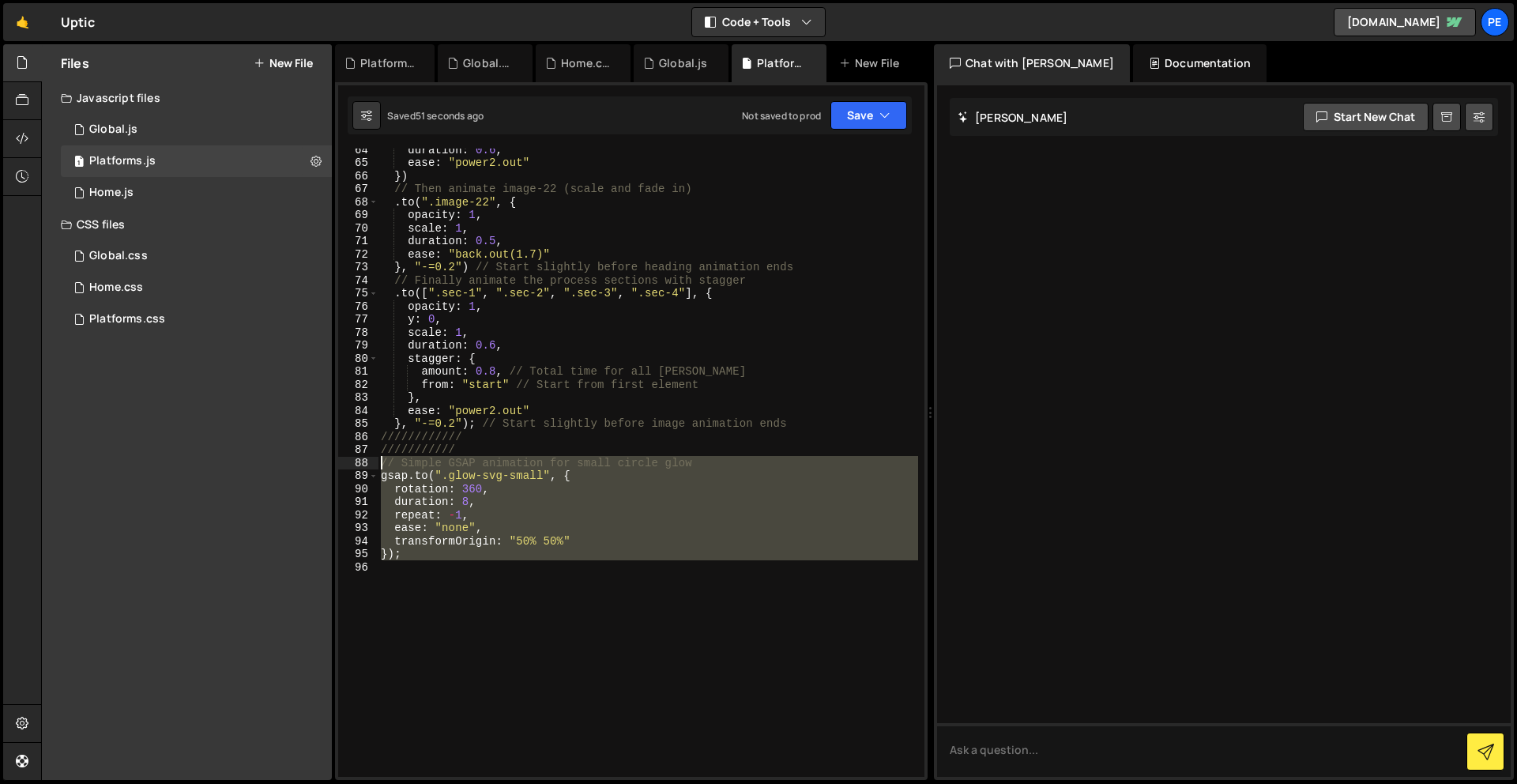
drag, startPoint x: 452, startPoint y: 594, endPoint x: 347, endPoint y: 459, distance: 171.0
click at [347, 459] on div "64 65 66 67 68 69 70 71 72 73 74 75 76 77 78 79 80 81 82 83 84 85 86 87 88 89 9…" at bounding box center [631, 462] width 586 height 628
type textarea "// Simple GSAP animation for small circle glow [DOMAIN_NAME](".glow-svg-small",…"
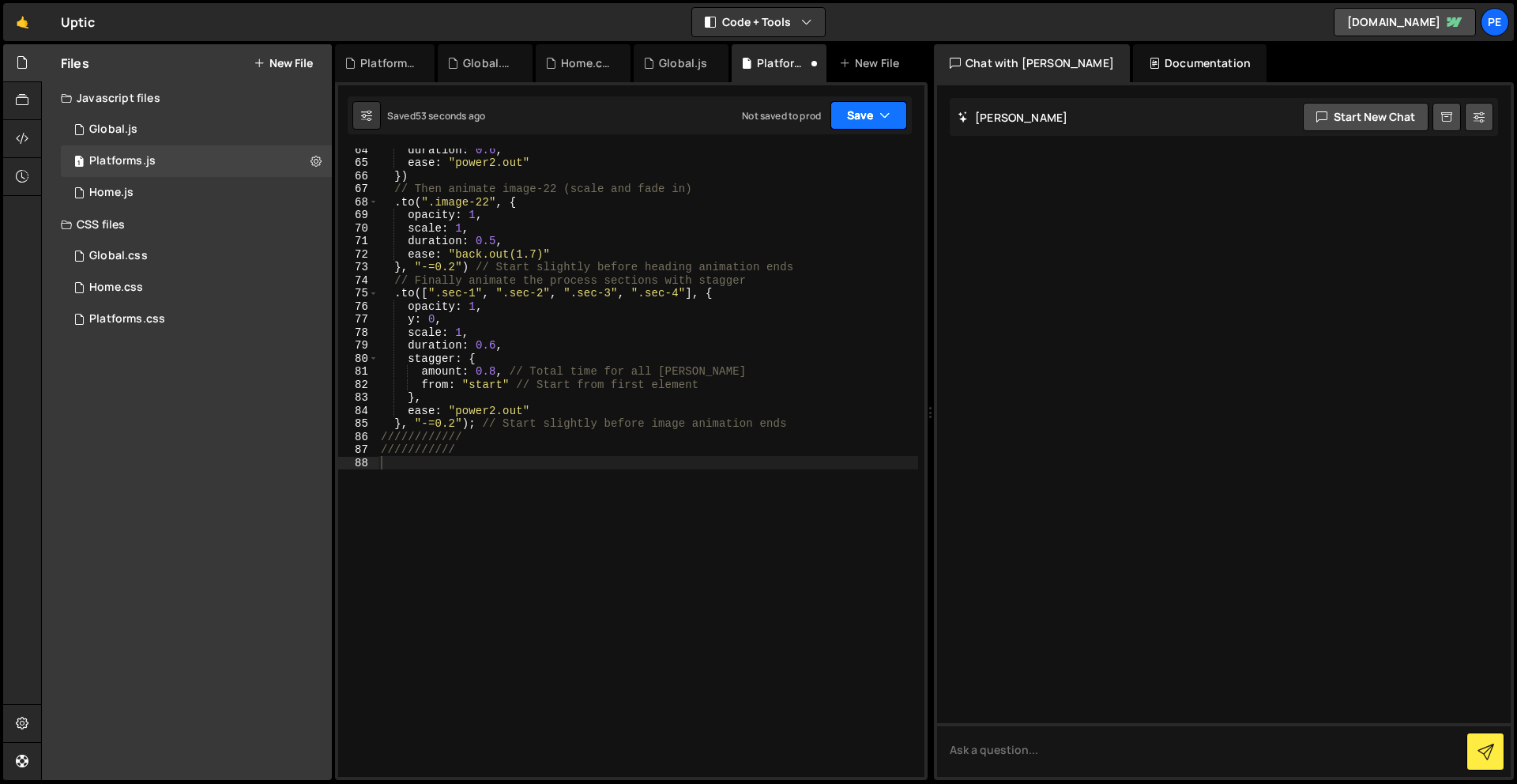
click at [866, 103] on button "Save" at bounding box center [868, 116] width 77 height 28
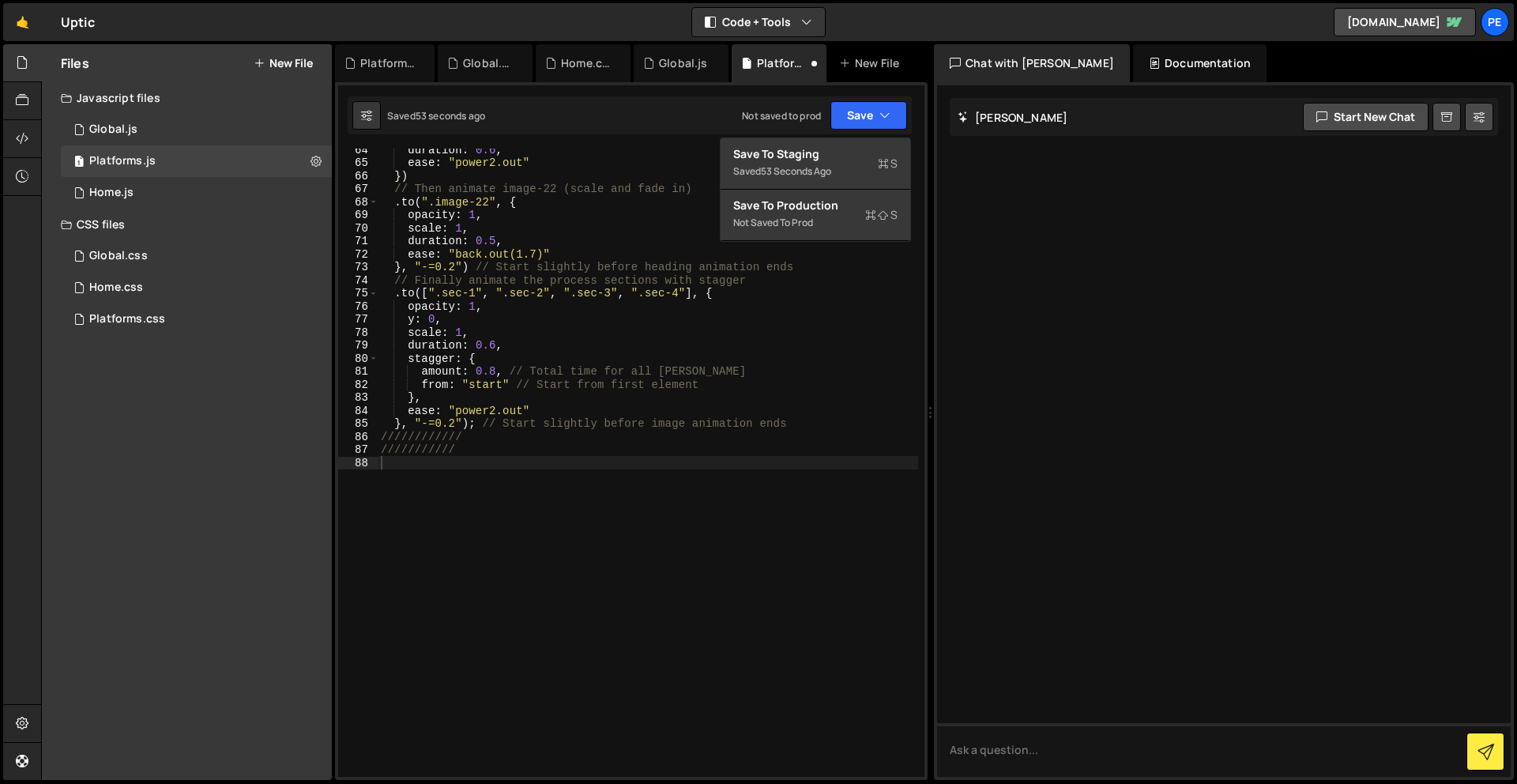
click at [867, 135] on div "64 65 66 67 68 69 70 71 72 73 74 75 76 77 78 79 80 81 82 83 84 85 86 87 88 dura…" at bounding box center [631, 431] width 593 height 697
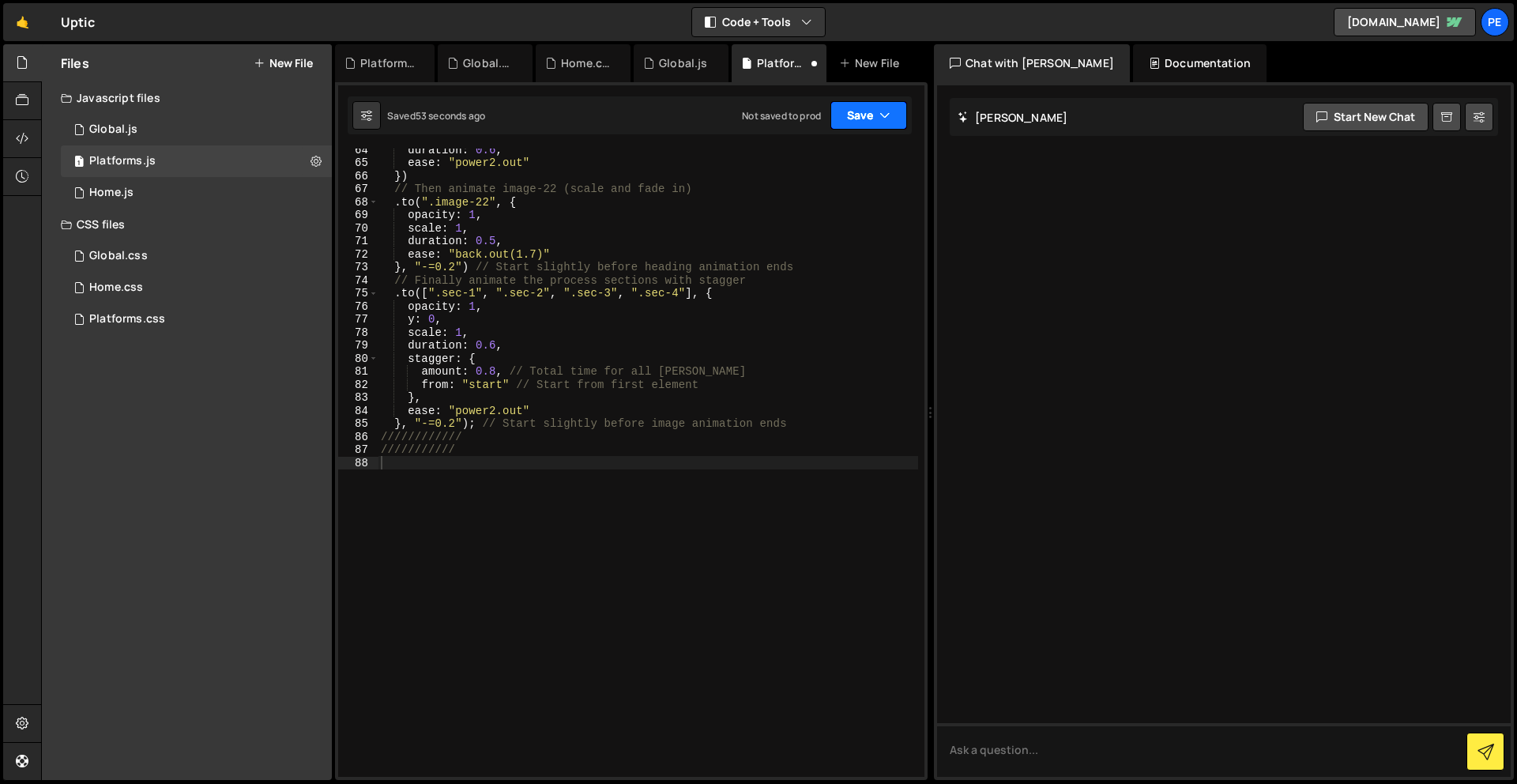
click at [884, 117] on icon "button" at bounding box center [884, 115] width 11 height 16
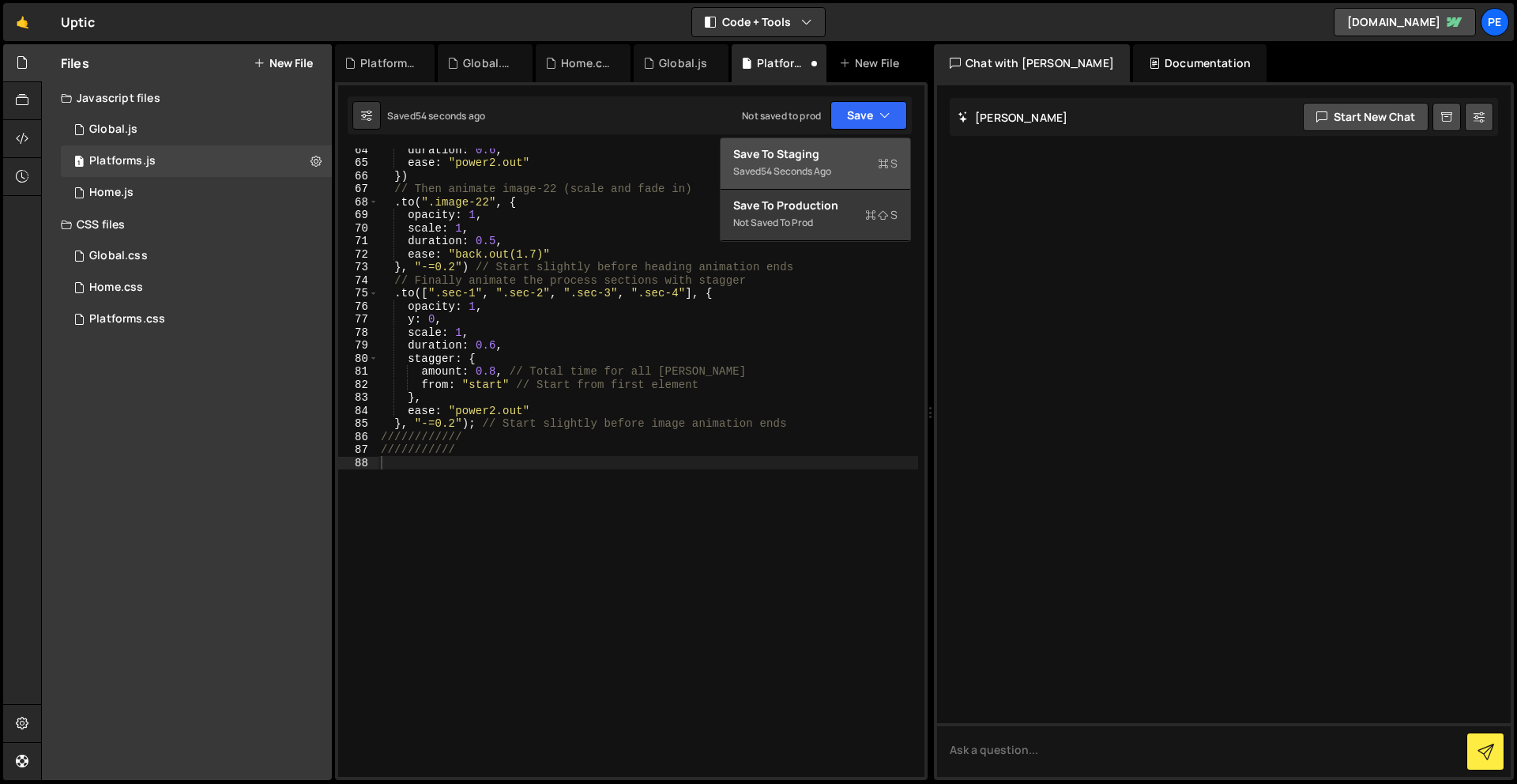
click at [872, 158] on div "Save to Staging S" at bounding box center [815, 153] width 164 height 16
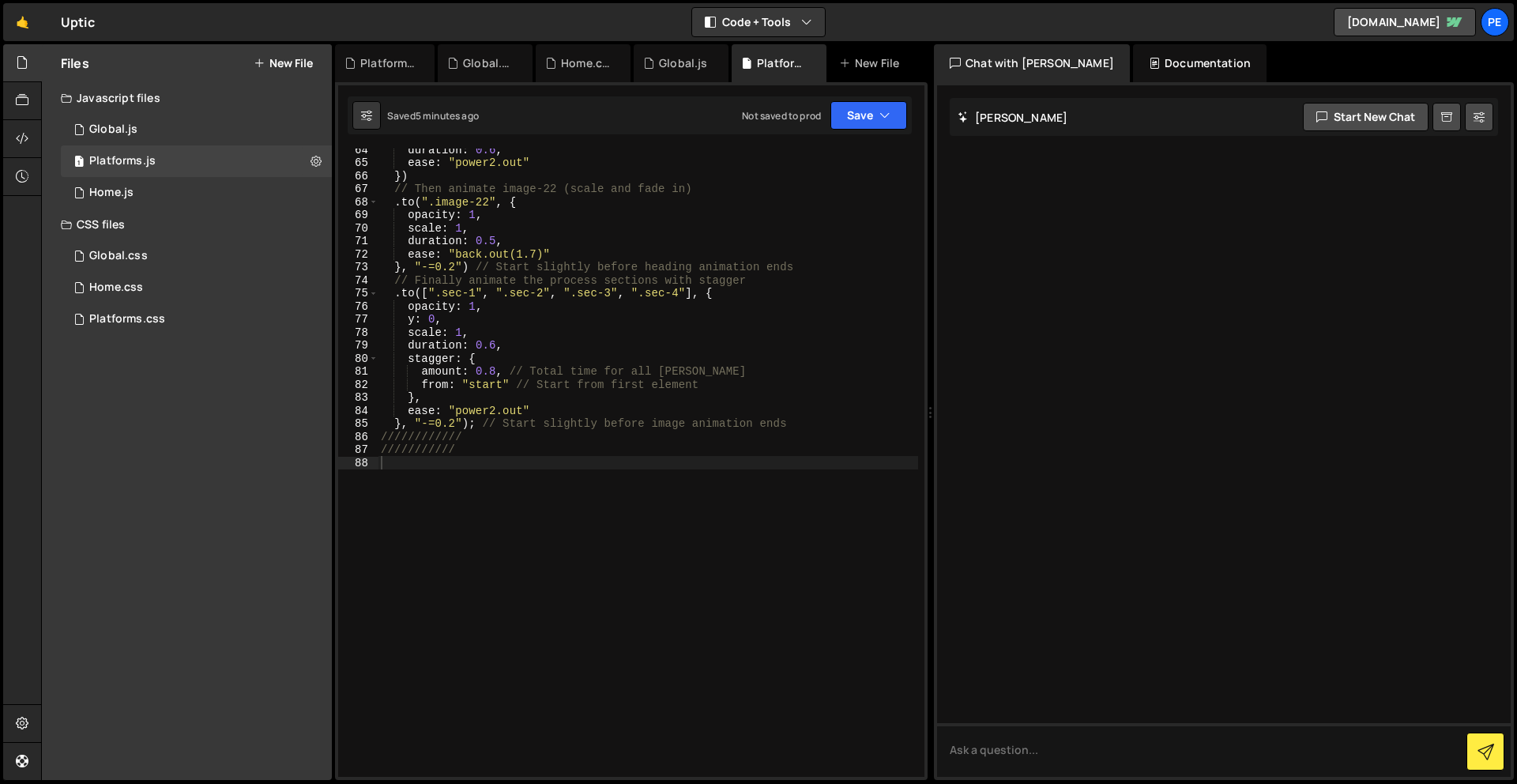
click at [490, 545] on div "duration : 0.6 , ease : "power2.out" }) // Then animate image-22 (scale and fad…" at bounding box center [648, 470] width 541 height 654
paste textarea "});"
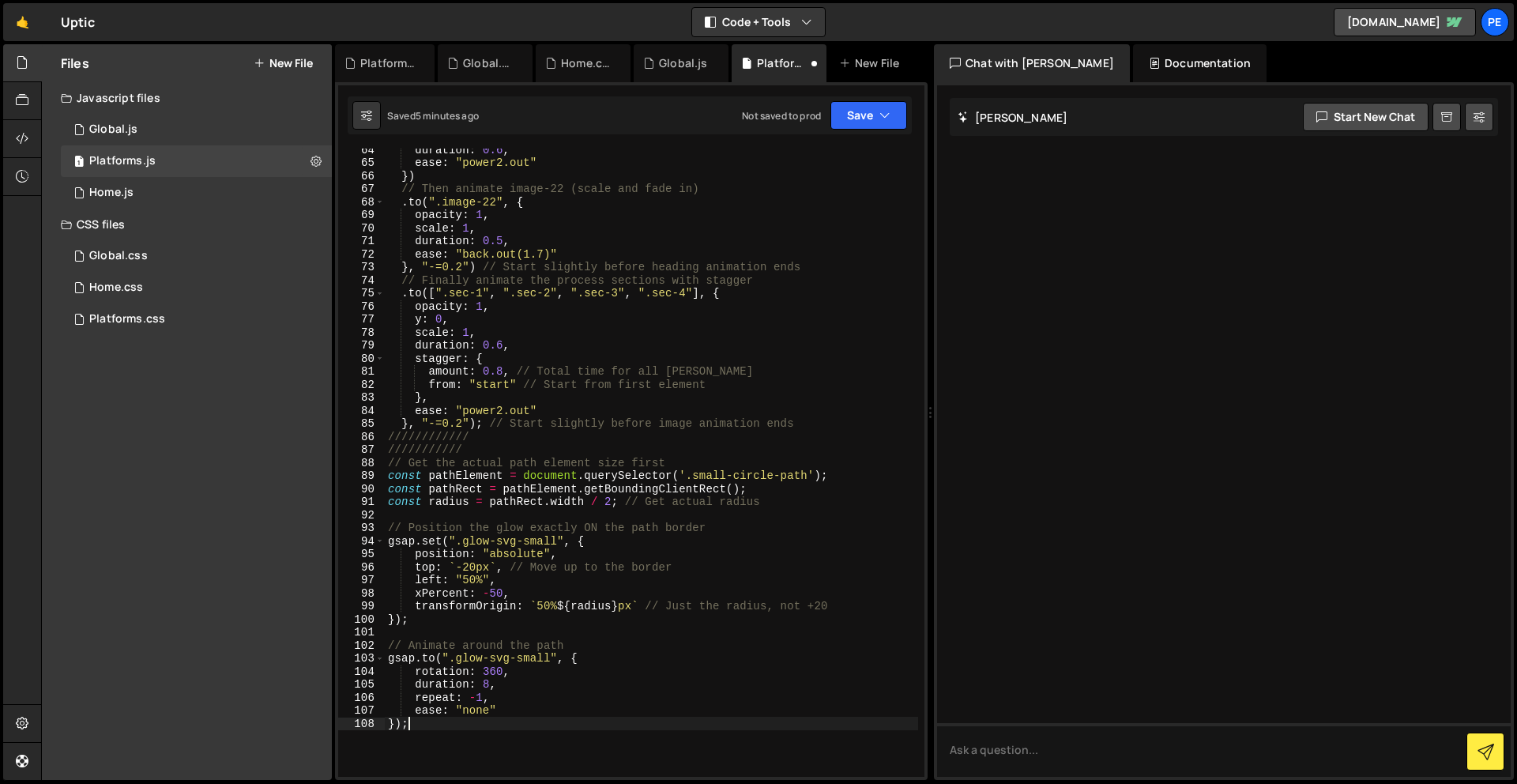
click at [463, 565] on div "duration : 0.6 , ease : "power2.out" }) // Then animate image-22 (scale and fad…" at bounding box center [651, 470] width 533 height 654
click at [475, 567] on div "duration : 0.6 , ease : "power2.out" }) // Then animate image-22 (scale and fad…" at bounding box center [651, 470] width 533 height 654
click at [844, 115] on button "Save" at bounding box center [868, 116] width 77 height 28
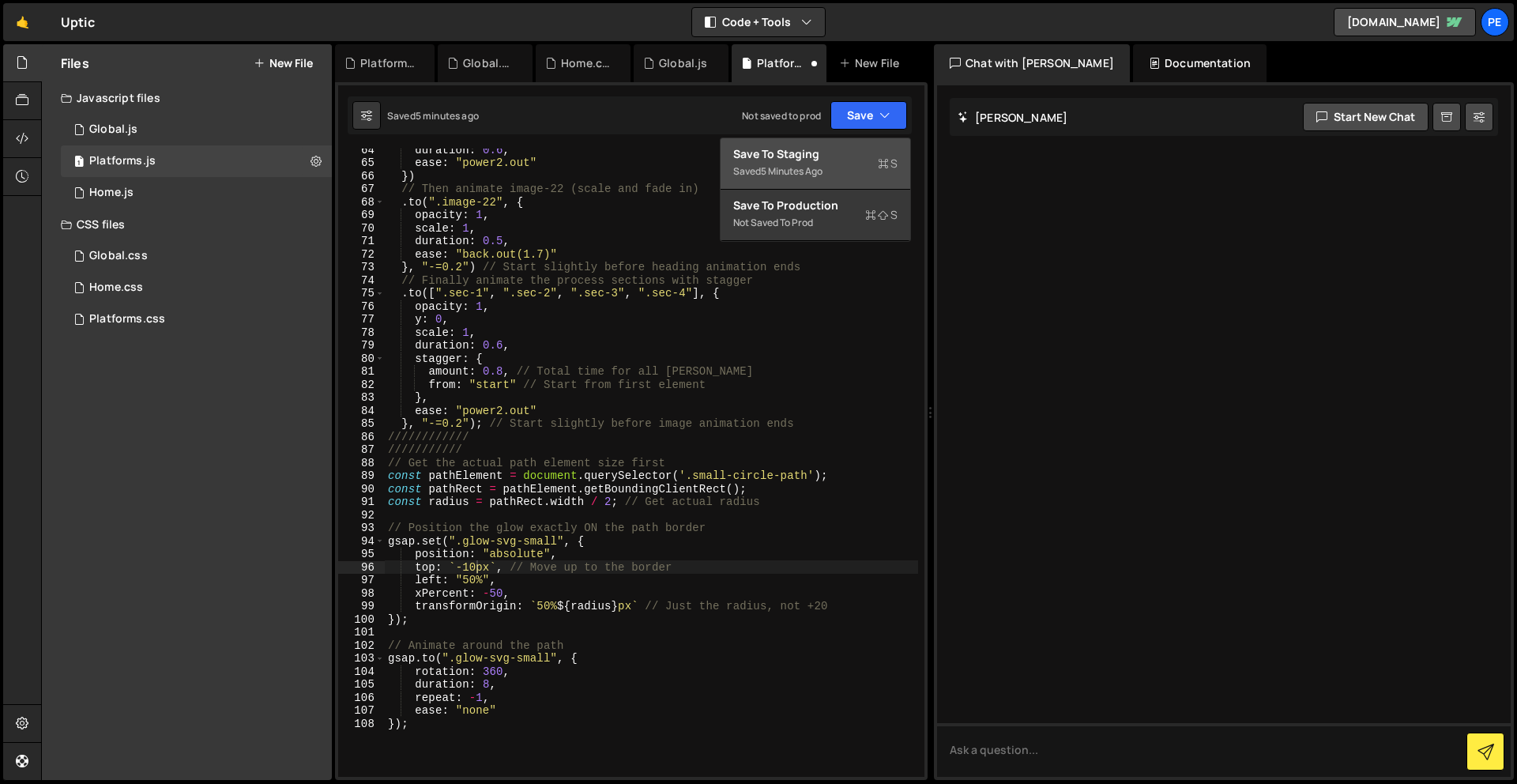
click at [847, 147] on div "Save to Staging S" at bounding box center [815, 153] width 164 height 16
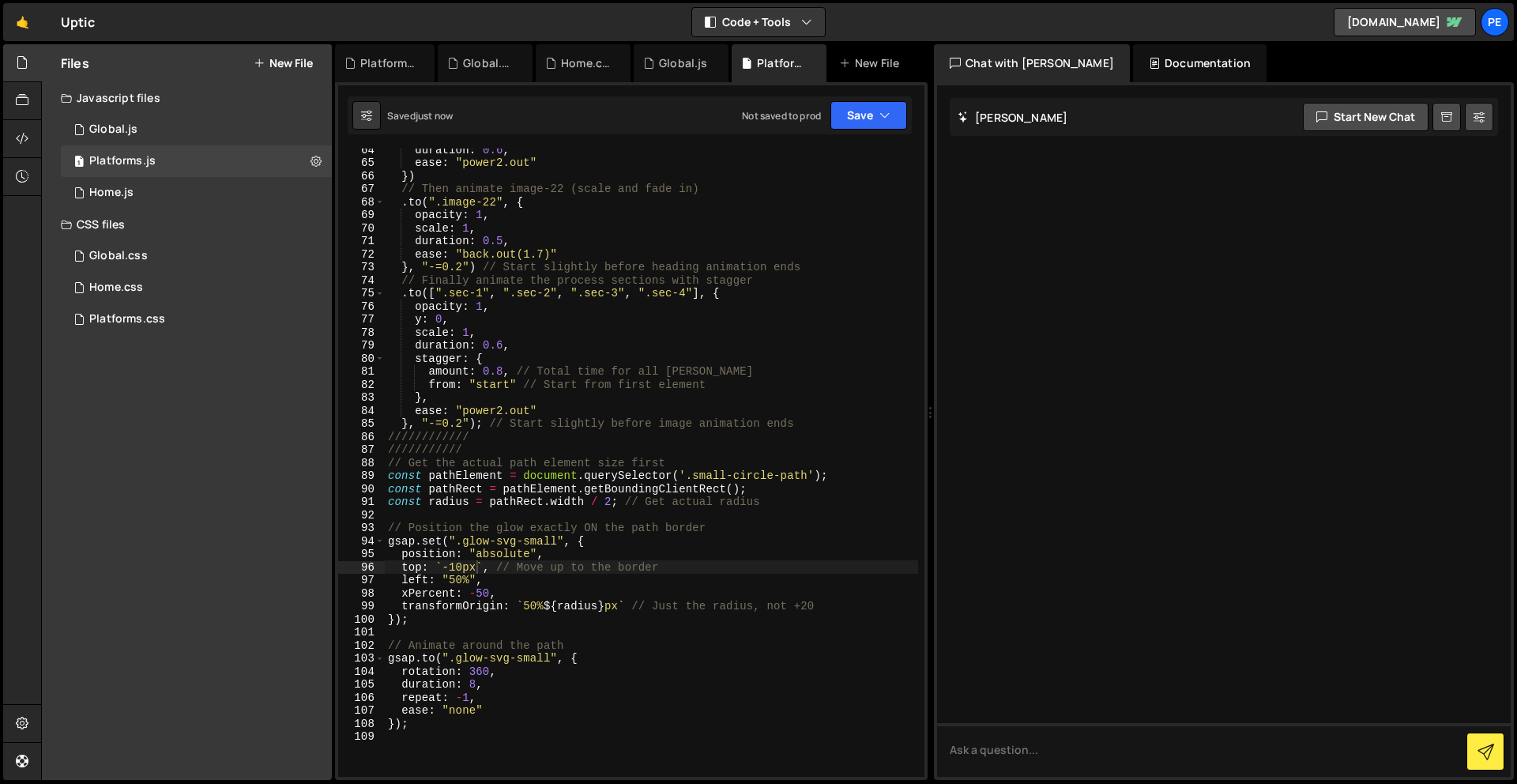
click at [463, 565] on div "duration : 0.6 , ease : "power2.out" }) // Then animate image-22 (scale and fad…" at bounding box center [651, 470] width 533 height 654
click at [840, 111] on button "Save" at bounding box center [868, 116] width 77 height 28
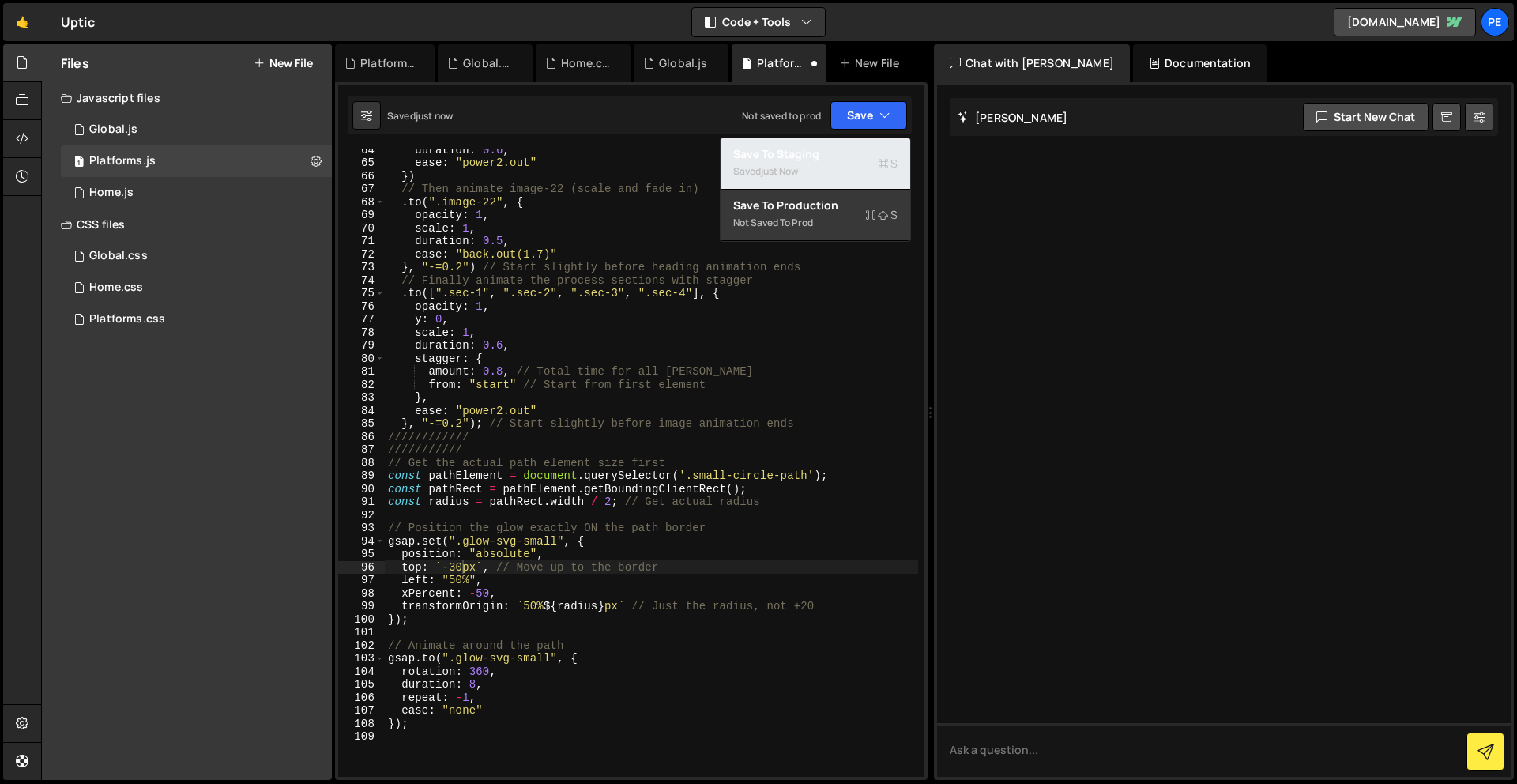
click at [858, 139] on button "Save to Staging S Saved just now" at bounding box center [815, 164] width 190 height 51
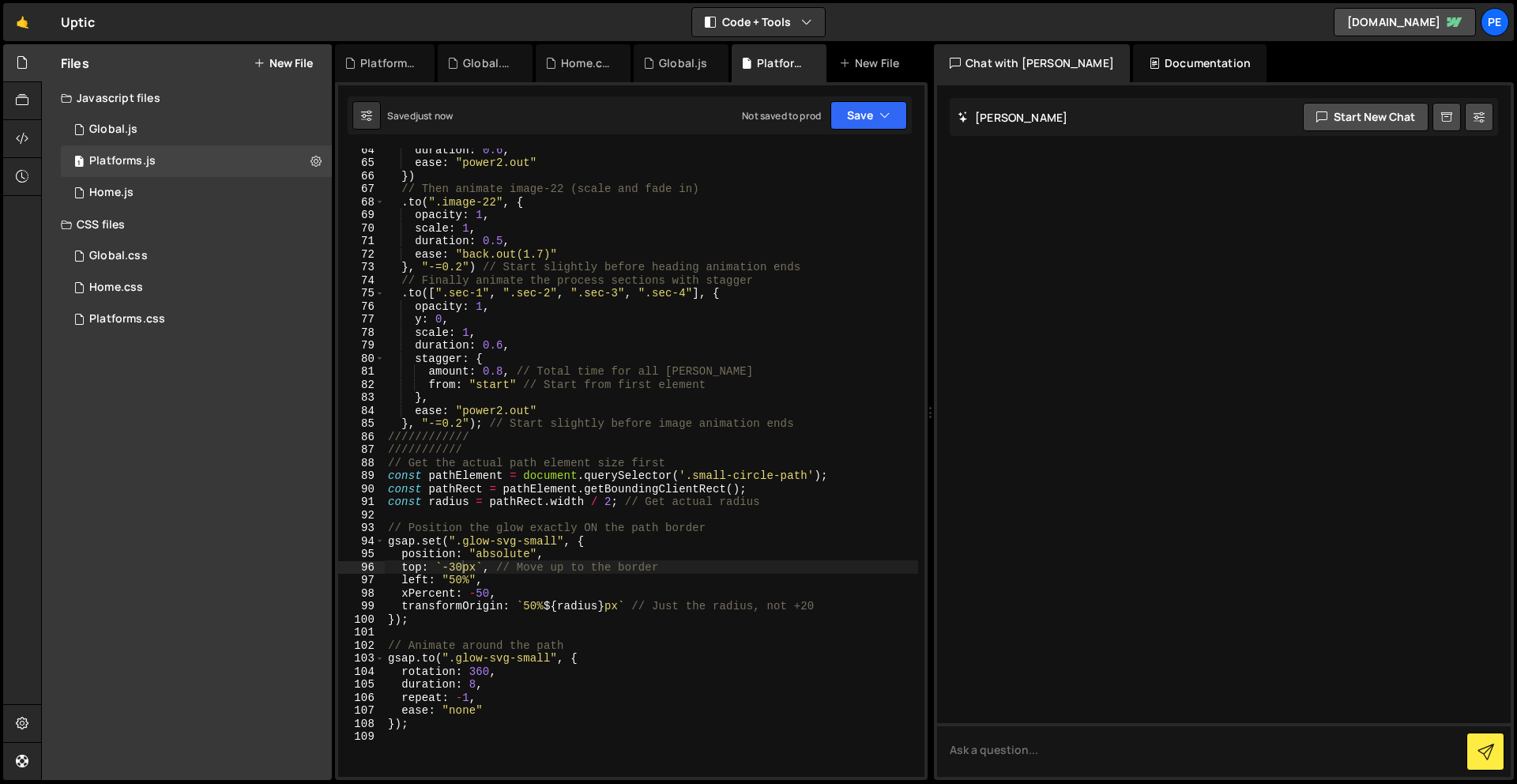
click at [460, 566] on div "duration : 0.6 , ease : "power2.out" }) // Then animate image-22 (scale and fad…" at bounding box center [651, 470] width 533 height 654
click at [886, 106] on button "Save" at bounding box center [868, 116] width 77 height 28
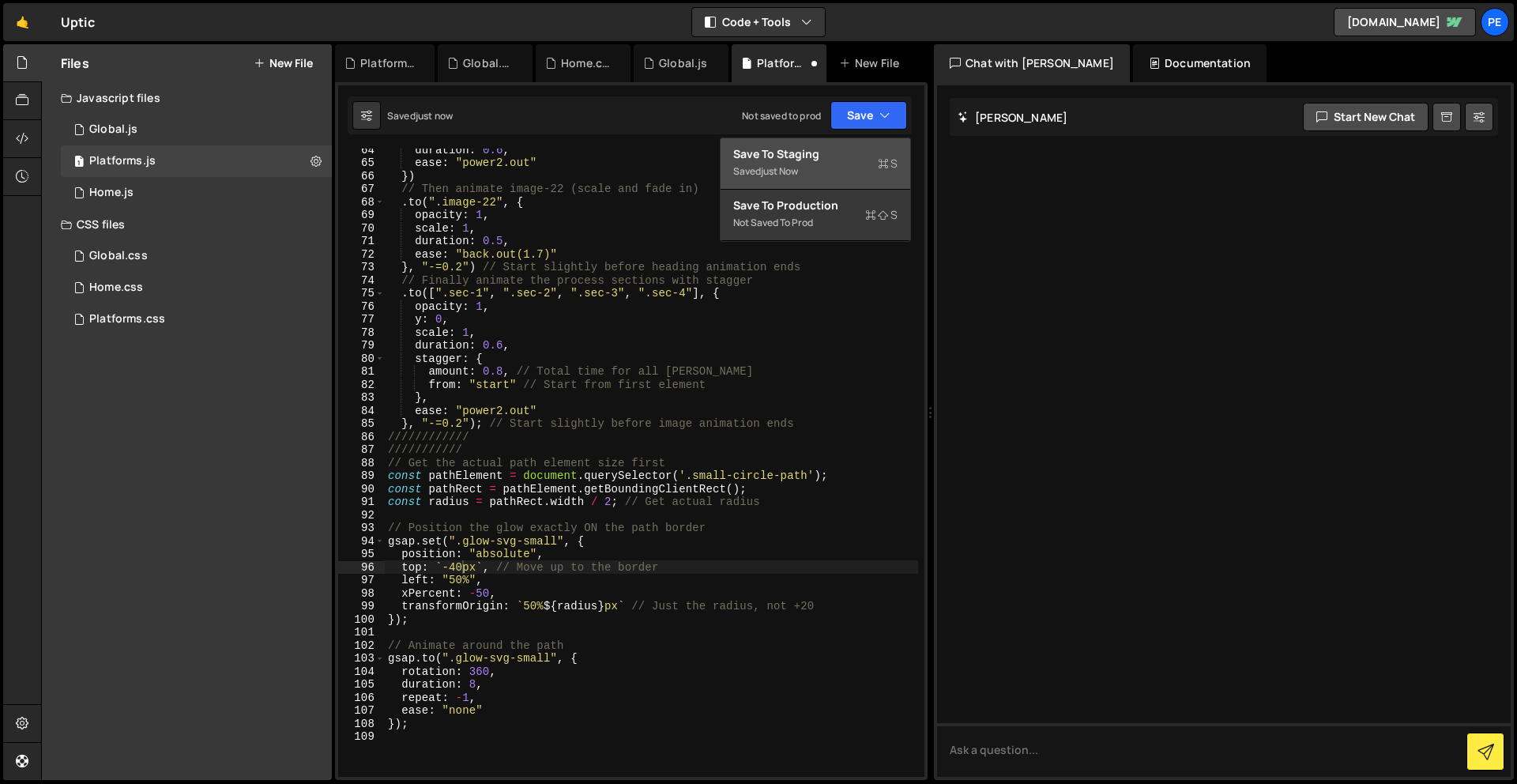
click at [872, 179] on div "Saved just now" at bounding box center [815, 171] width 164 height 19
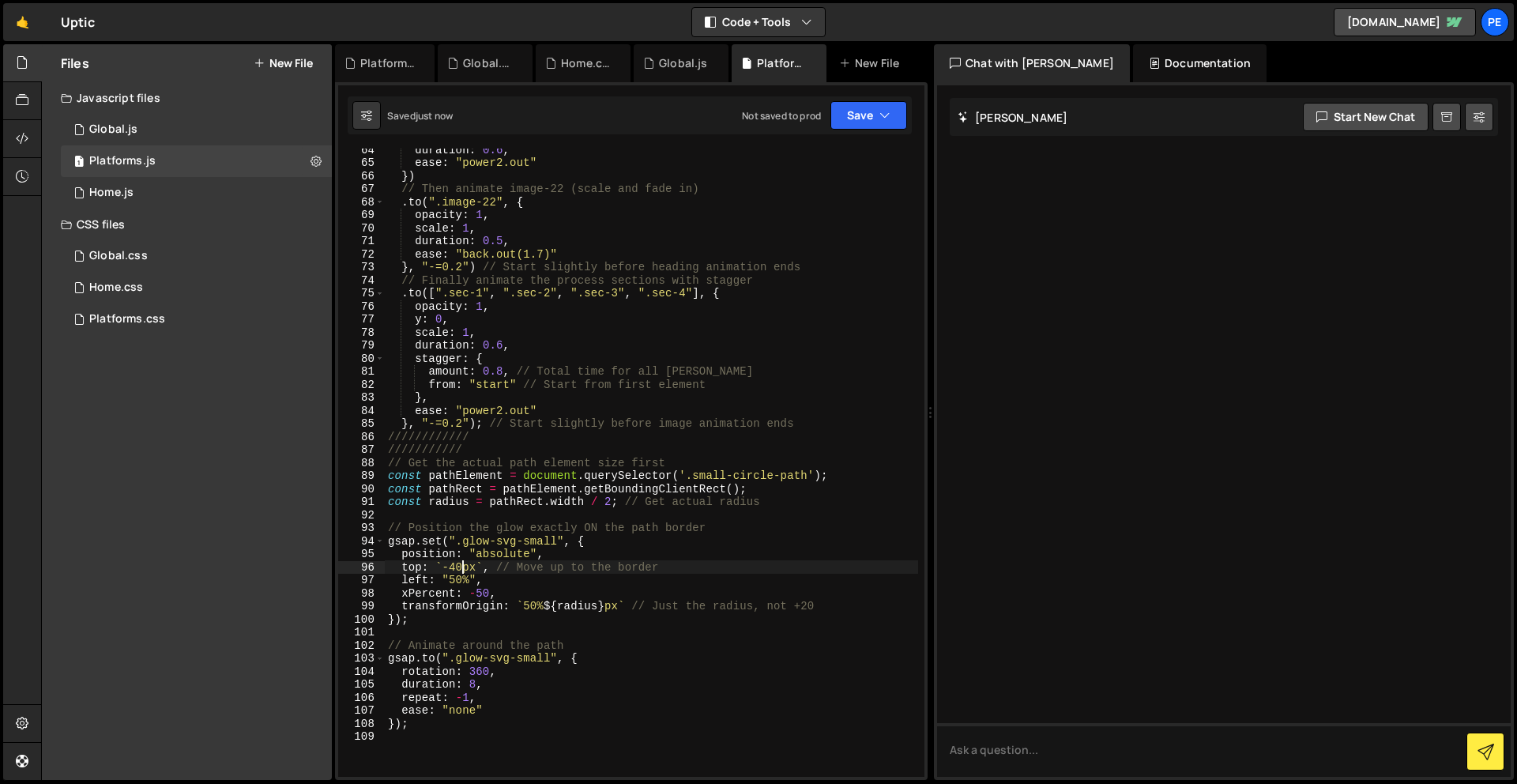
click at [460, 567] on div "duration : 0.6 , ease : "power2.out" }) // Then animate image-22 (scale and fad…" at bounding box center [651, 470] width 533 height 654
click at [886, 124] on button "Save" at bounding box center [868, 116] width 77 height 28
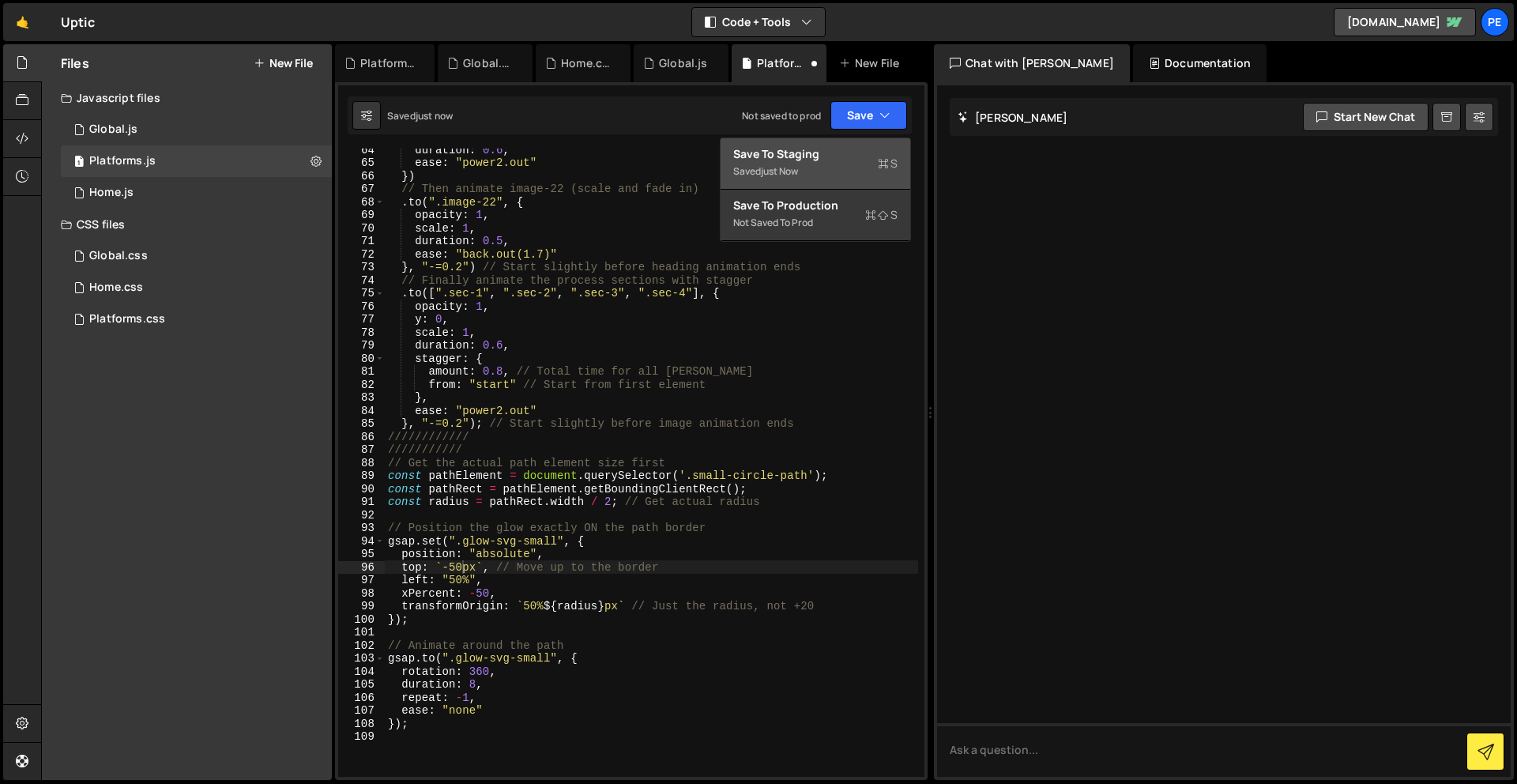
click at [862, 162] on div "Saved just now" at bounding box center [815, 171] width 164 height 19
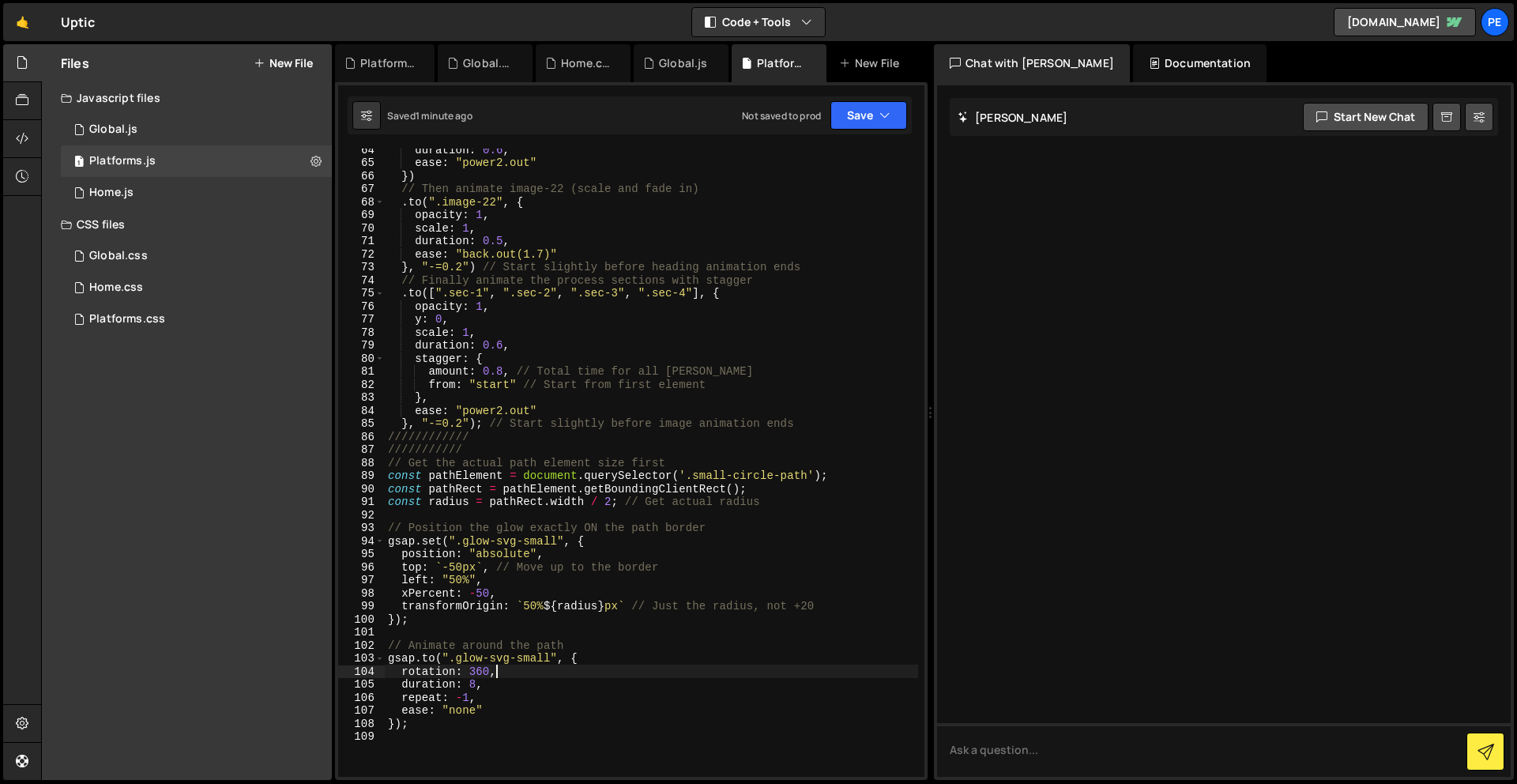
click at [553, 675] on div "duration : 0.6 , ease : "power2.out" }) // Then animate image-22 (scale and fad…" at bounding box center [651, 470] width 533 height 654
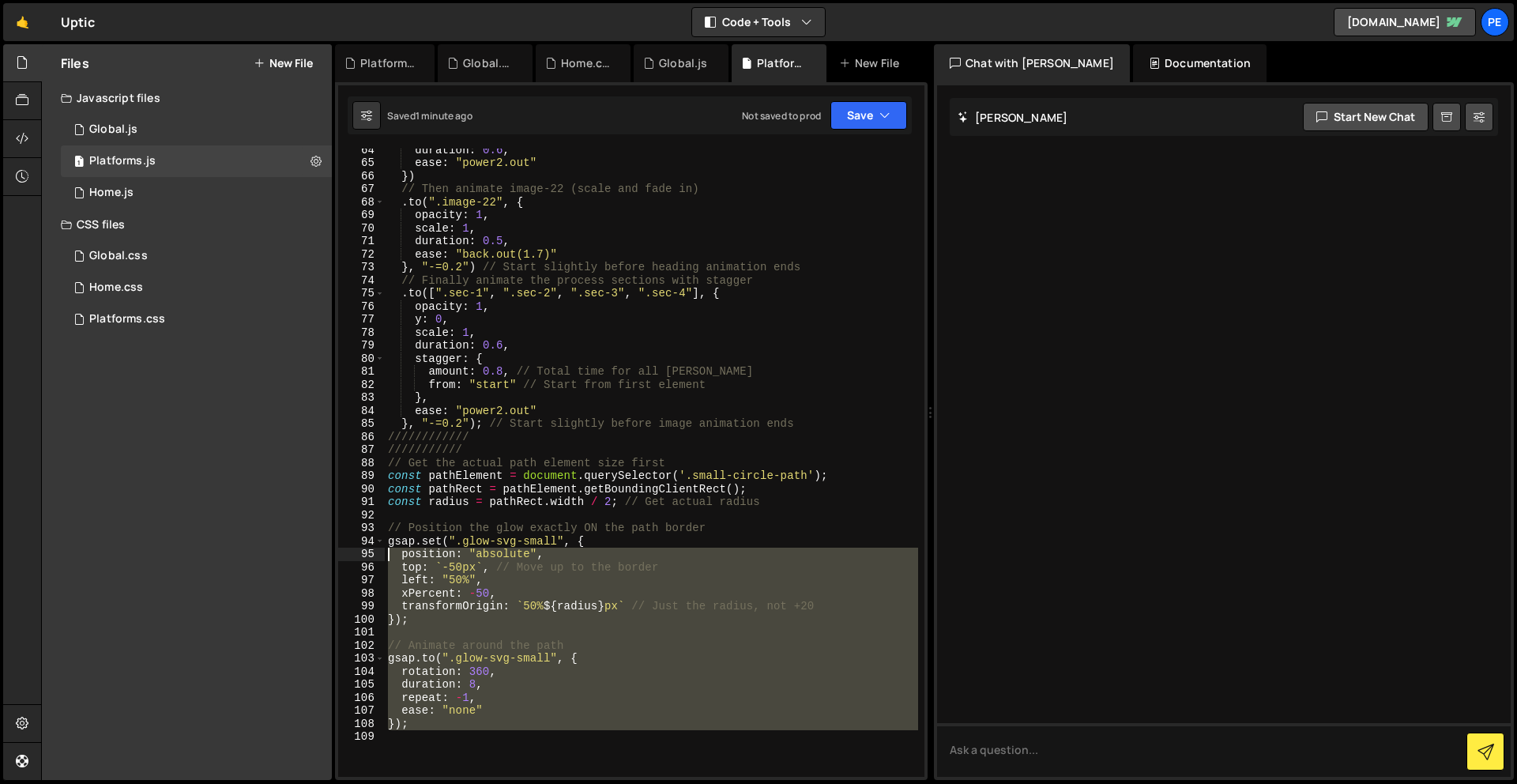
drag, startPoint x: 470, startPoint y: 749, endPoint x: 360, endPoint y: 549, distance: 228.3
click at [360, 549] on div "rotation: 360, 64 65 66 67 68 69 70 71 72 73 74 75 76 77 78 79 80 81 82 83 84 8…" at bounding box center [631, 462] width 586 height 628
type textarea "position: "absolute", top: `-50px`, // Move up to the border"
click at [489, 744] on div "duration : 0.6 , ease : "power2.out" }) // Then animate image-22 (scale and fad…" at bounding box center [651, 470] width 533 height 654
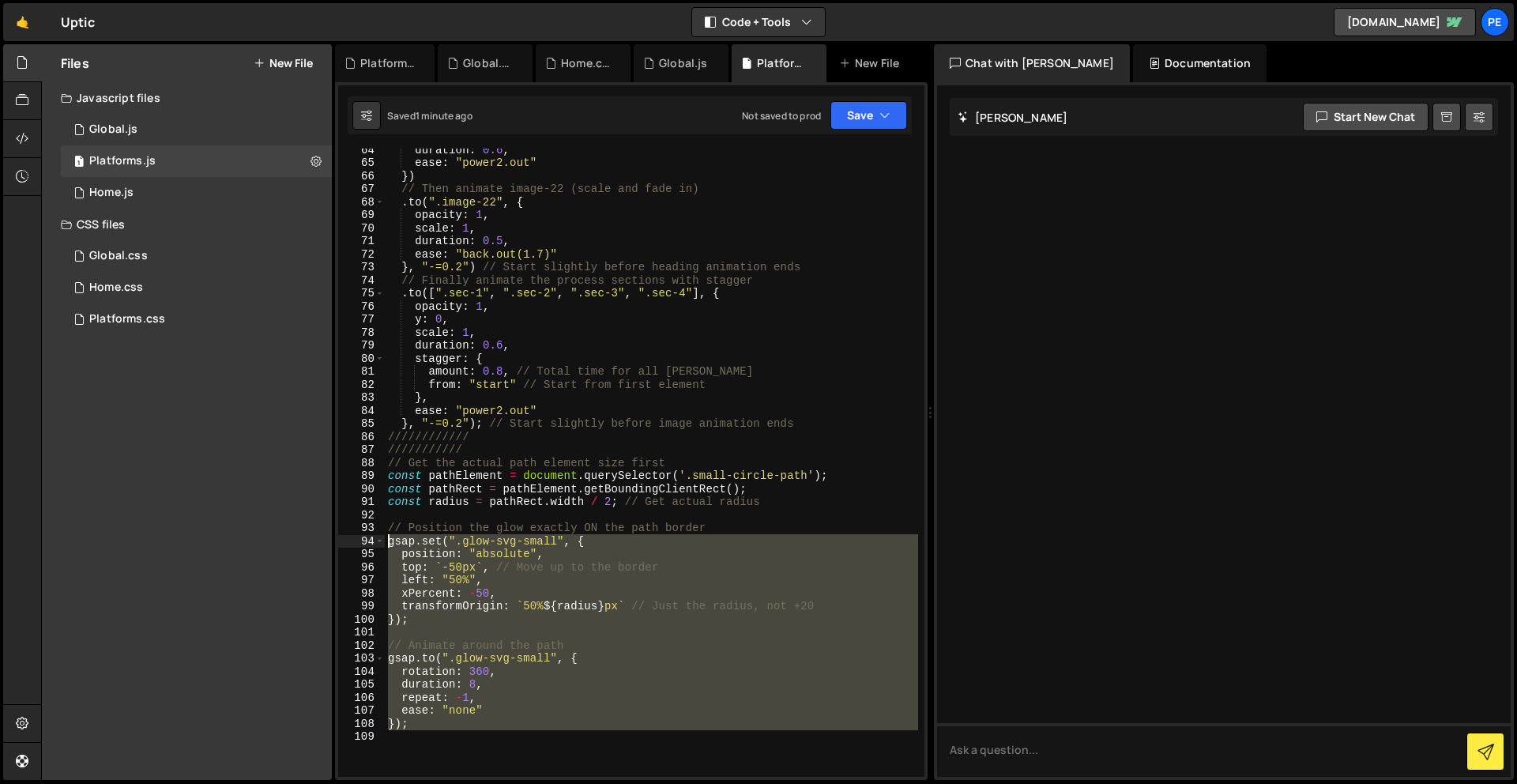
drag, startPoint x: 424, startPoint y: 693, endPoint x: 342, endPoint y: 538, distance: 175.4
click at [342, 538] on div "64 65 66 67 68 69 70 71 72 73 74 75 76 77 78 79 80 81 82 83 84 85 86 87 88 89 9…" at bounding box center [631, 462] width 586 height 628
paste textarea "});"
type textarea "});"
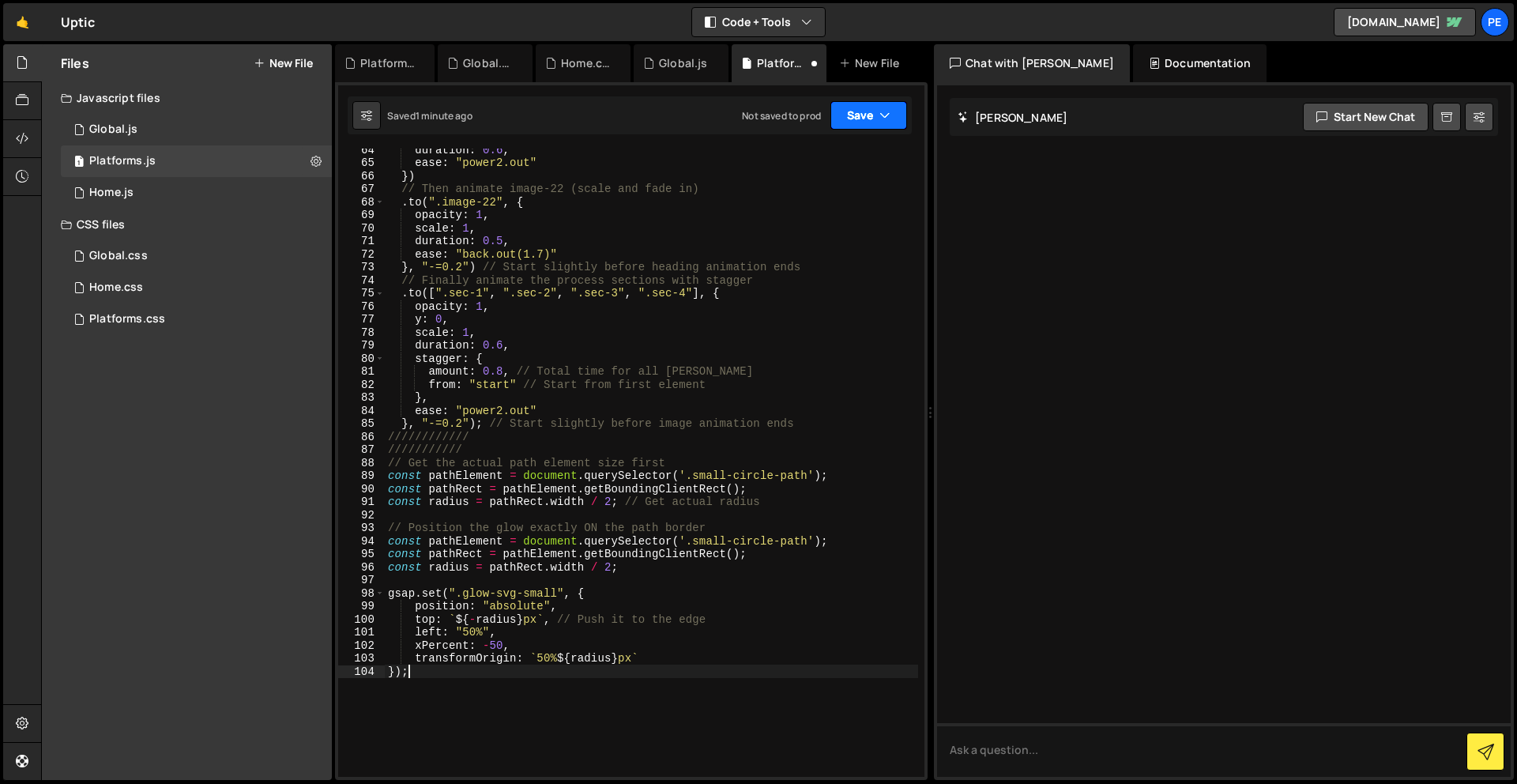
click at [863, 117] on button "Save" at bounding box center [868, 116] width 77 height 28
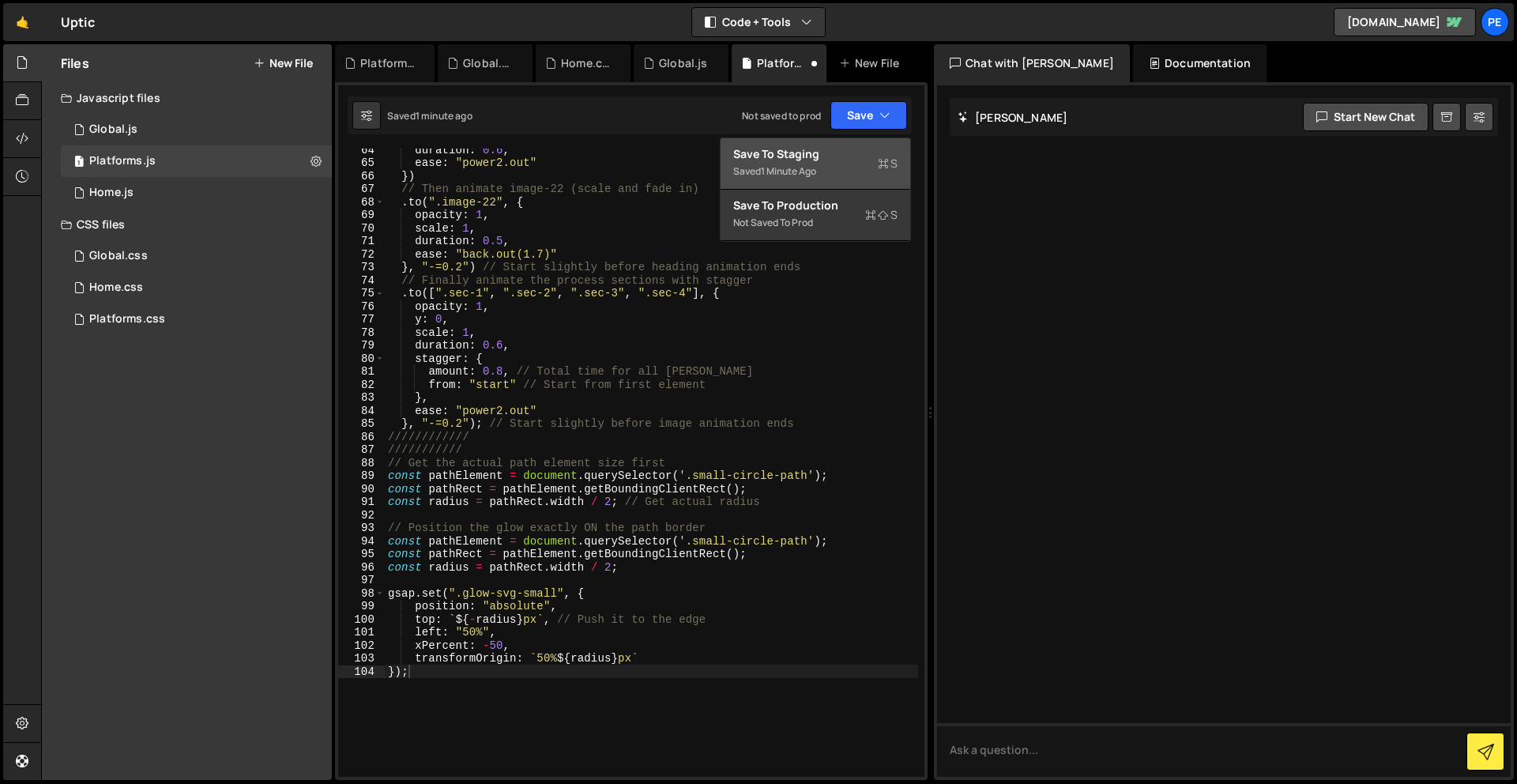
click at [829, 172] on div "Saved 1 minute ago" at bounding box center [815, 171] width 164 height 19
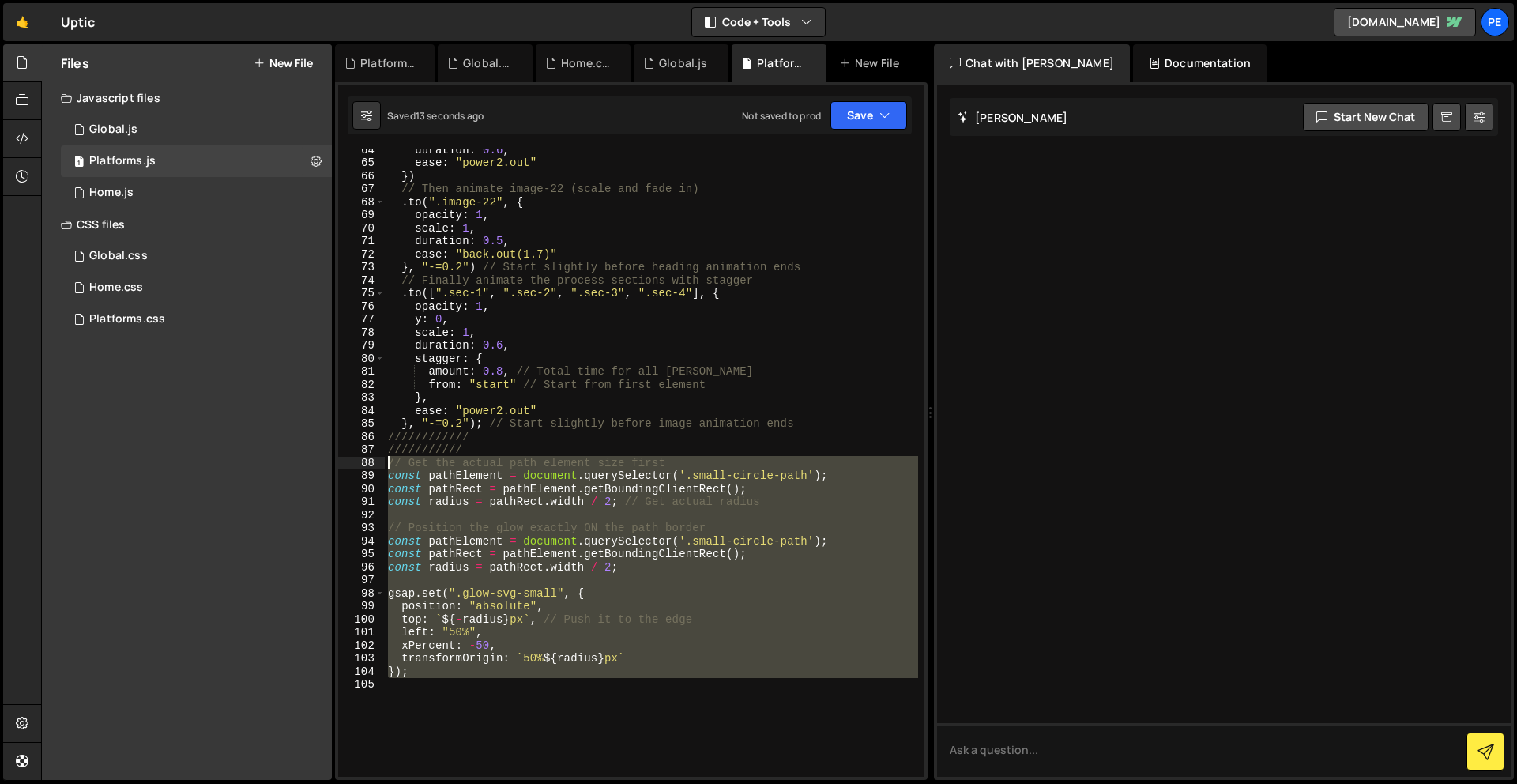
drag, startPoint x: 450, startPoint y: 720, endPoint x: 365, endPoint y: 464, distance: 269.7
click at [365, 464] on div "64 65 66 67 68 69 70 71 72 73 74 75 76 77 78 79 80 81 82 83 84 85 86 87 88 89 9…" at bounding box center [631, 462] width 586 height 628
paste textarea "}"
type textarea "});"
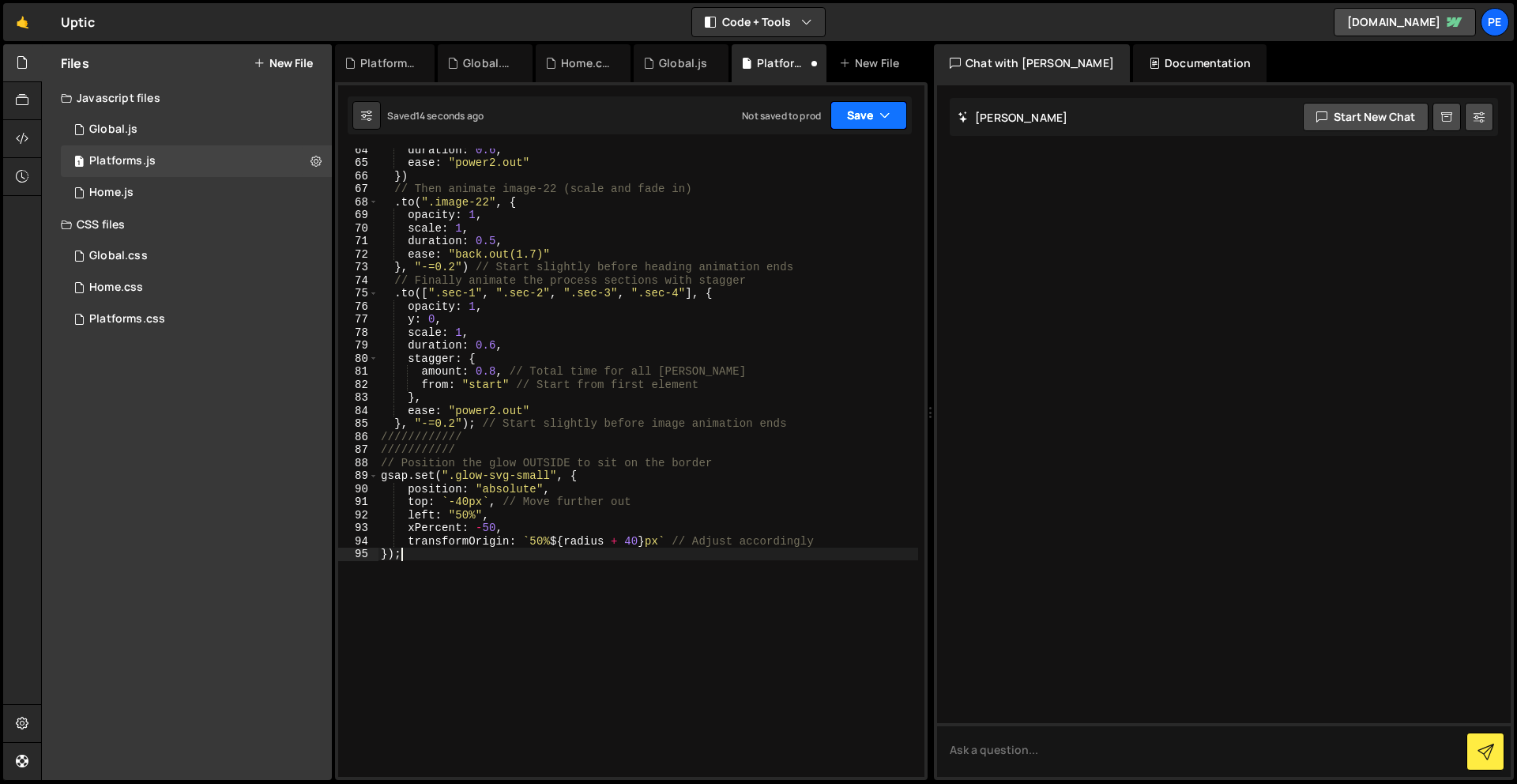
click at [879, 120] on icon "button" at bounding box center [884, 115] width 11 height 16
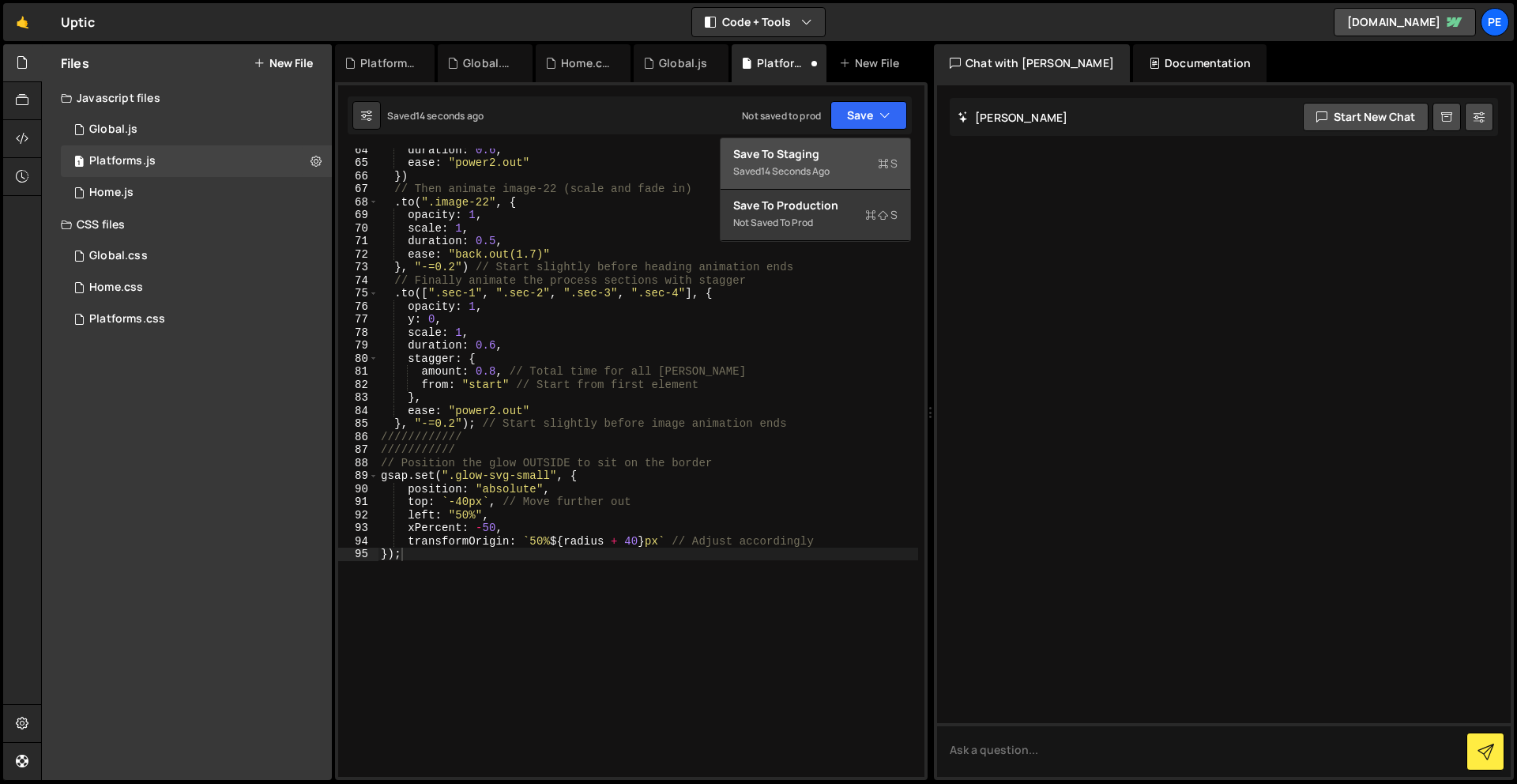
click at [806, 182] on button "Save to Staging S Saved 14 seconds ago" at bounding box center [815, 164] width 190 height 51
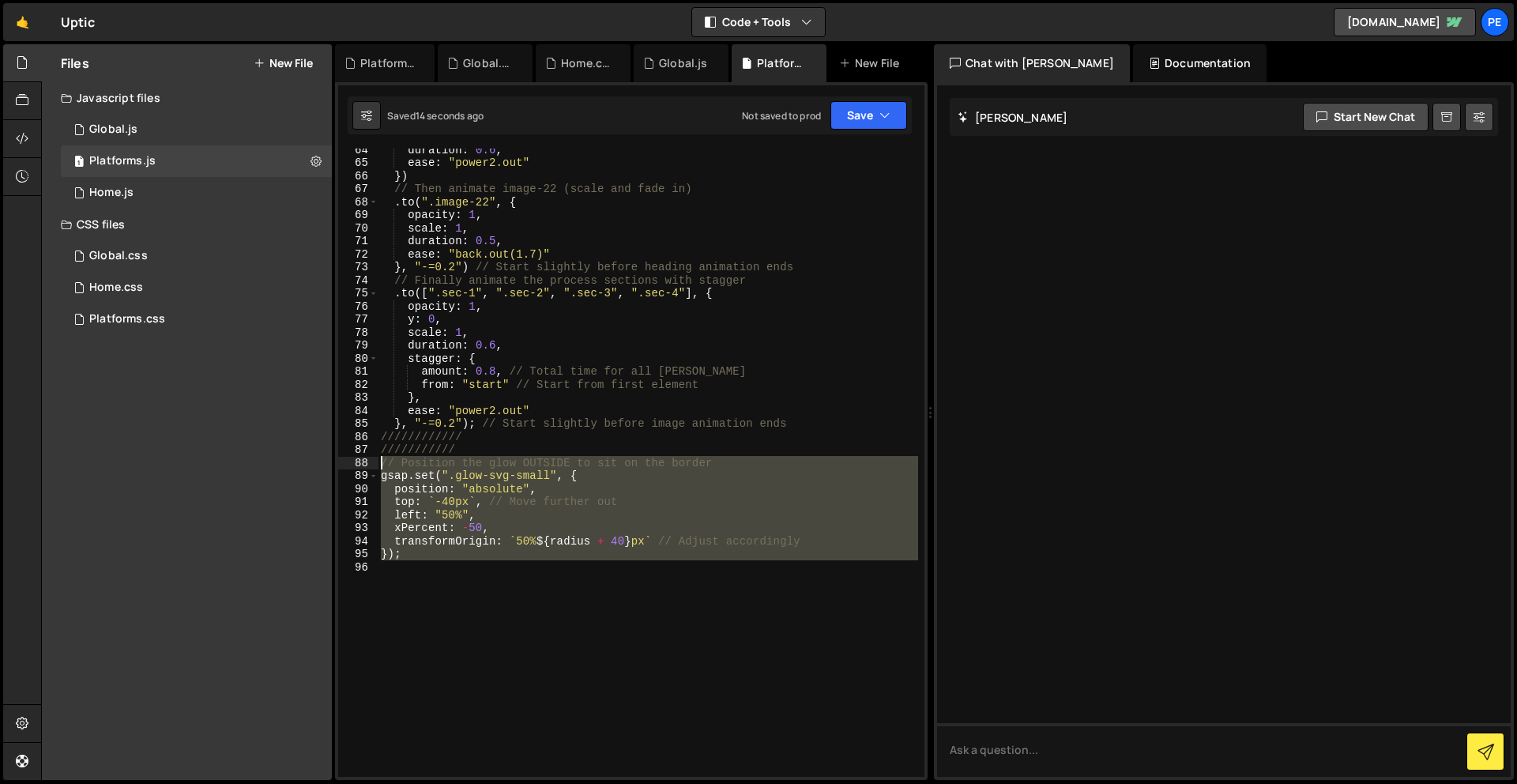
drag, startPoint x: 388, startPoint y: 532, endPoint x: 377, endPoint y: 464, distance: 68.9
click at [377, 464] on div "64 65 66 67 68 69 70 71 72 73 74 75 76 77 78 79 80 81 82 83 84 85 86 87 88 89 9…" at bounding box center [631, 462] width 586 height 628
paste textarea "});"
type textarea "});"
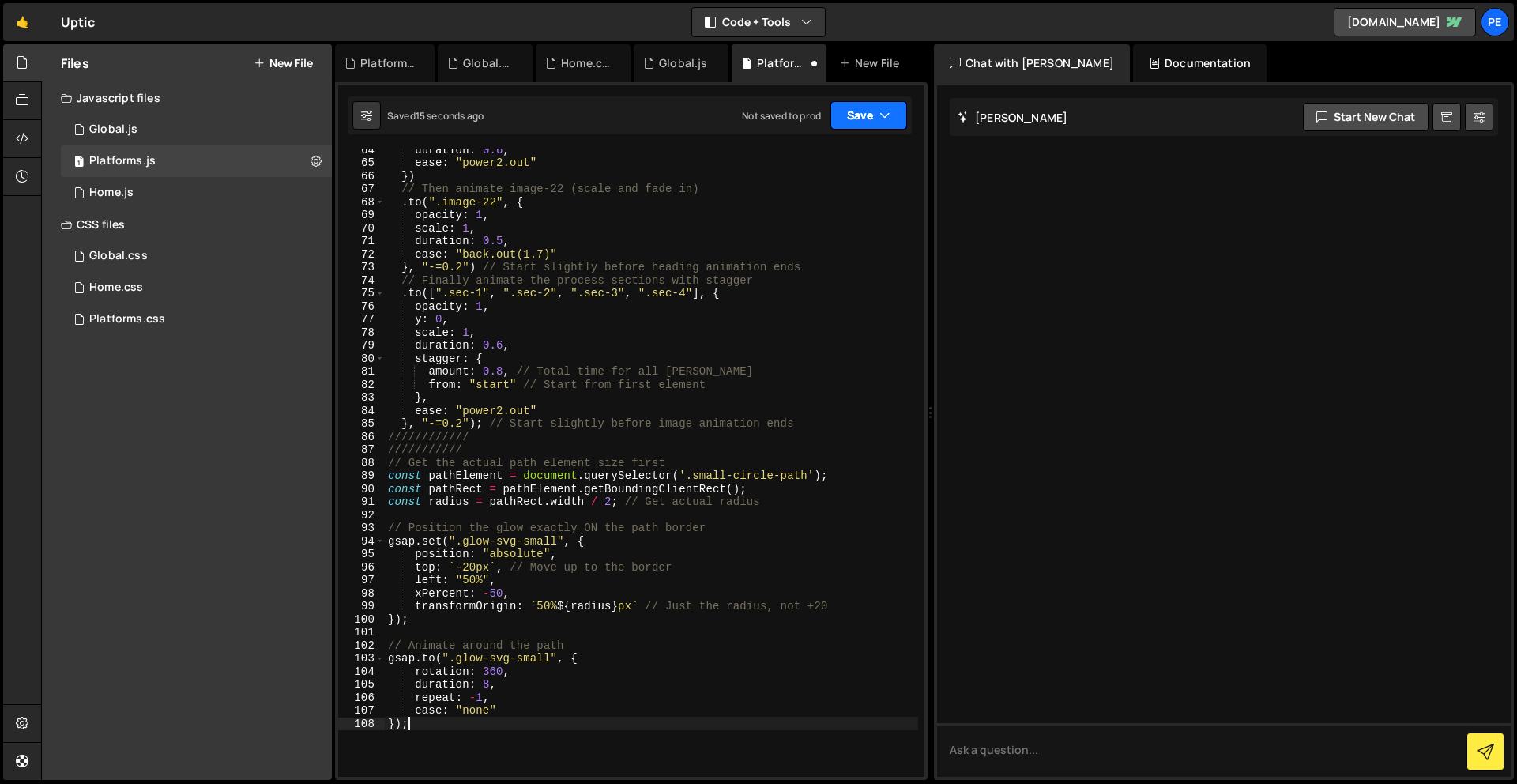
click at [849, 107] on button "Save" at bounding box center [868, 116] width 77 height 28
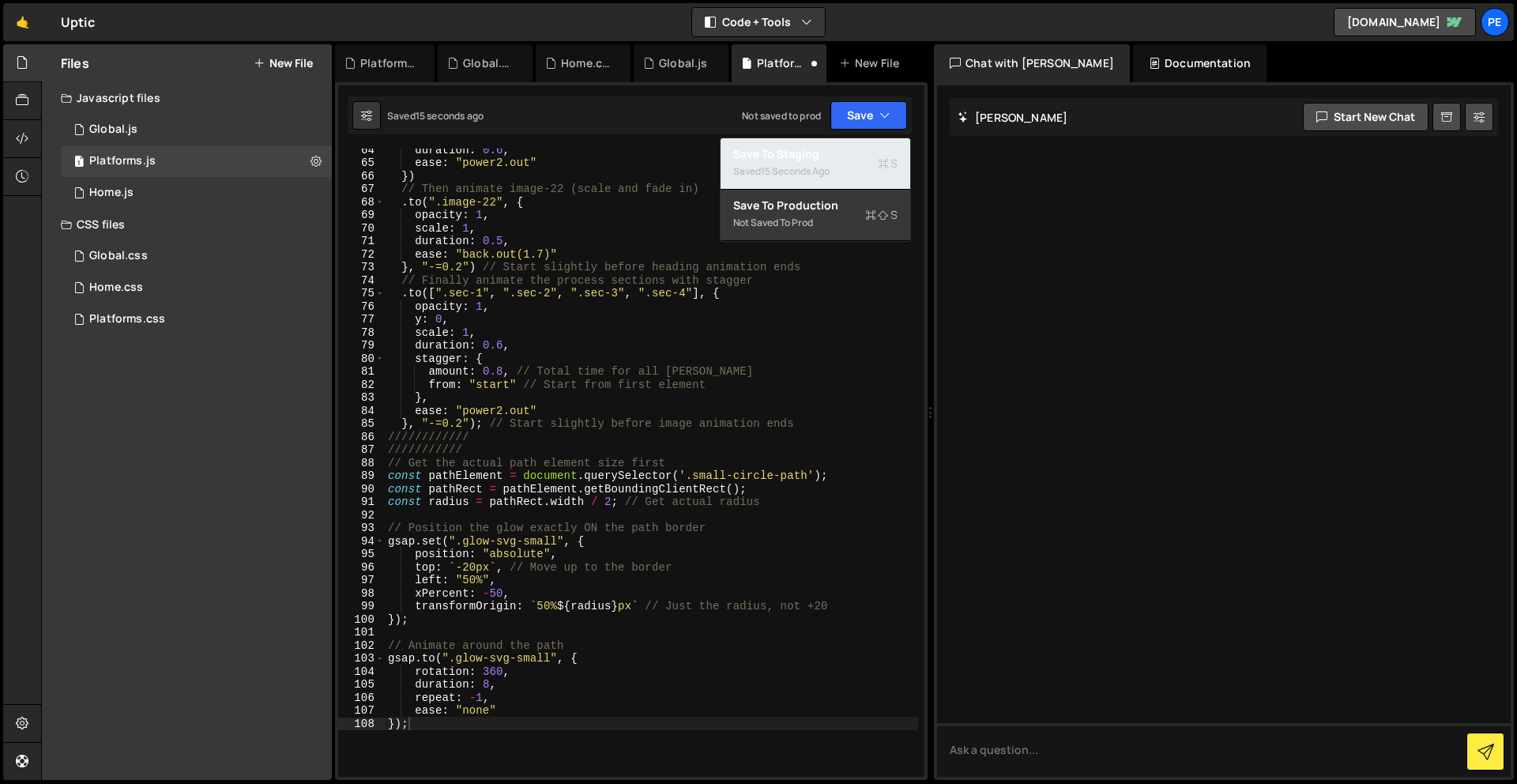
click at [832, 160] on div "Save to Staging S" at bounding box center [815, 153] width 164 height 16
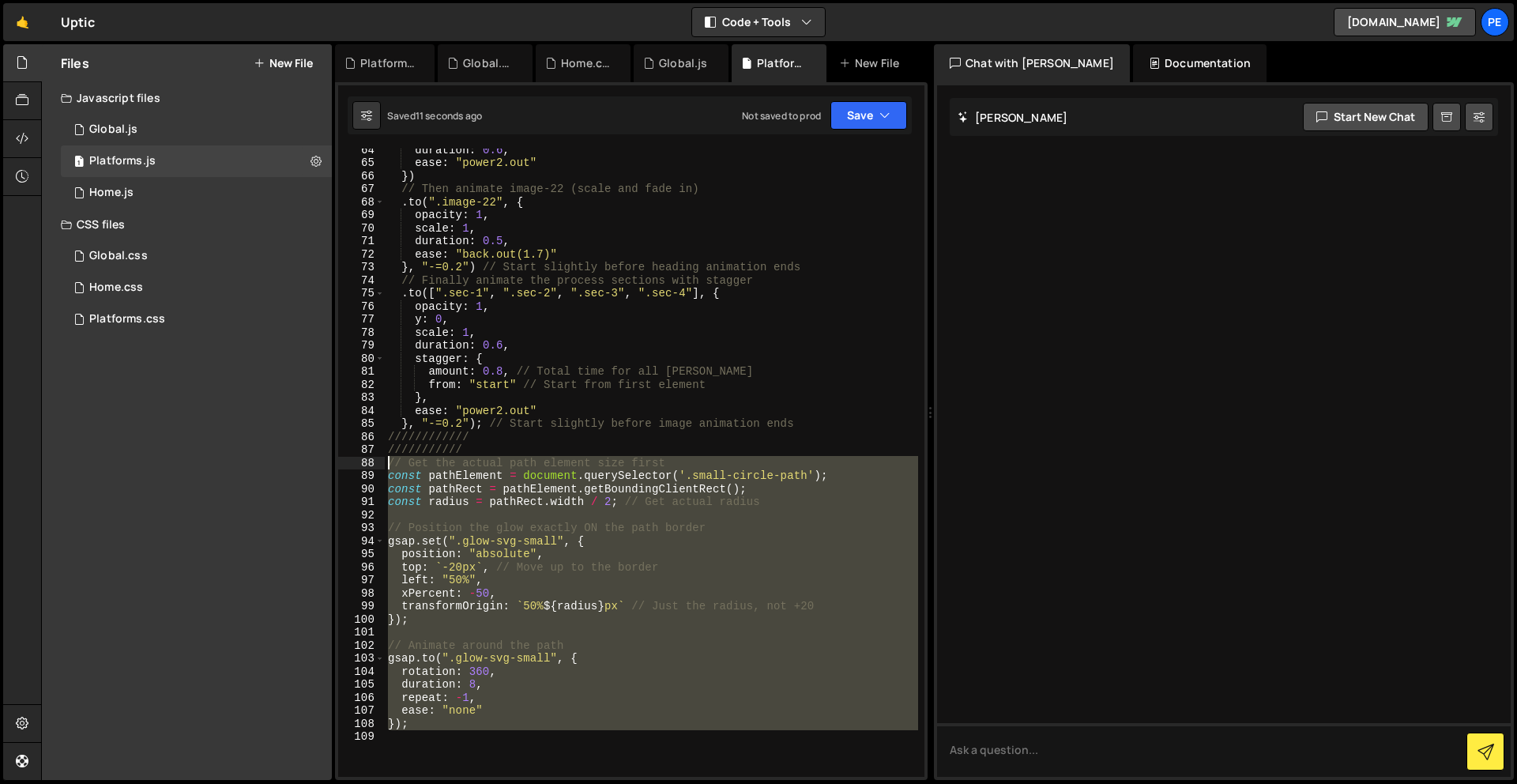
drag, startPoint x: 428, startPoint y: 763, endPoint x: 377, endPoint y: 456, distance: 311.2
click at [377, 456] on div "64 65 66 67 68 69 70 71 72 73 74 75 76 77 78 79 80 81 82 83 84 85 86 87 88 89 9…" at bounding box center [631, 462] width 586 height 628
type textarea "// Get the actual path element size first const pathElement = document.querySel…"
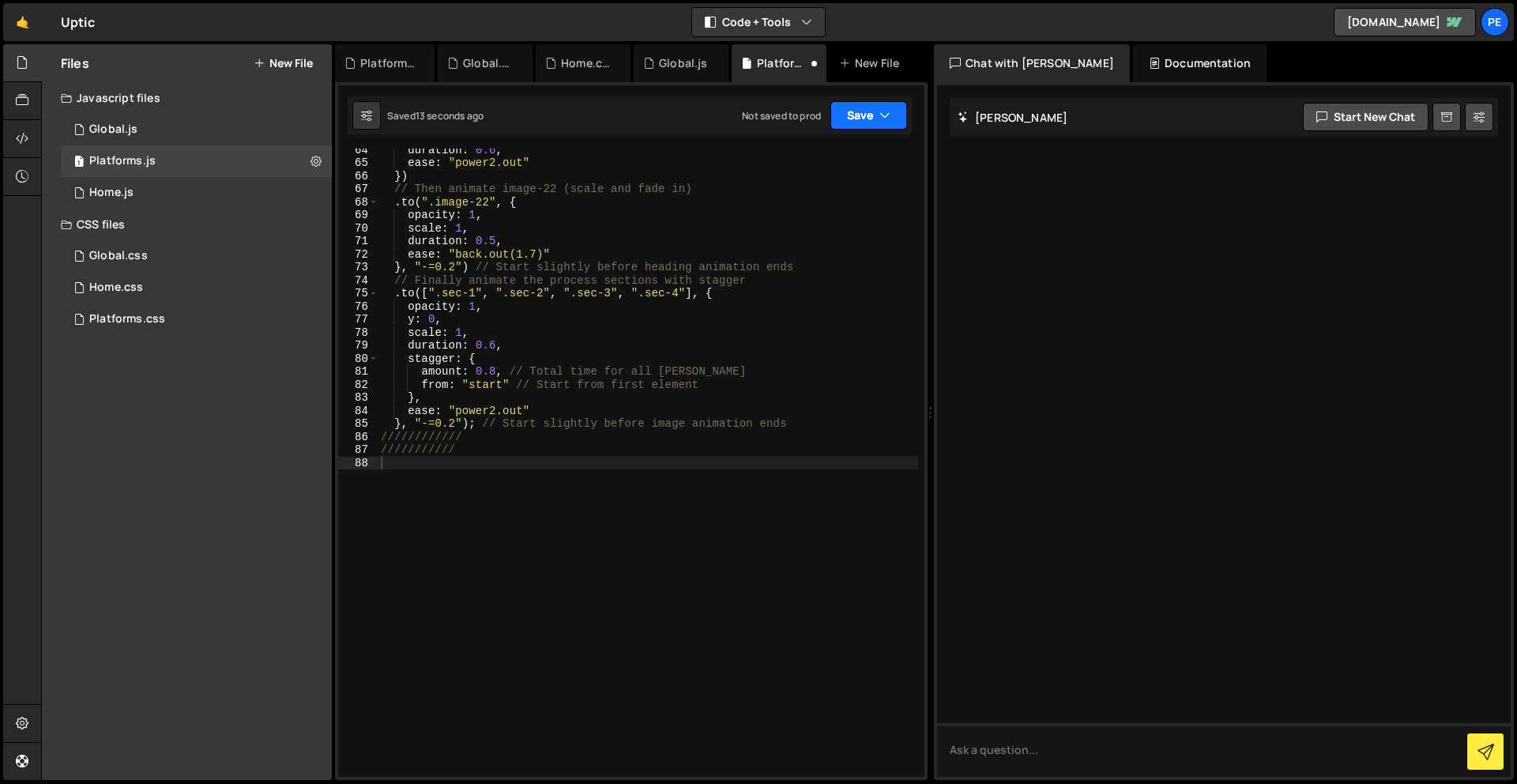
click at [841, 114] on button "Save" at bounding box center [868, 116] width 77 height 28
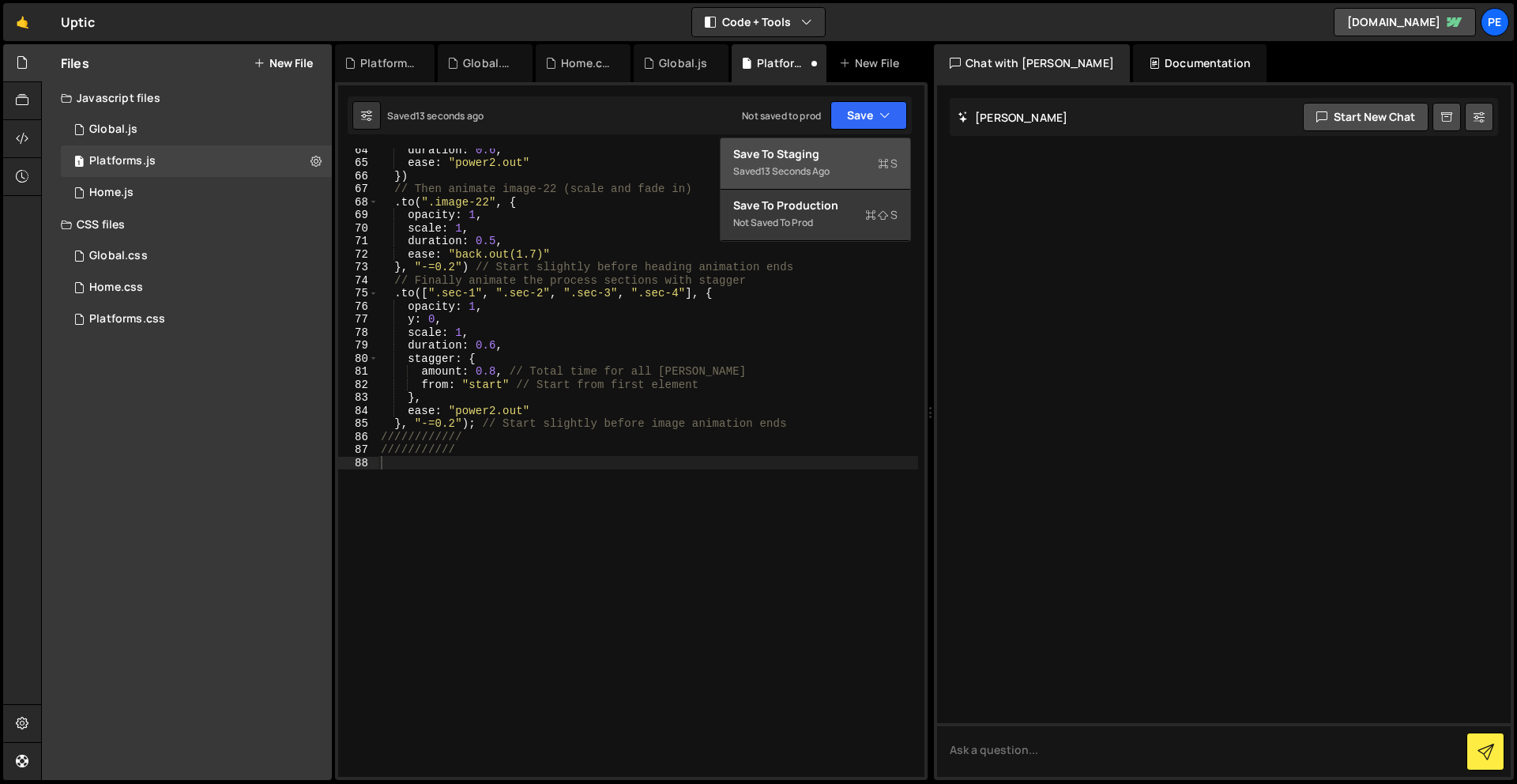
click at [826, 157] on div "Save to Staging S" at bounding box center [815, 153] width 164 height 16
